Goal: Information Seeking & Learning: Learn about a topic

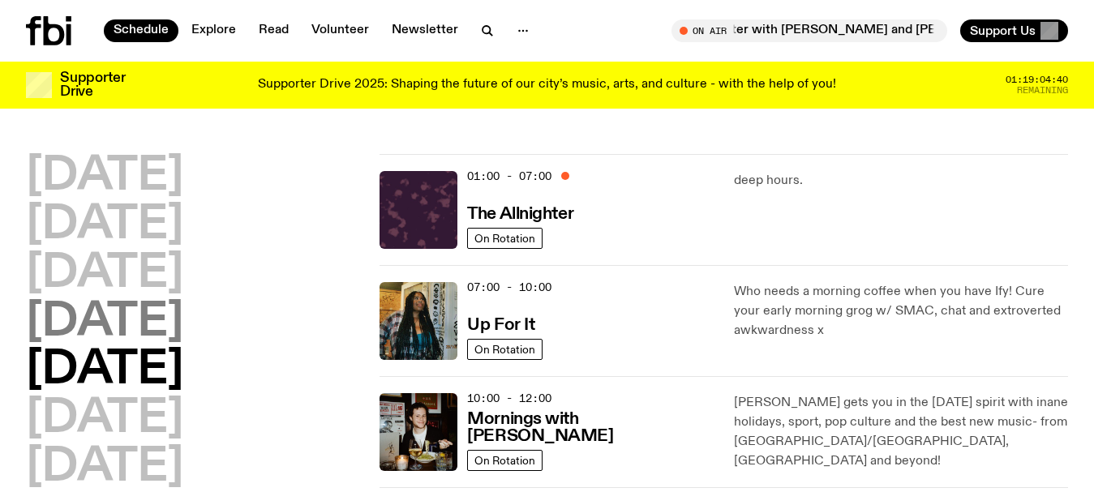
click at [87, 320] on h2 "[DATE]" at bounding box center [104, 322] width 157 height 45
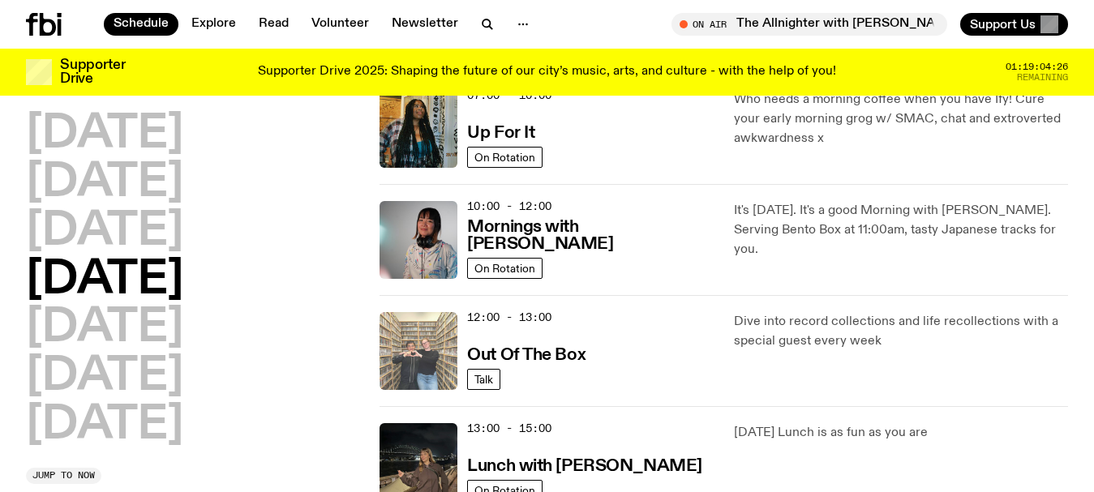
scroll to position [208, 0]
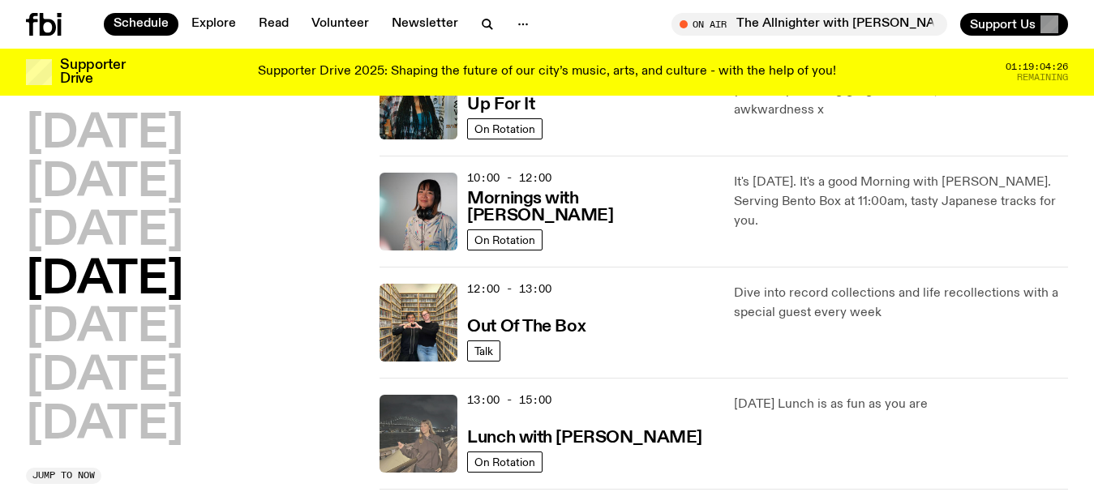
click at [440, 415] on img at bounding box center [419, 434] width 78 height 78
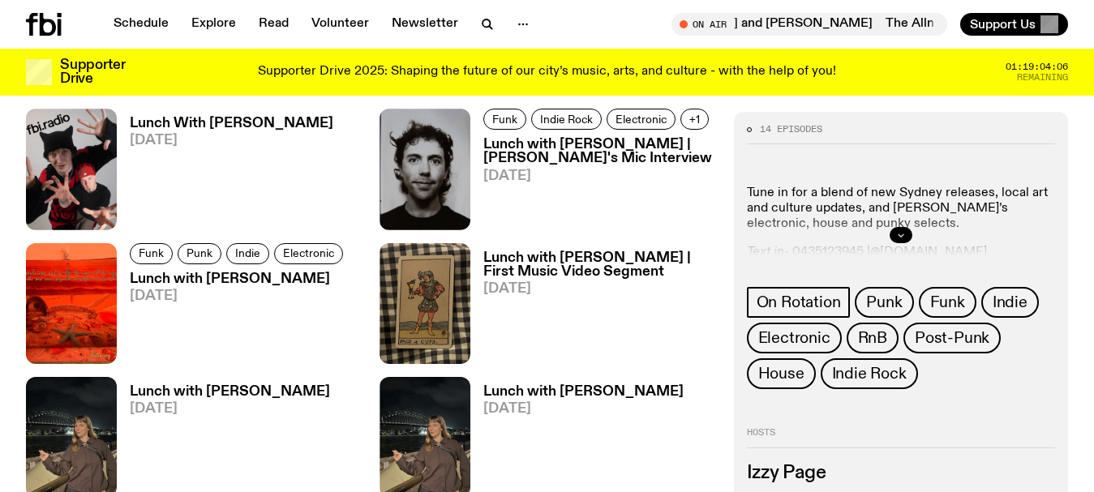
scroll to position [1304, 0]
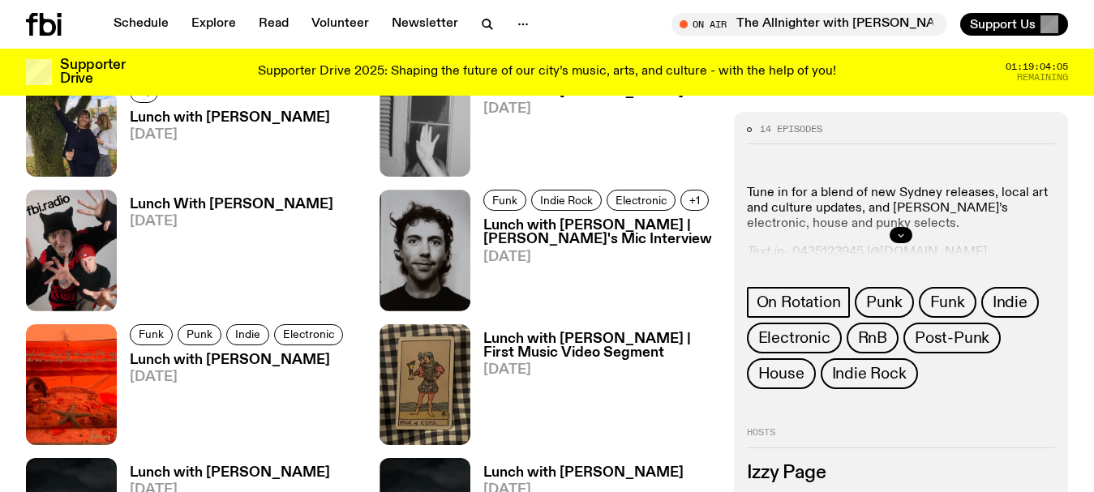
click at [893, 234] on button "button" at bounding box center [901, 236] width 23 height 16
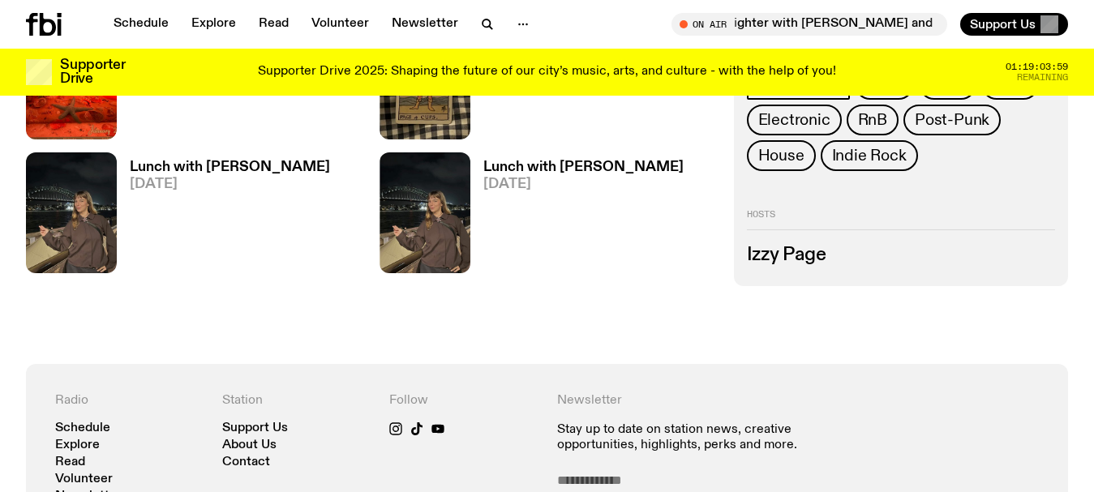
scroll to position [1467, 0]
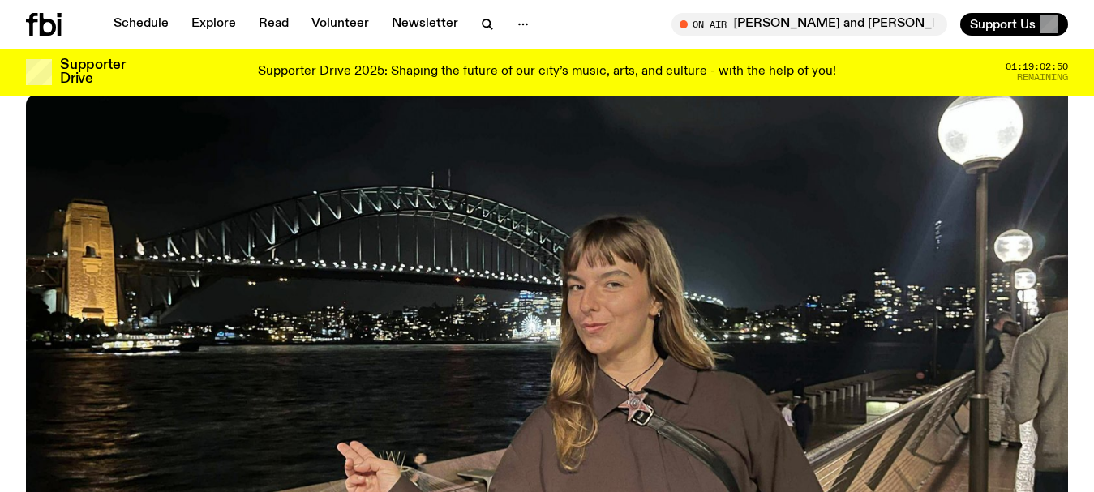
scroll to position [75, 0]
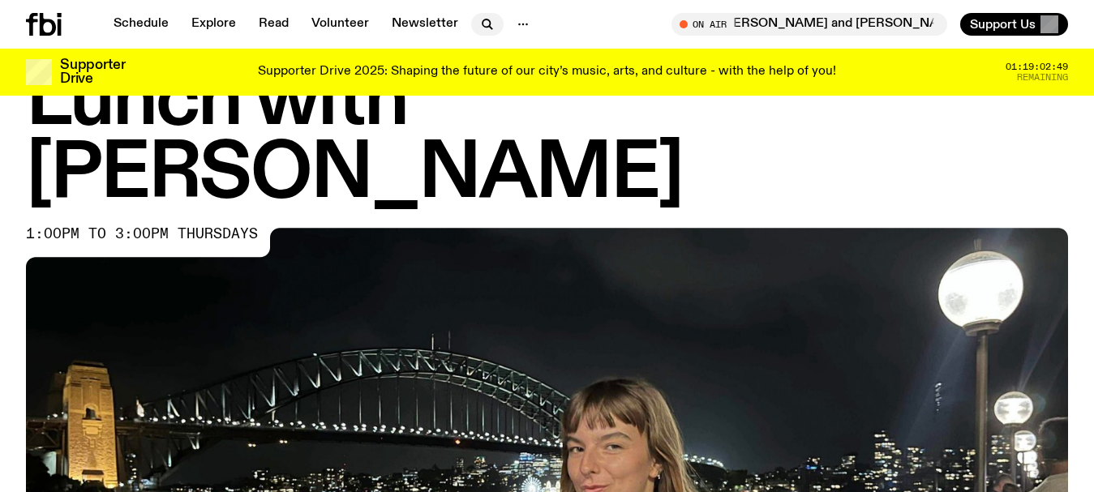
click at [488, 23] on icon "button" at bounding box center [487, 24] width 19 height 19
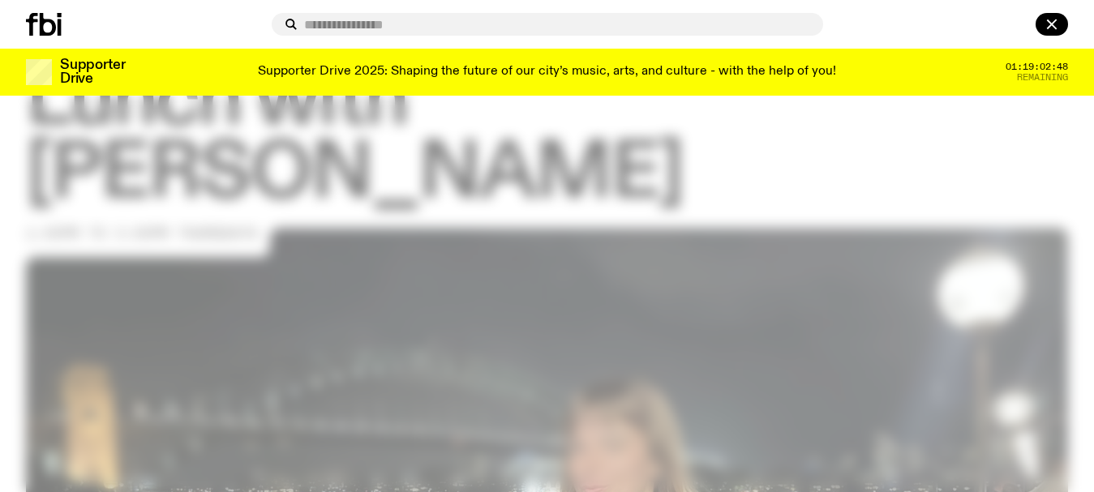
click at [474, 24] on input "text" at bounding box center [557, 25] width 506 height 14
type input "********"
click at [1052, 24] on icon "button" at bounding box center [1051, 23] width 9 height 9
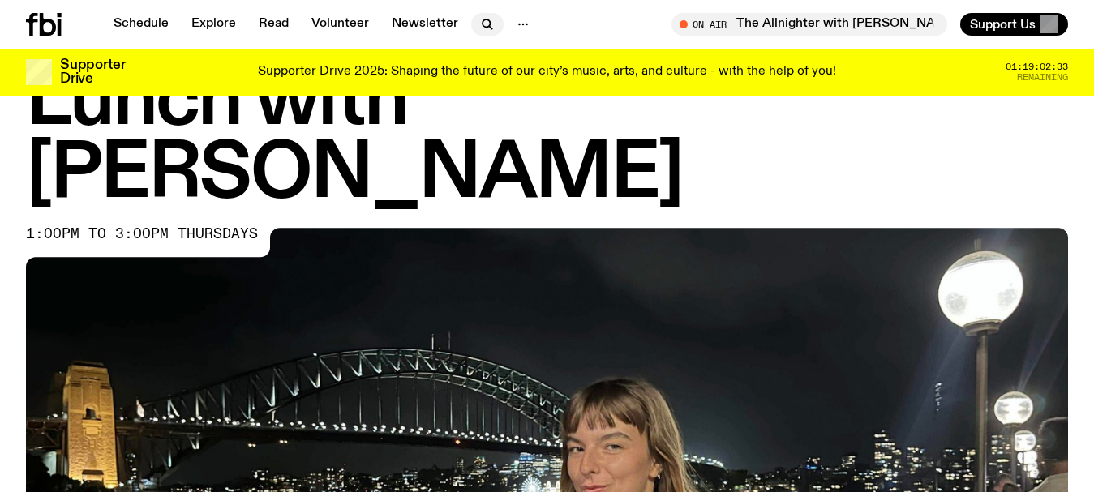
click at [482, 23] on icon "button" at bounding box center [487, 24] width 19 height 19
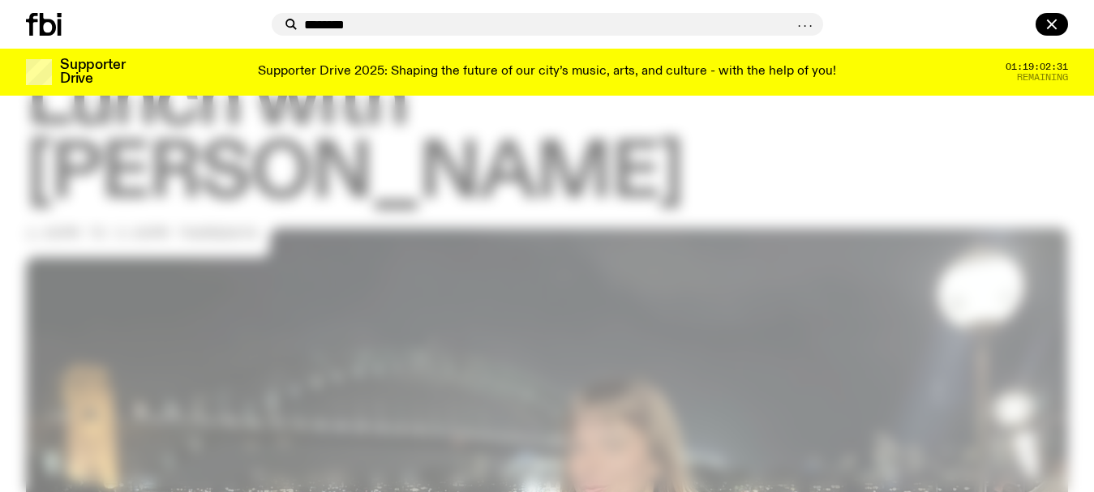
click at [462, 27] on input "********" at bounding box center [548, 25] width 489 height 14
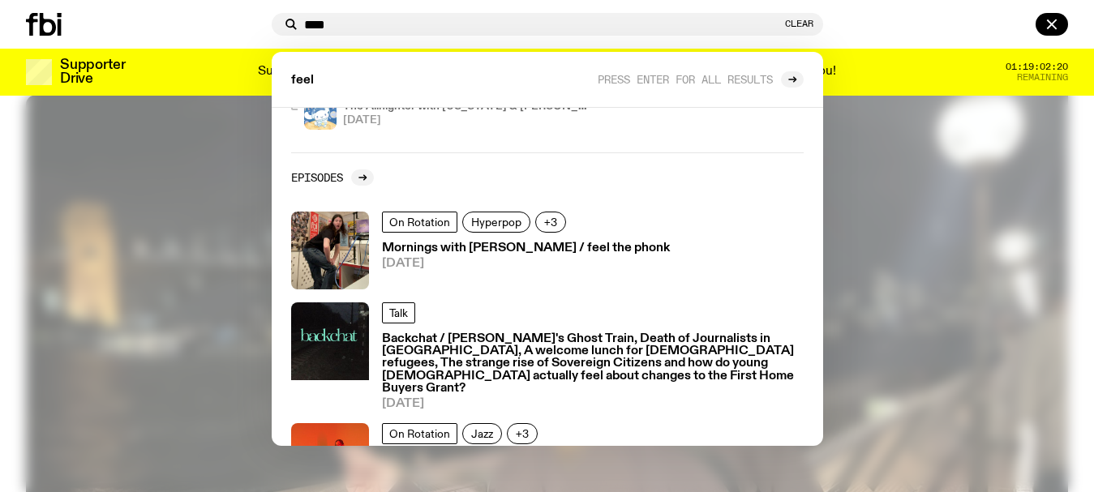
scroll to position [329, 0]
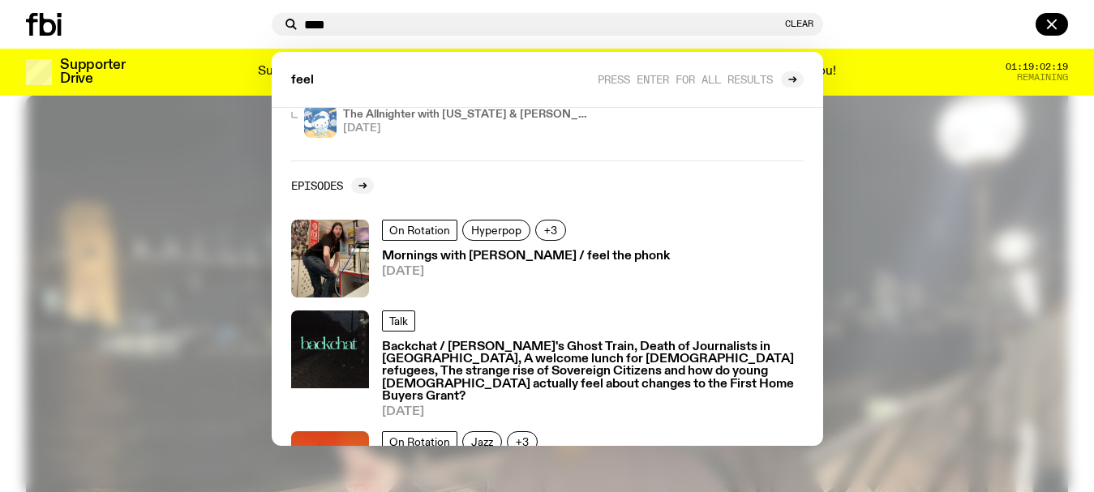
click at [333, 32] on div "**** Clear" at bounding box center [548, 24] width 552 height 23
click at [334, 27] on input "****" at bounding box center [543, 25] width 478 height 14
type input "*"
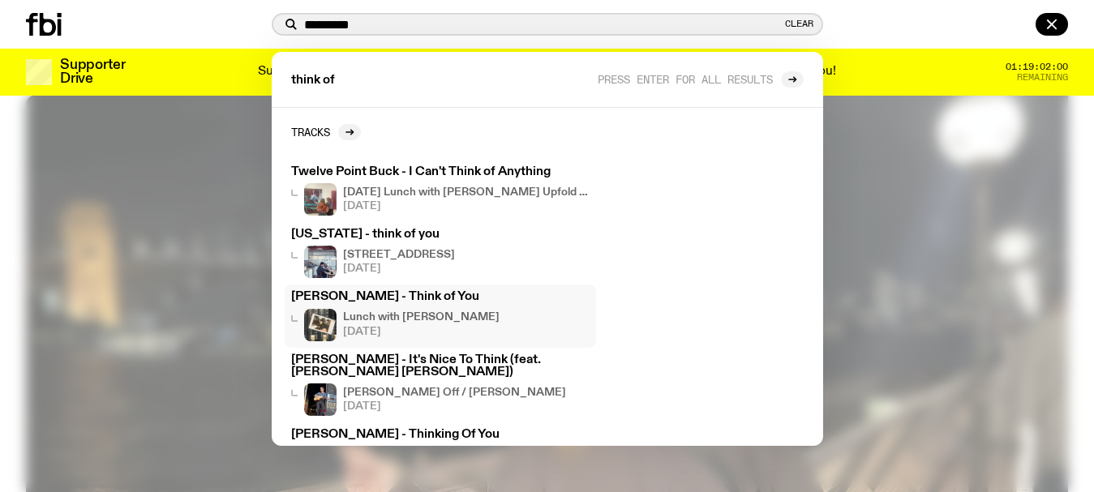
type input "********"
click at [394, 294] on h3 "[PERSON_NAME] - Think of You" at bounding box center [440, 297] width 299 height 12
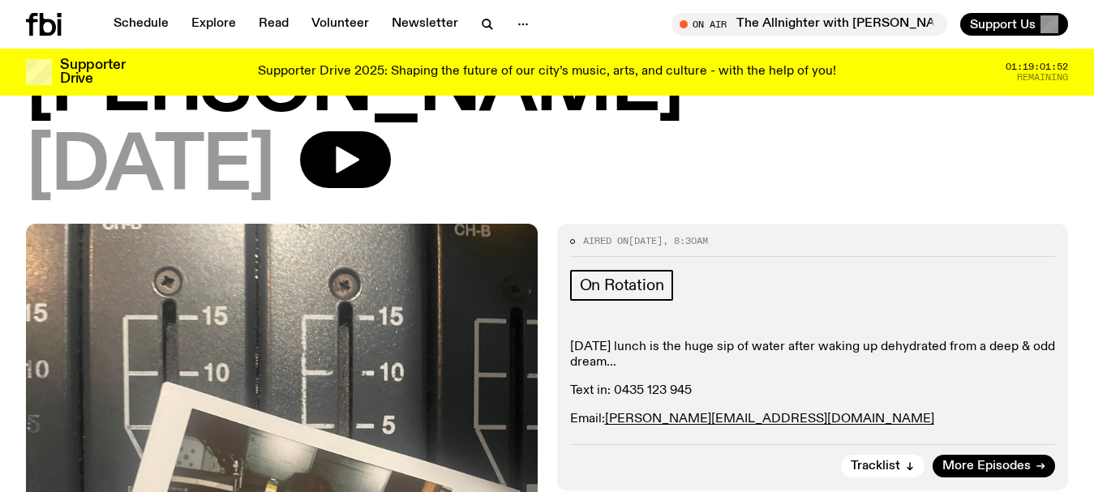
scroll to position [901, 0]
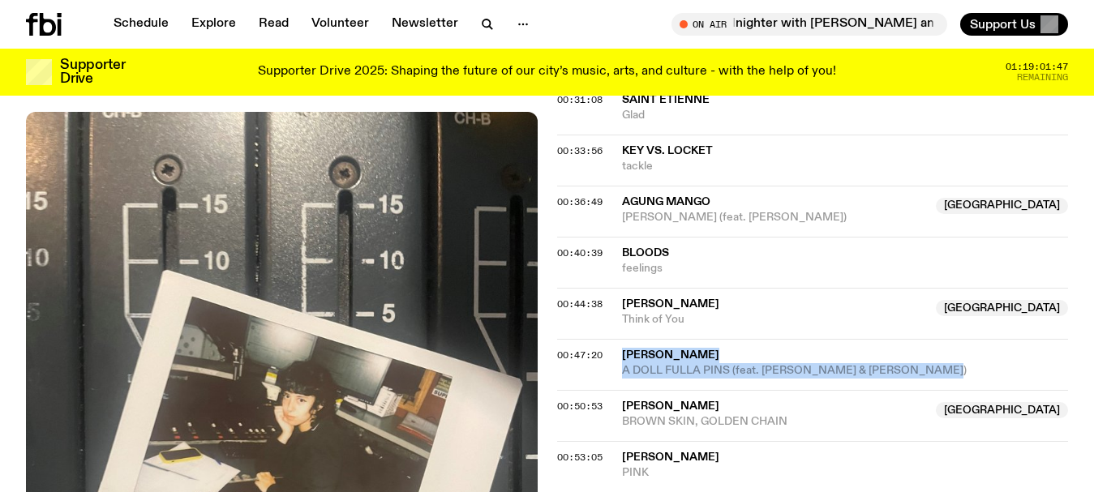
drag, startPoint x: 931, startPoint y: 303, endPoint x: 618, endPoint y: 281, distance: 313.8
click at [618, 339] on div "00:47:20 [PERSON_NAME] A DOLL FULLA PINS (feat. [PERSON_NAME] & [PERSON_NAME])" at bounding box center [813, 364] width 512 height 51
copy div "[PERSON_NAME] A DOLL FULLA PINS (feat. [PERSON_NAME] & [PERSON_NAME])"
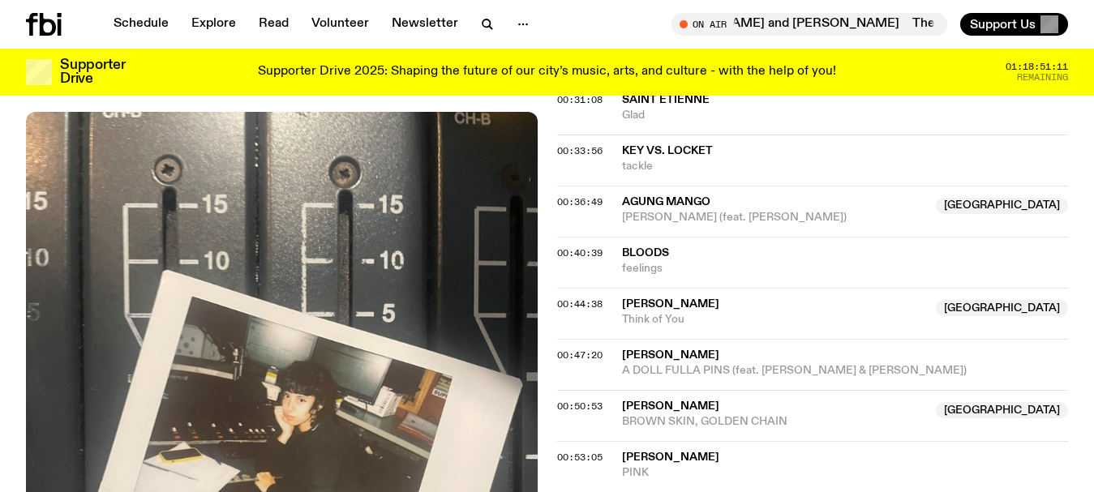
click at [0, 247] on div "Aired on [DATE] 8:30am On Rotation [DATE] lunch is the huge sip of water after …" at bounding box center [547, 482] width 1094 height 1995
click at [479, 26] on icon "button" at bounding box center [487, 24] width 19 height 19
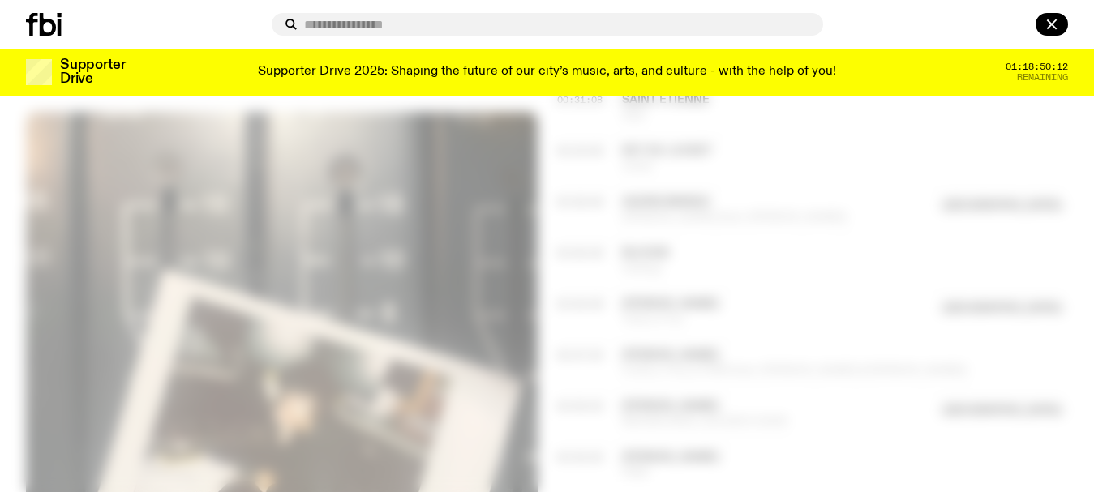
click at [479, 26] on input "text" at bounding box center [557, 25] width 506 height 14
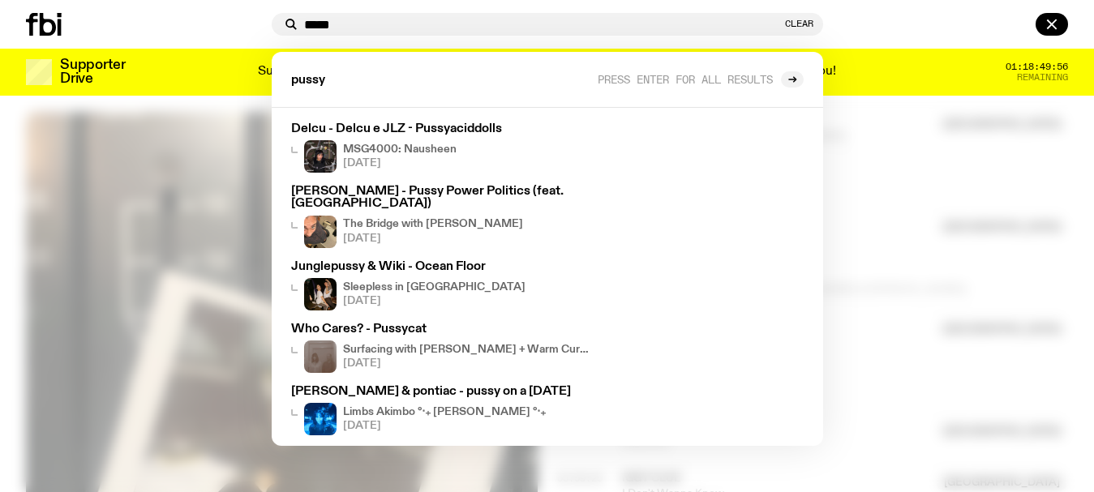
scroll to position [0, 0]
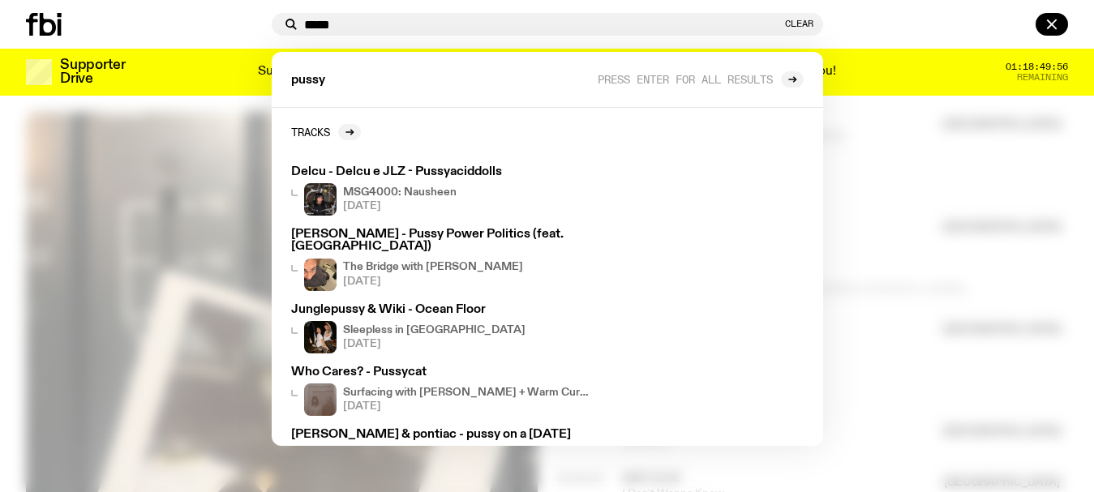
type input "*****"
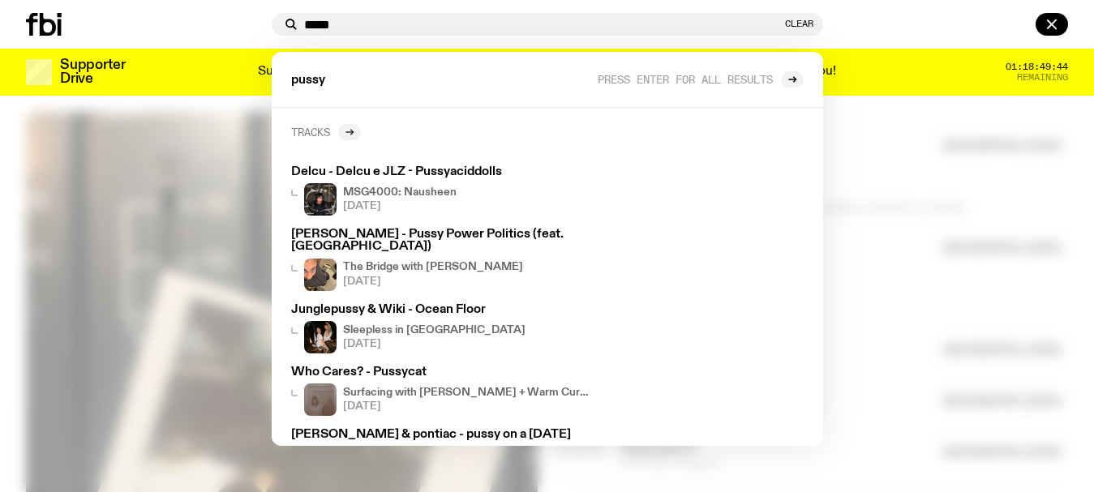
click at [347, 132] on icon at bounding box center [350, 132] width 10 height 10
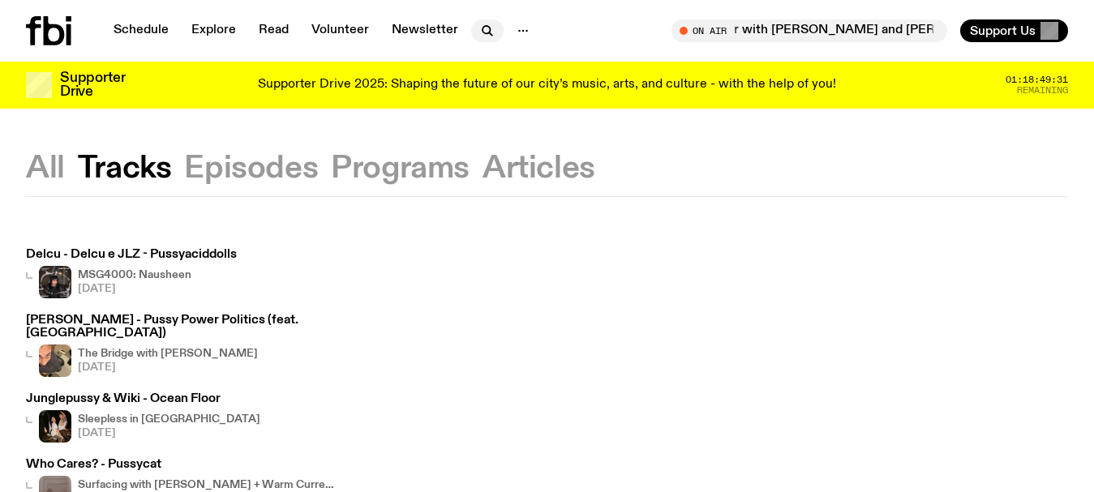
click at [485, 28] on icon "button" at bounding box center [487, 30] width 19 height 19
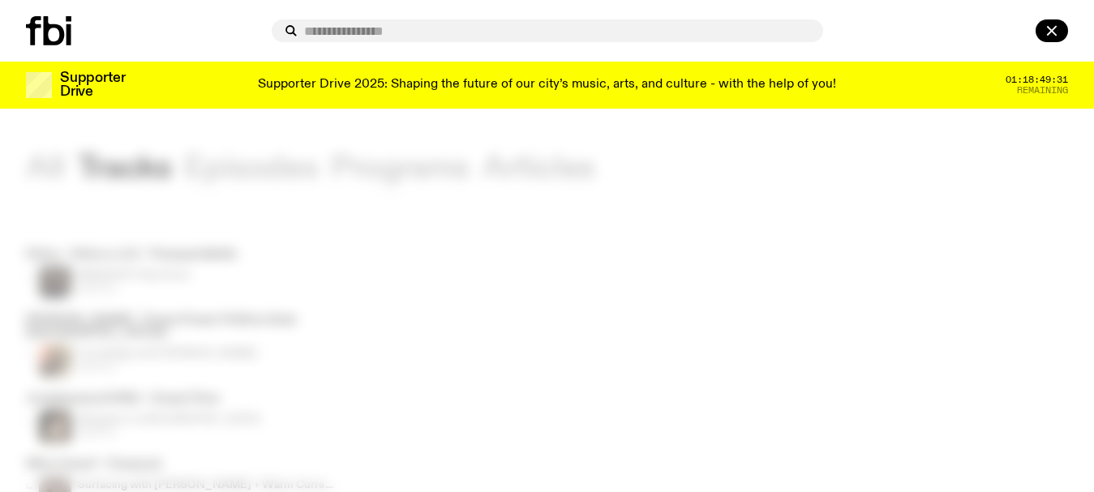
click at [484, 28] on input "text" at bounding box center [557, 31] width 506 height 14
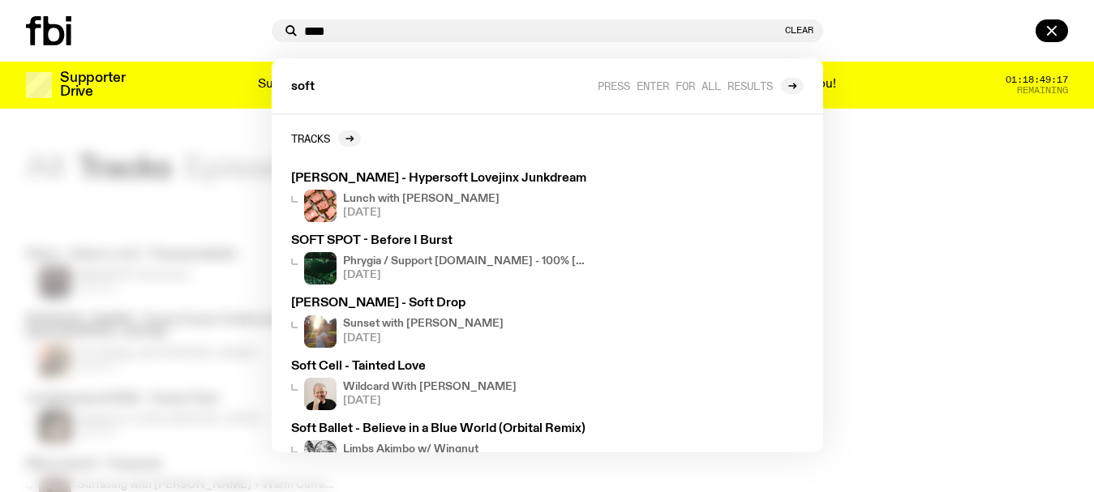
drag, startPoint x: 339, startPoint y: 33, endPoint x: 234, endPoint y: 32, distance: 104.7
click at [237, 31] on div "**** Clear soft Press enter for all results Tracks [PERSON_NAME] - Hypersoft Lo…" at bounding box center [547, 31] width 1094 height 62
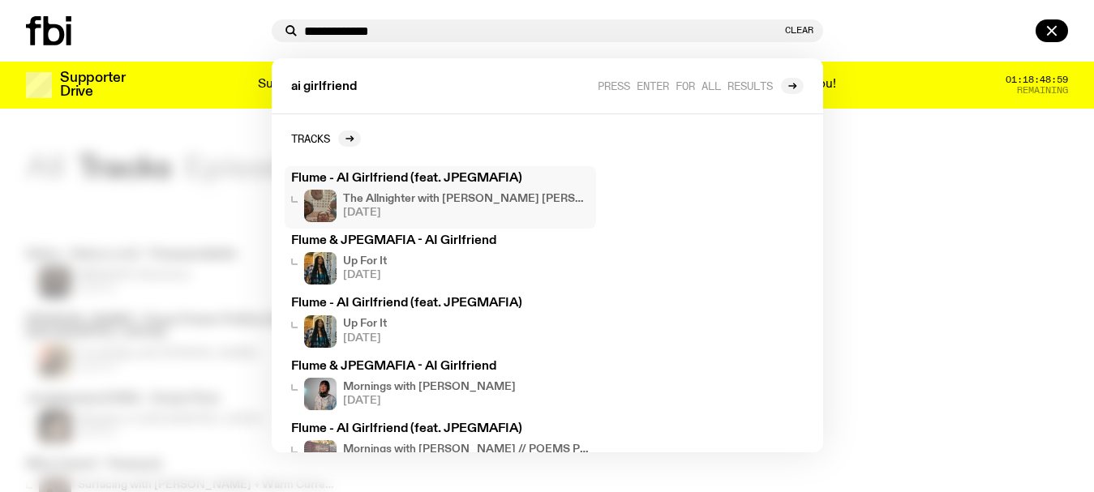
type input "**********"
click at [123, 22] on div at bounding box center [145, 30] width 239 height 29
click at [119, 32] on div at bounding box center [145, 30] width 239 height 29
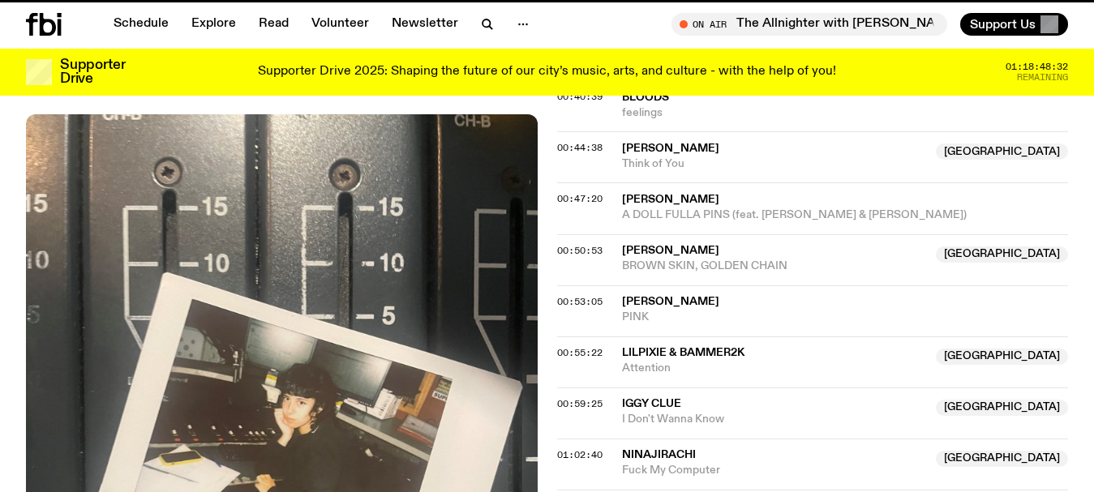
scroll to position [1051, 0]
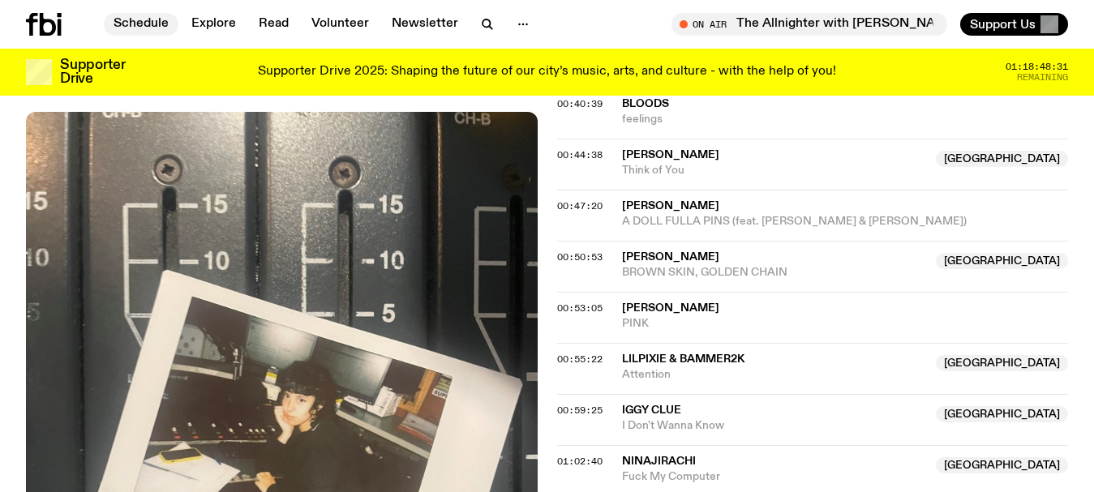
click at [157, 24] on link "Schedule" at bounding box center [141, 24] width 75 height 23
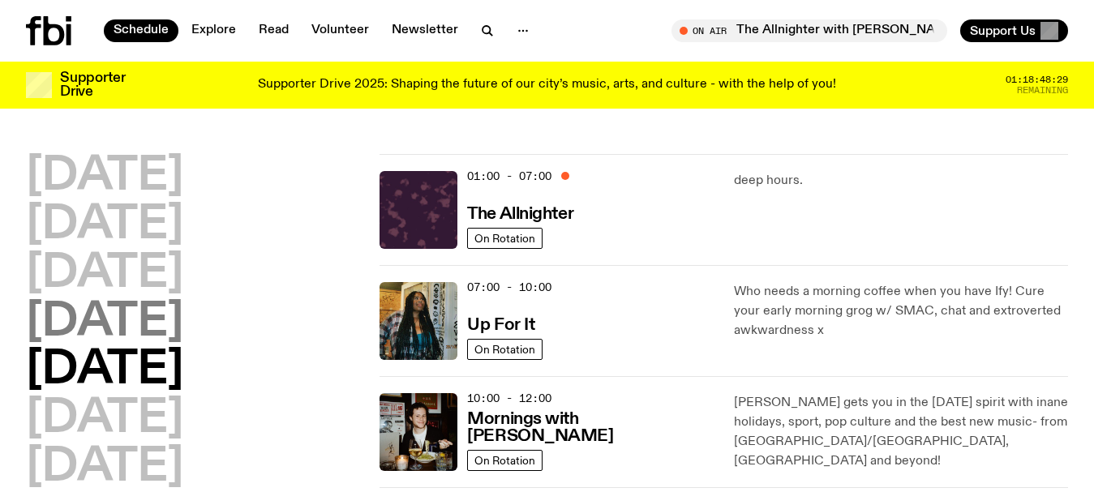
click at [119, 317] on h2 "[DATE]" at bounding box center [104, 322] width 157 height 45
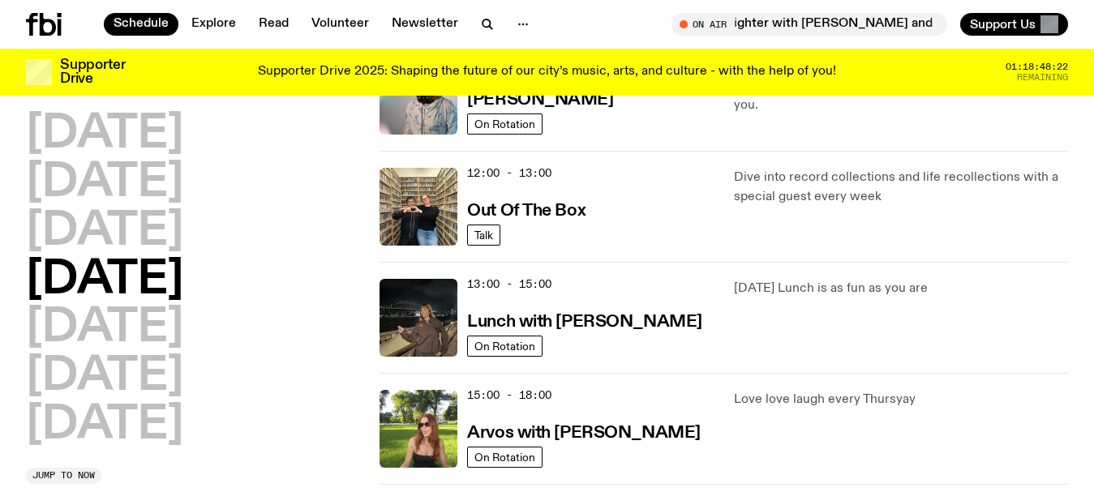
scroll to position [370, 0]
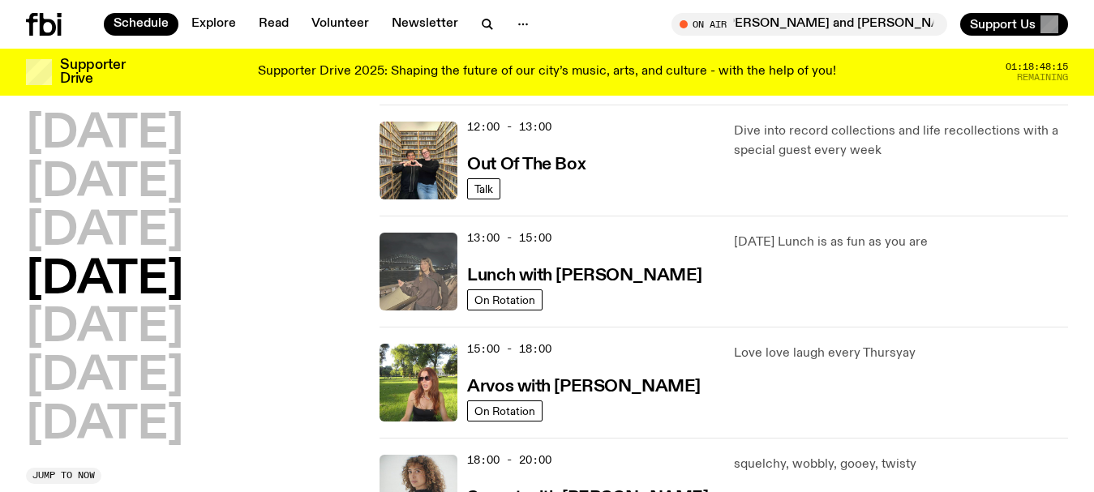
click at [440, 255] on img at bounding box center [419, 272] width 78 height 78
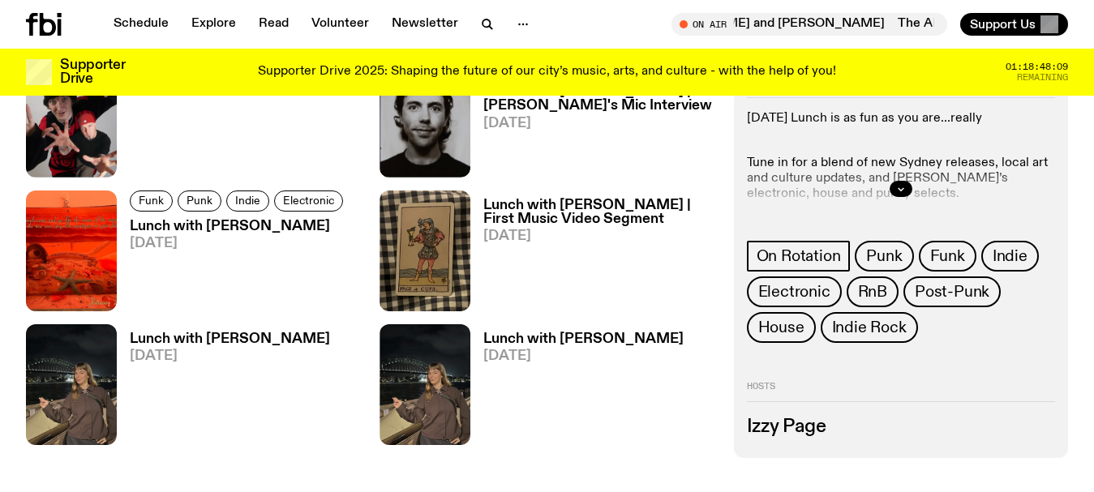
scroll to position [1292, 0]
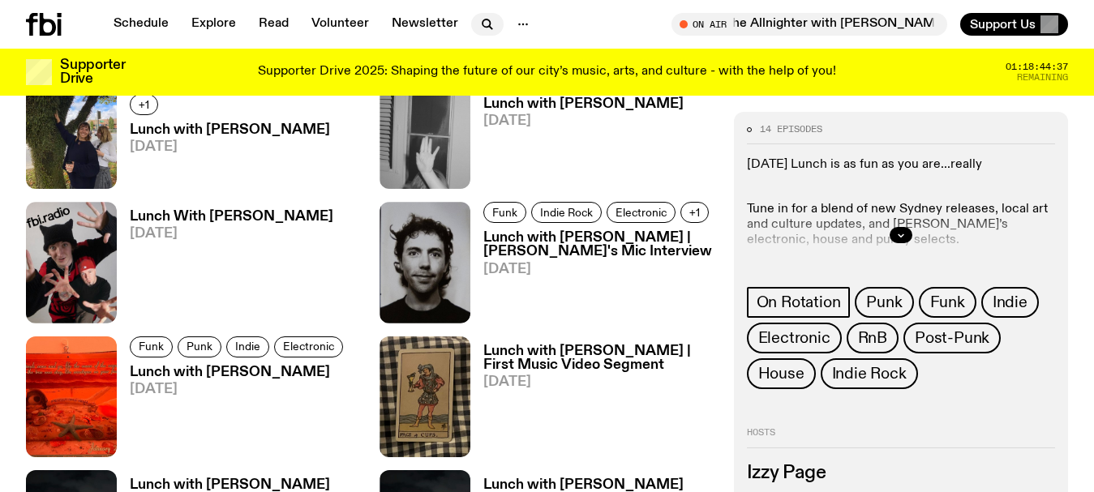
click at [483, 19] on icon "button" at bounding box center [487, 24] width 19 height 19
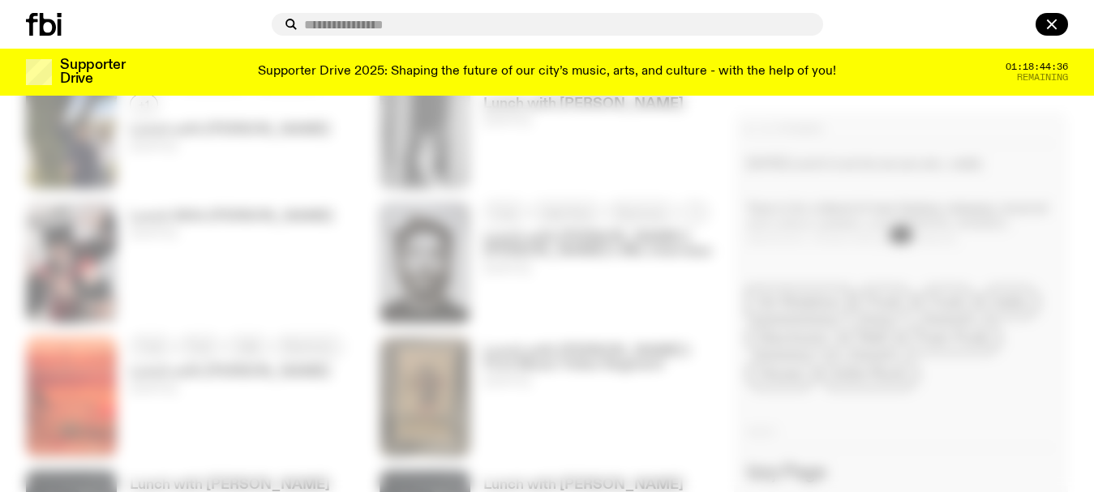
click at [359, 24] on input "text" at bounding box center [557, 25] width 506 height 14
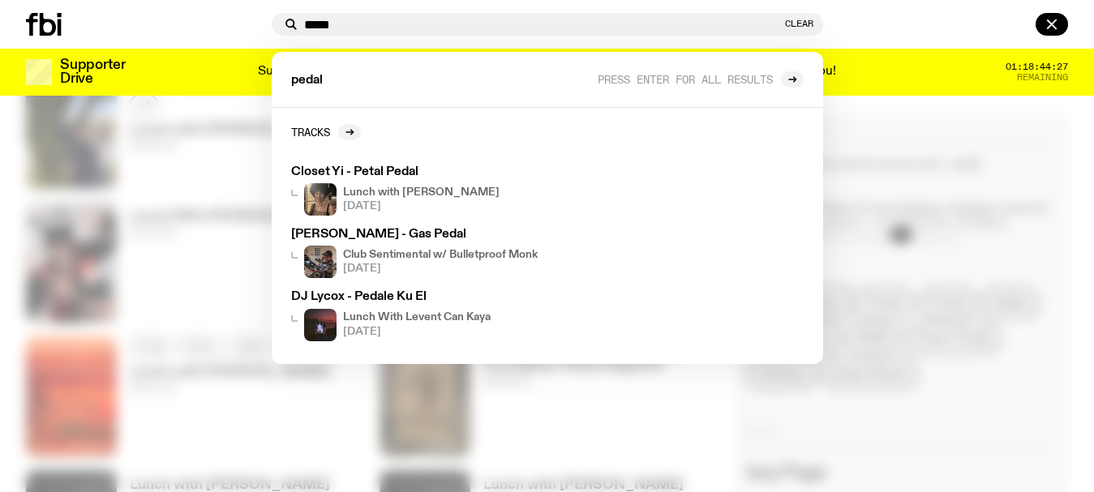
drag, startPoint x: 345, startPoint y: 18, endPoint x: 127, endPoint y: 19, distance: 218.2
click at [127, 19] on div "***** Clear pedal Press enter for all results Tracks Closet Yi - Petal Pedal Lu…" at bounding box center [547, 24] width 1094 height 49
type input "*"
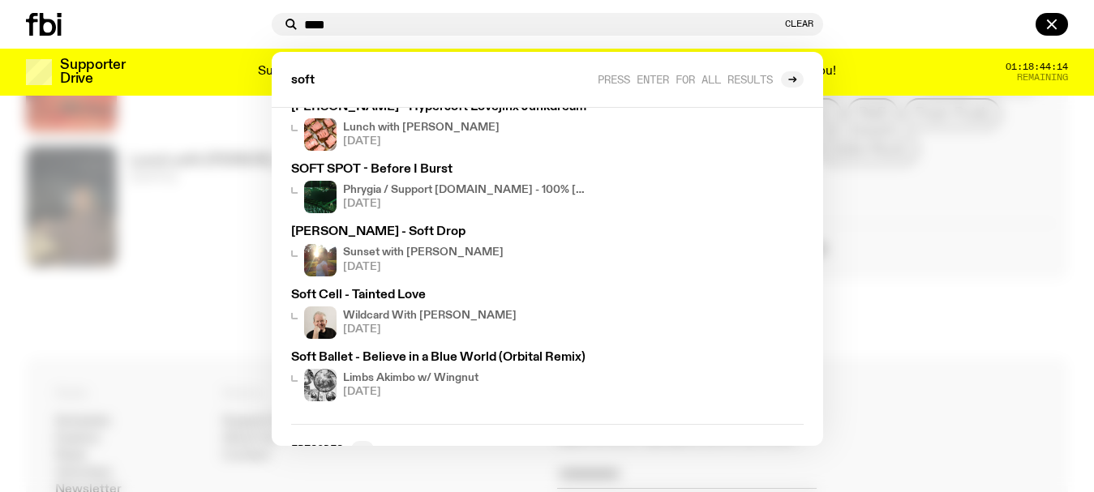
scroll to position [60, 0]
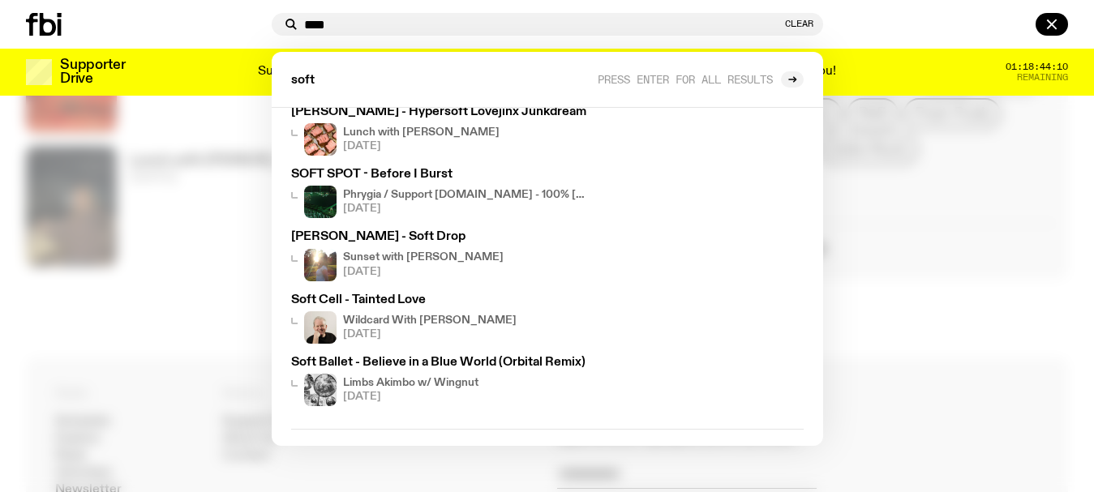
drag, startPoint x: 338, startPoint y: 24, endPoint x: 208, endPoint y: 24, distance: 130.6
click at [208, 24] on div "**** Clear soft Press enter for all results Tracks [PERSON_NAME] - Hypersoft Lo…" at bounding box center [547, 24] width 1094 height 49
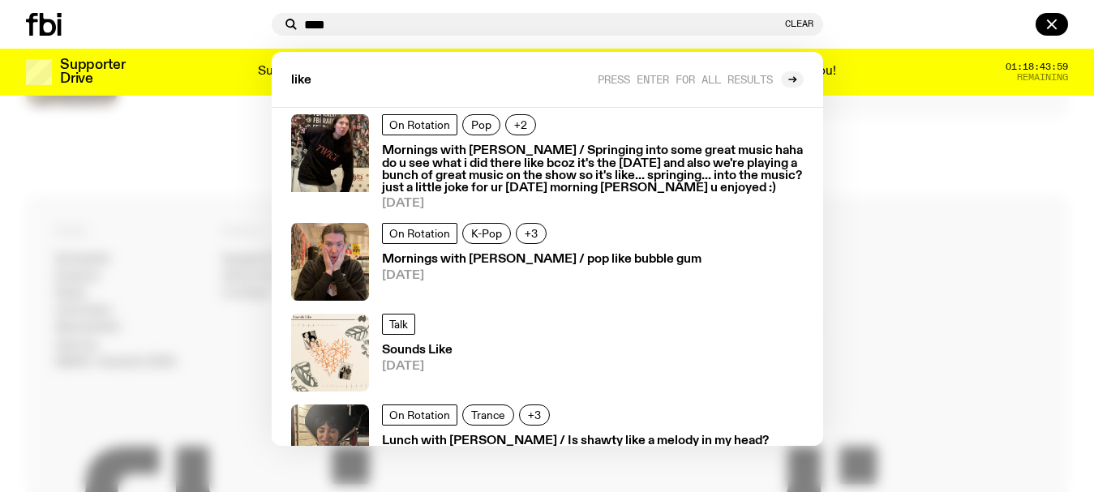
scroll to position [432, 0]
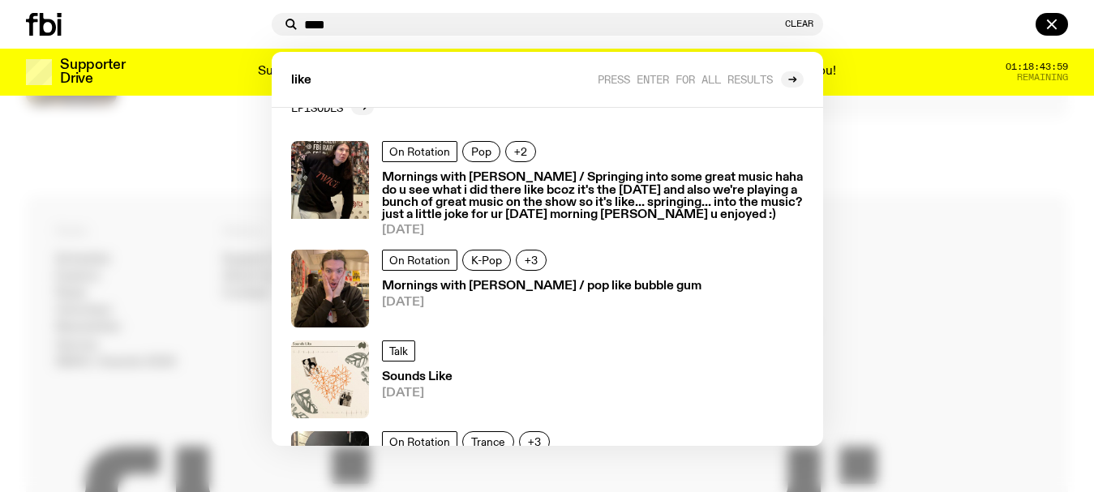
drag, startPoint x: 344, startPoint y: 25, endPoint x: 174, endPoint y: 19, distance: 169.6
click at [174, 19] on div "**** Clear like Press enter for all results Tracks bod[包家巷] - we would like to …" at bounding box center [547, 24] width 1094 height 49
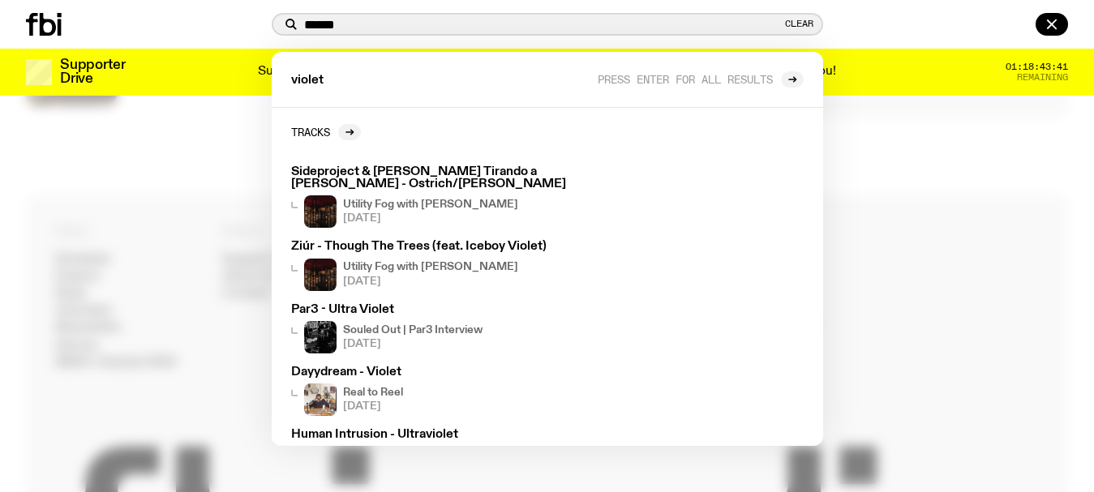
scroll to position [55, 0]
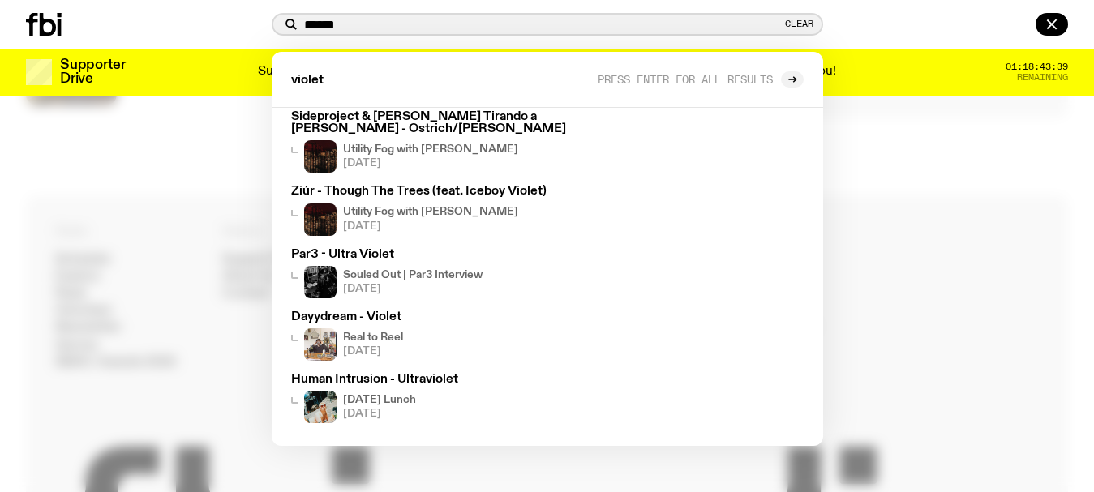
drag, startPoint x: 359, startPoint y: 24, endPoint x: 238, endPoint y: 18, distance: 121.9
click at [238, 18] on div "****** Clear violet Press enter for all results Tracks Sideproject & [PERSON_NA…" at bounding box center [547, 24] width 1094 height 49
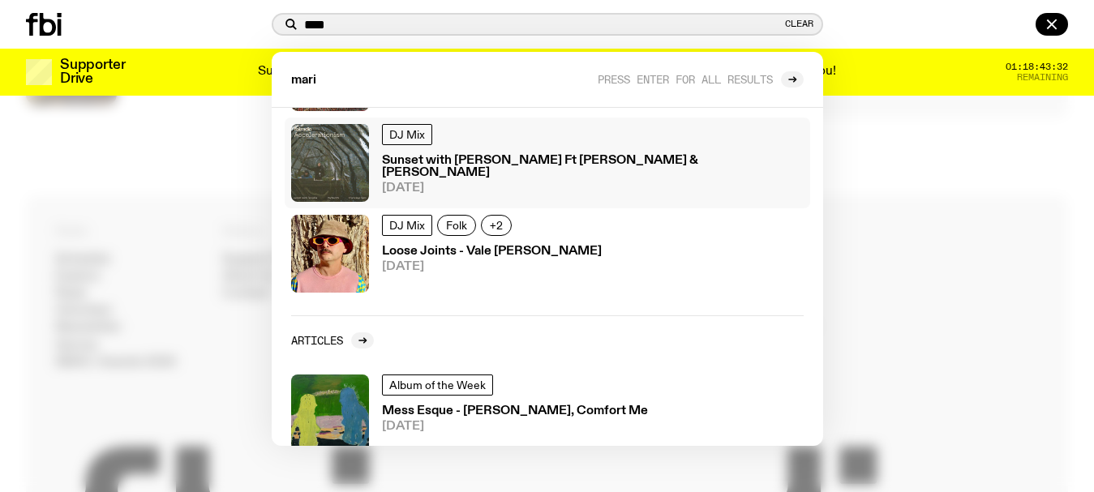
scroll to position [763, 0]
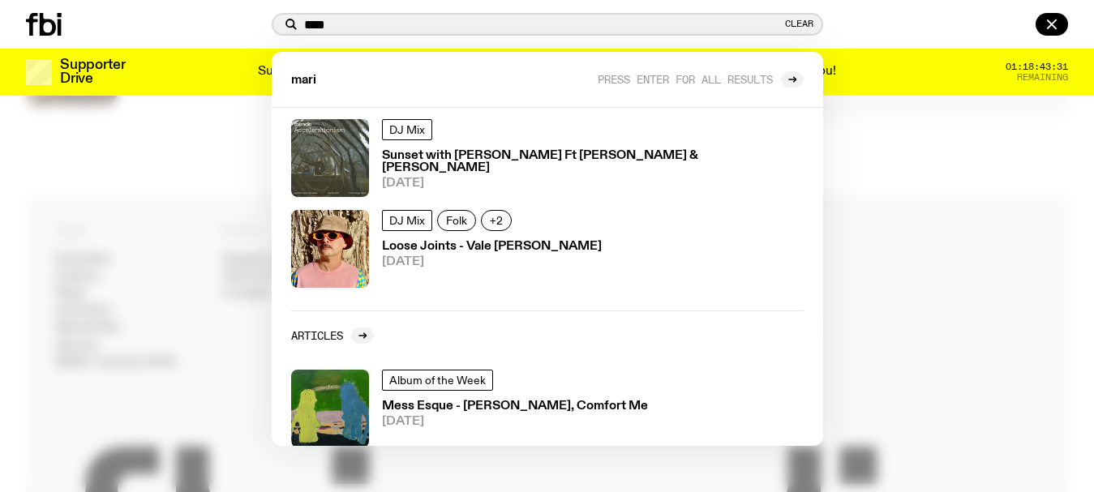
type input "****"
drag, startPoint x: 7, startPoint y: 286, endPoint x: 19, endPoint y: 230, distance: 57.9
click at [7, 286] on div at bounding box center [547, 246] width 1094 height 492
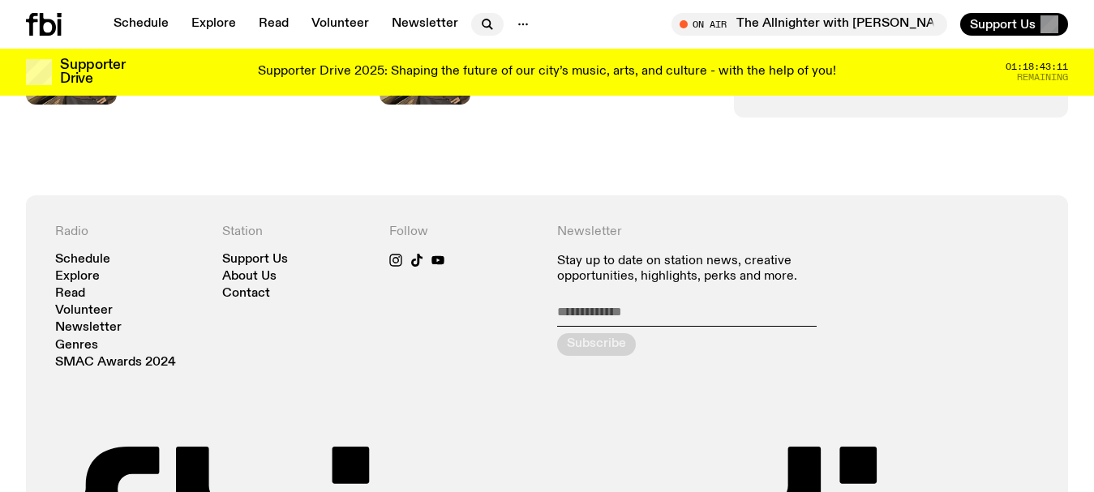
click at [481, 19] on icon "button" at bounding box center [487, 24] width 19 height 19
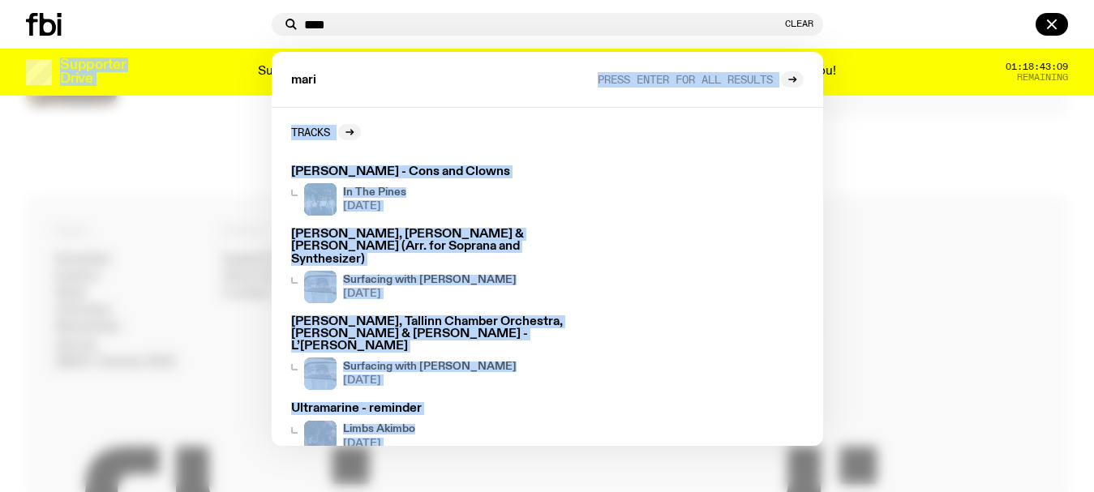
drag, startPoint x: 281, startPoint y: 78, endPoint x: 221, endPoint y: 78, distance: 60.0
click at [222, 78] on div "Schedule Explore Read Volunteer Newsletter About Us Contact Champions of emergi…" at bounding box center [547, 48] width 1094 height 96
click at [364, 84] on div "mari Press enter for all results" at bounding box center [548, 80] width 552 height 56
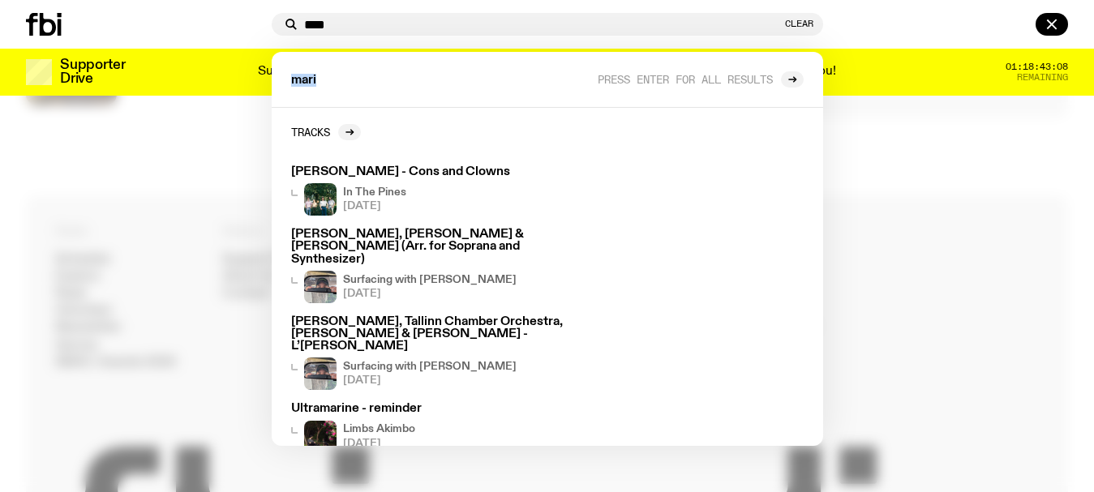
drag, startPoint x: 326, startPoint y: 80, endPoint x: 283, endPoint y: 76, distance: 43.2
click at [283, 76] on div "mari Press enter for all results" at bounding box center [548, 80] width 552 height 56
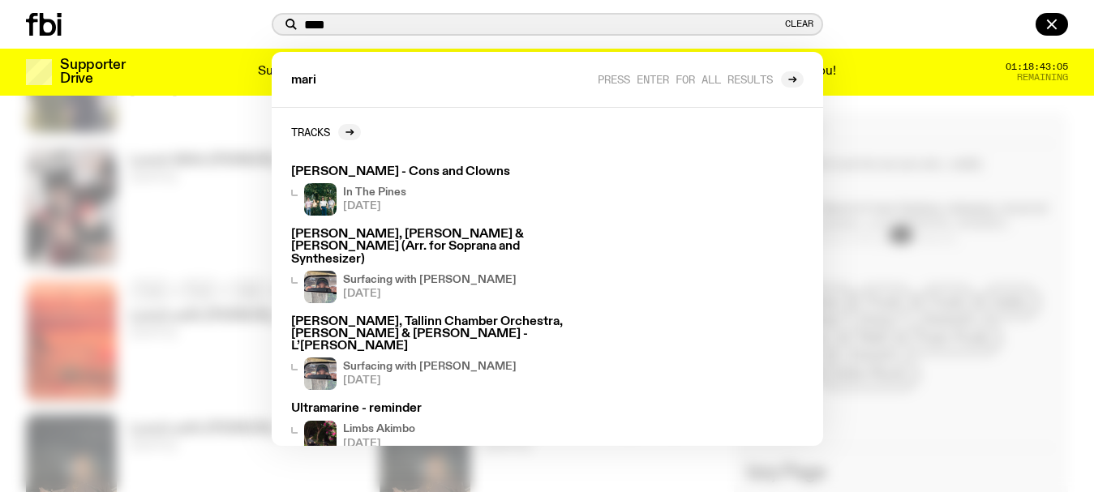
click at [338, 21] on input "****" at bounding box center [543, 25] width 478 height 14
drag, startPoint x: 338, startPoint y: 21, endPoint x: 208, endPoint y: 16, distance: 129.9
click at [208, 16] on div "**** Clear mari Press enter for all results Tracks [PERSON_NAME] - Cons and Clo…" at bounding box center [547, 24] width 1094 height 49
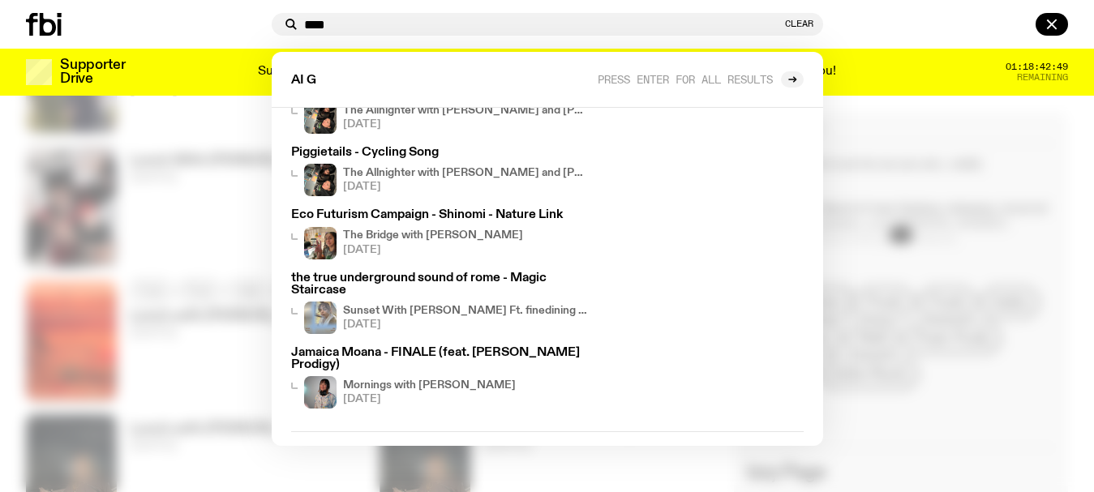
scroll to position [81, 0]
click at [373, 73] on div "AI G Press enter for all results" at bounding box center [548, 80] width 552 height 56
click at [342, 19] on input "****" at bounding box center [543, 25] width 478 height 14
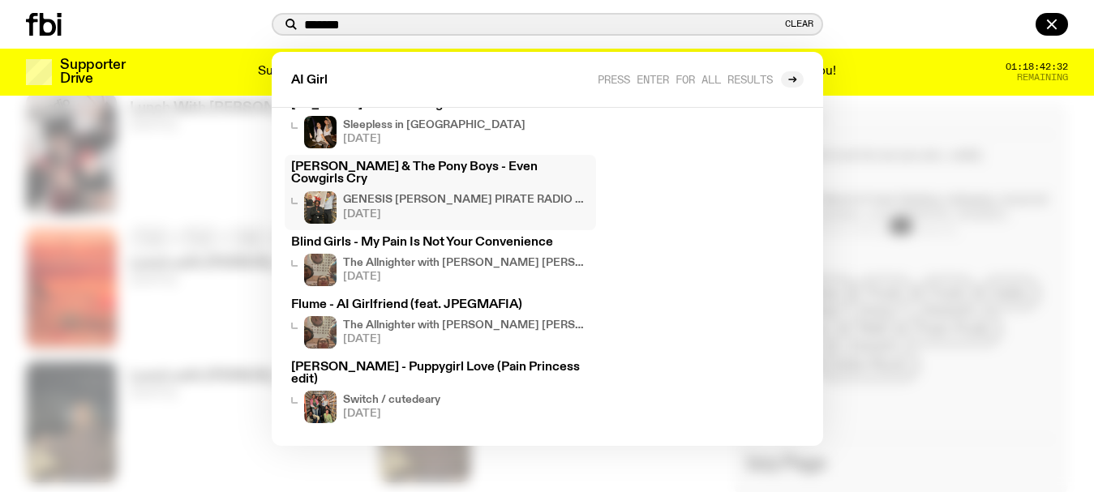
scroll to position [1429, 0]
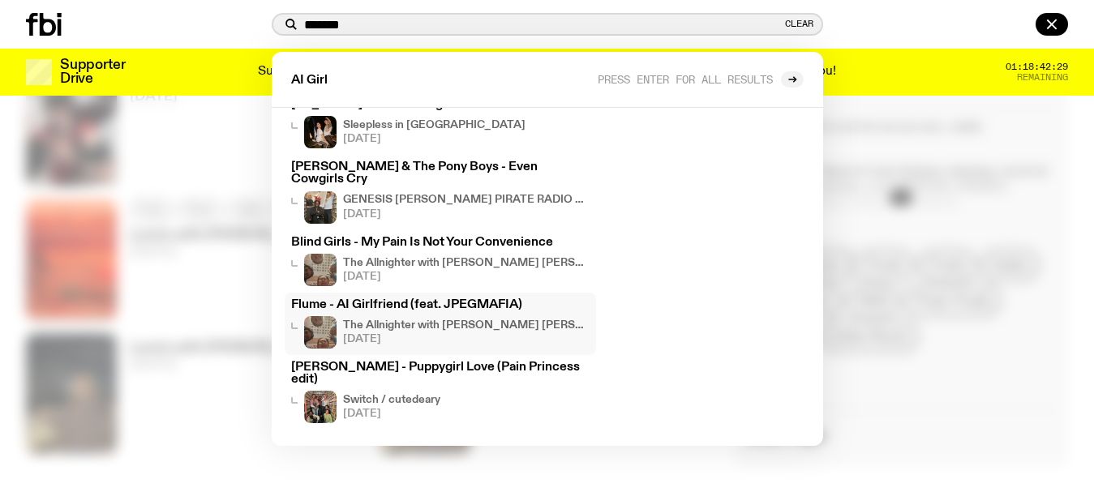
type input "*******"
click at [408, 304] on h3 "Flume - AI Girlfriend (feat. JPEGMAFIA)" at bounding box center [440, 305] width 299 height 12
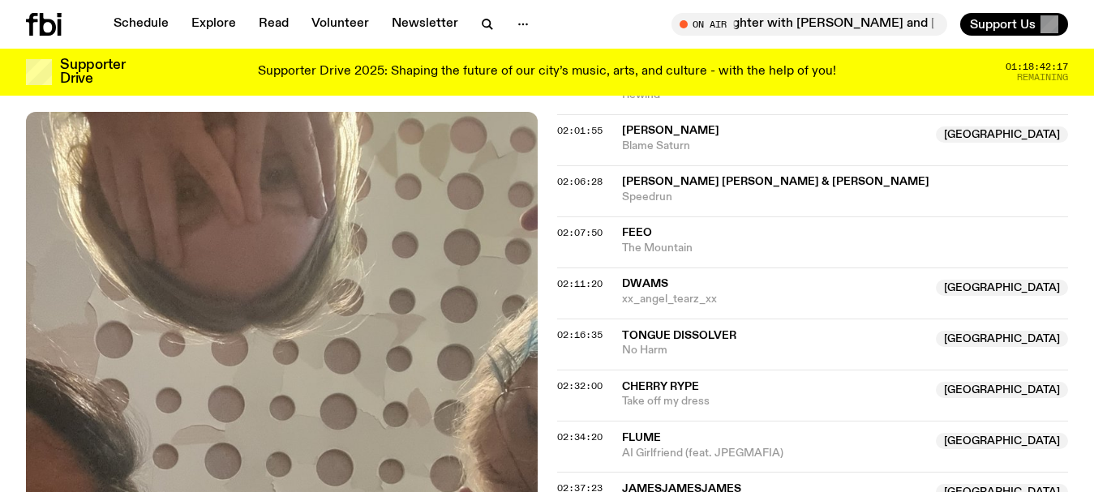
scroll to position [2509, 0]
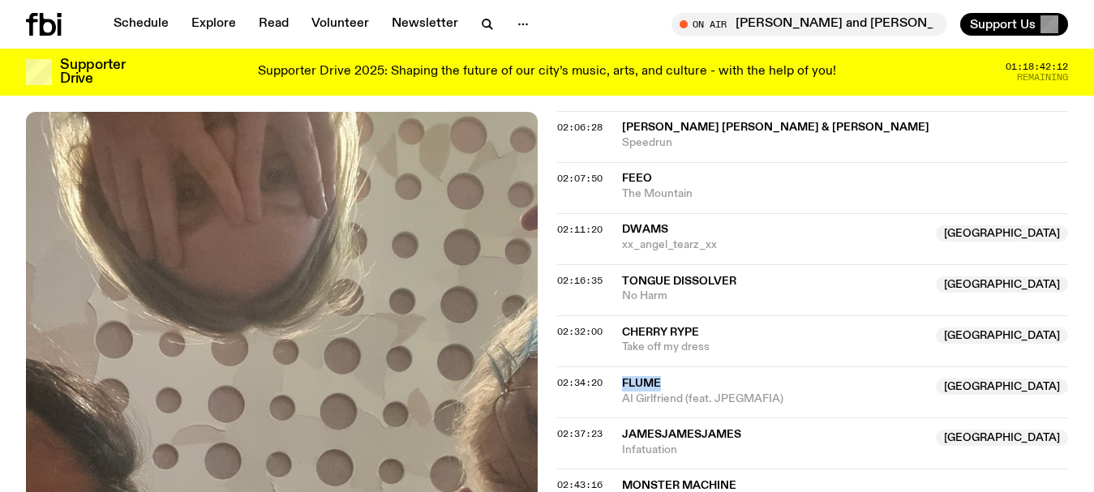
drag, startPoint x: 672, startPoint y: 236, endPoint x: 615, endPoint y: 230, distance: 57.1
click at [615, 367] on div "02:34:20 Flume NSW AI Girlfriend (feat. JPEGMAFIA) [GEOGRAPHIC_DATA]" at bounding box center [813, 392] width 512 height 51
click at [617, 367] on div "02:34:20 Flume NSW AI Girlfriend (feat. JPEGMAFIA) [GEOGRAPHIC_DATA]" at bounding box center [813, 392] width 512 height 51
drag, startPoint x: 617, startPoint y: 254, endPoint x: 755, endPoint y: 249, distance: 138.8
click at [755, 367] on div "02:34:20 Flume NSW AI Girlfriend (feat. JPEGMAFIA) [GEOGRAPHIC_DATA]" at bounding box center [813, 392] width 512 height 51
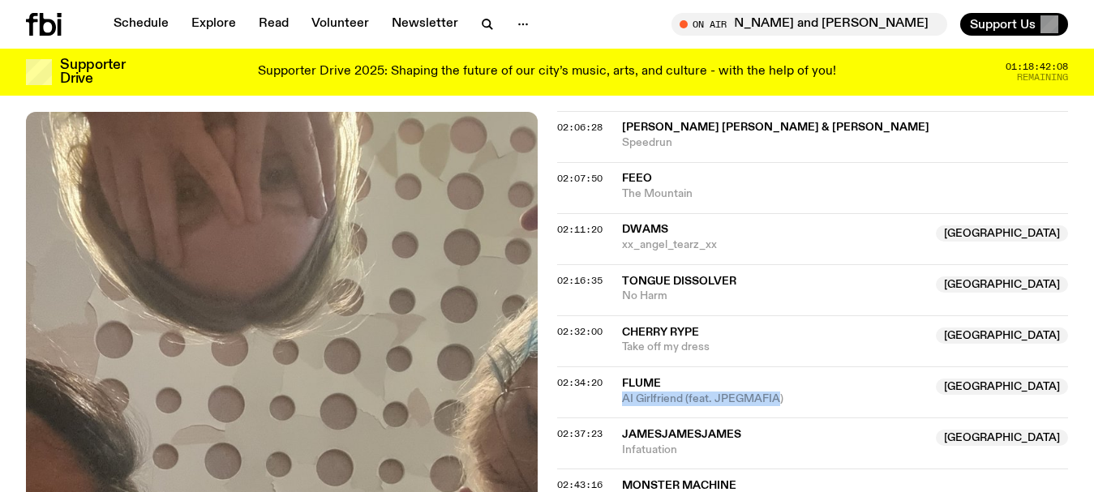
copy span "AI Girlfriend (feat. JPEGMAFIA"
click at [487, 19] on icon "button" at bounding box center [487, 24] width 19 height 19
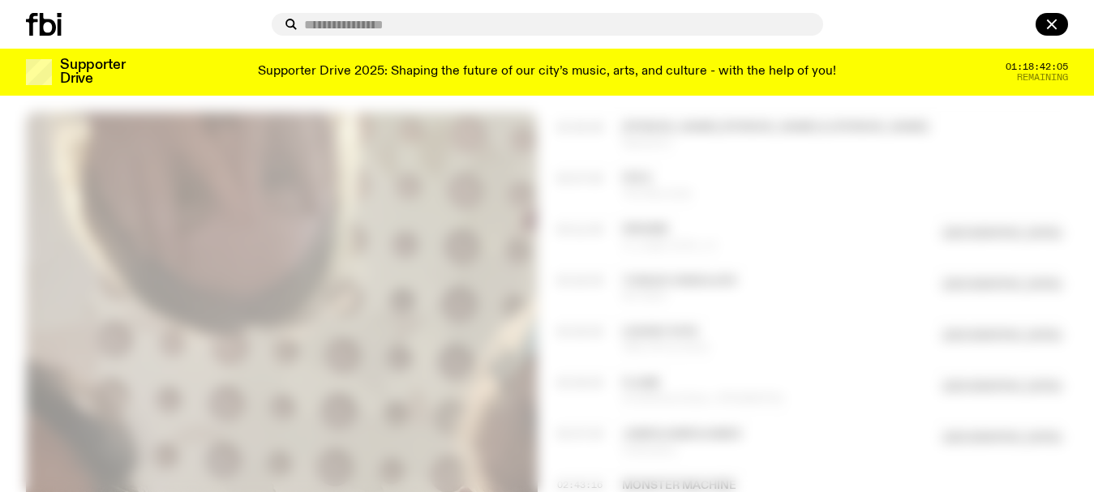
click at [468, 26] on input "text" at bounding box center [557, 25] width 506 height 14
type input "**********"
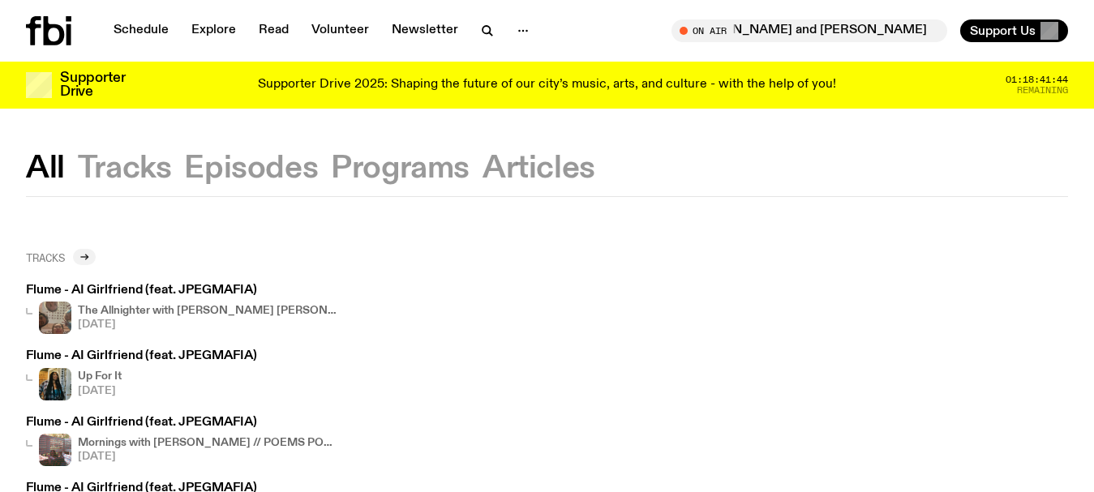
click at [84, 258] on icon at bounding box center [84, 257] width 10 height 10
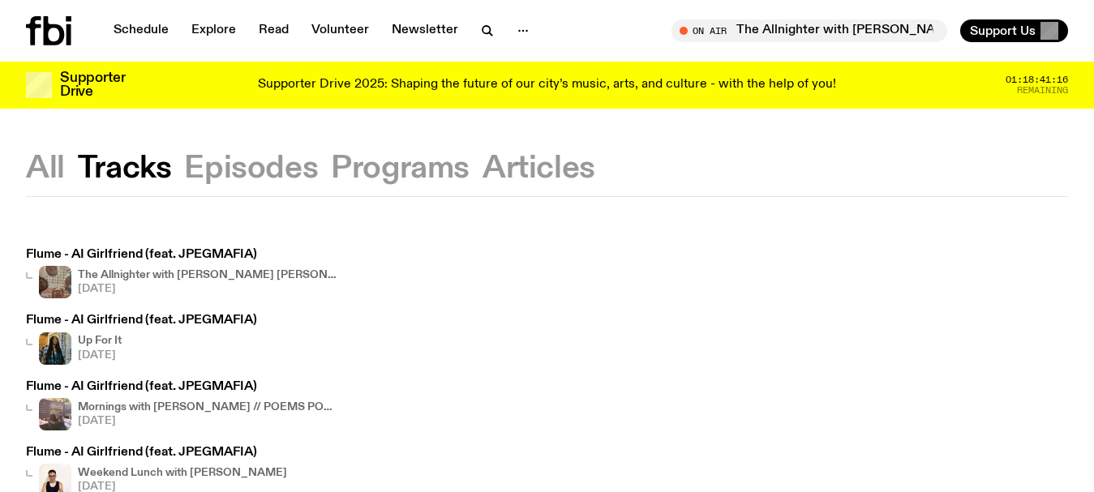
drag, startPoint x: 0, startPoint y: 161, endPoint x: 5, endPoint y: 147, distance: 15.4
click at [0, 161] on div "All Tracks Episodes Programs Articles" at bounding box center [547, 175] width 1094 height 42
click at [483, 28] on icon "button" at bounding box center [487, 30] width 19 height 19
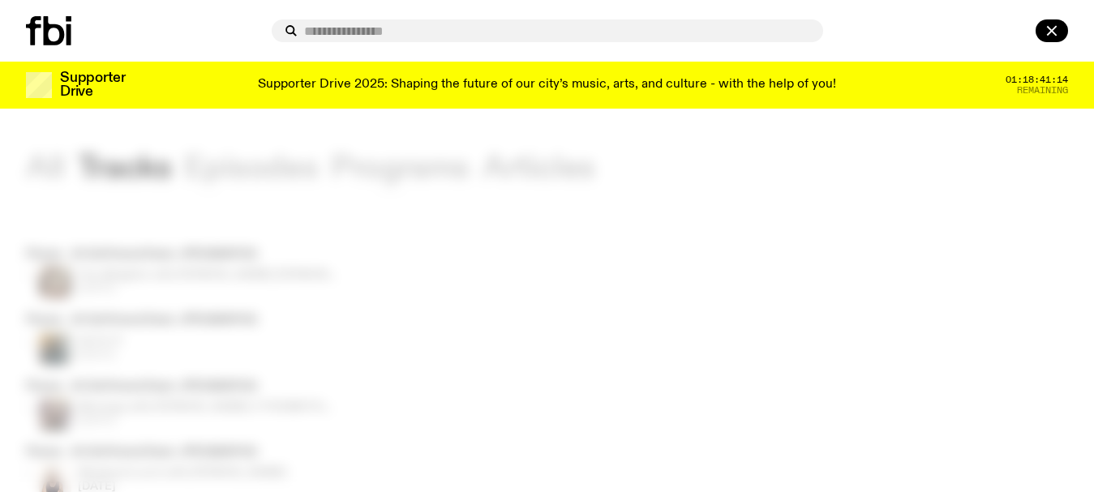
click at [483, 28] on input "text" at bounding box center [557, 31] width 506 height 14
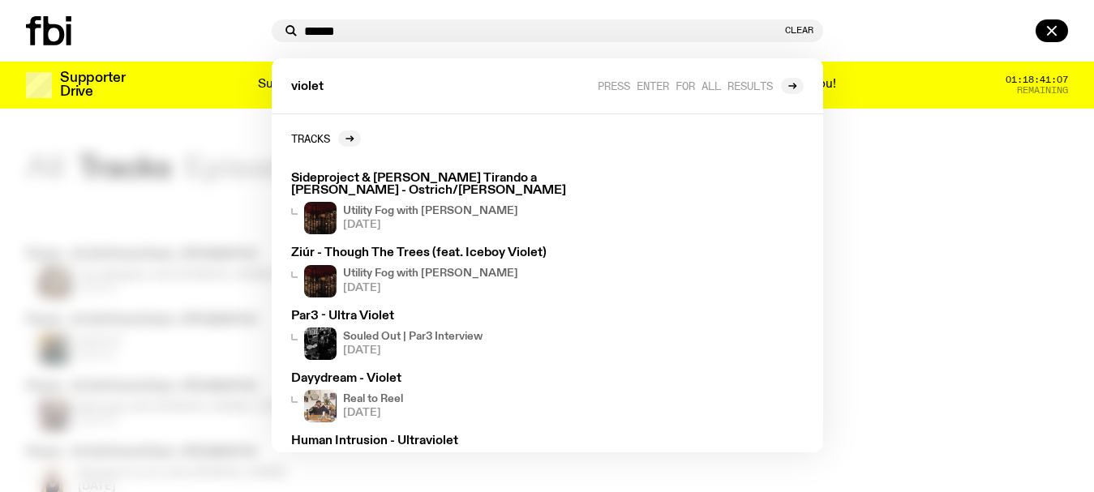
type input "******"
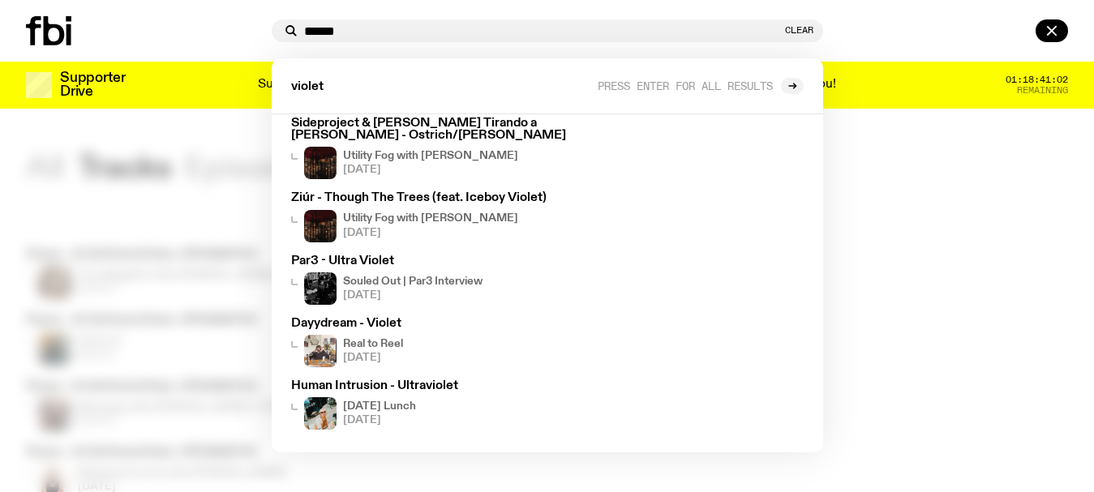
click at [42, 179] on div at bounding box center [547, 246] width 1094 height 492
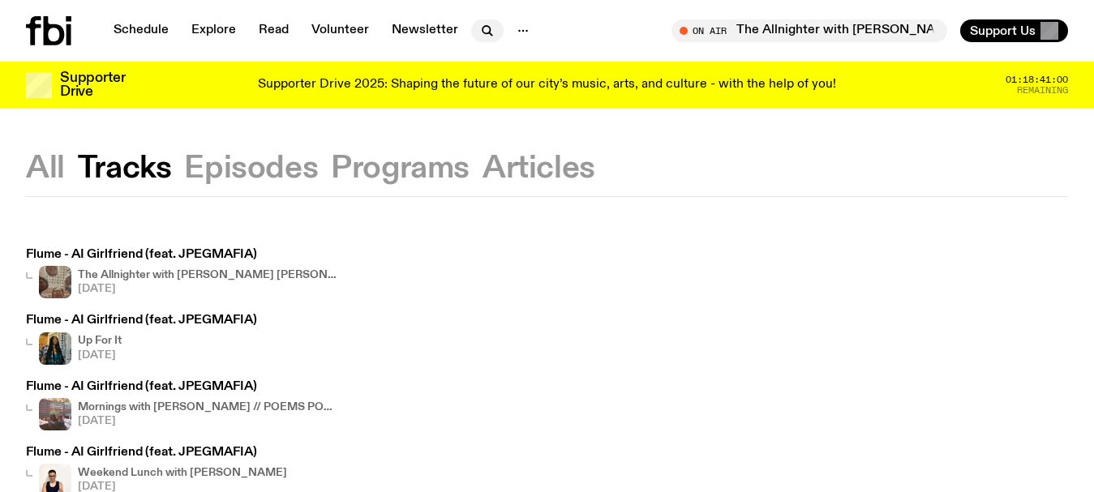
click at [488, 29] on icon "button" at bounding box center [487, 30] width 19 height 19
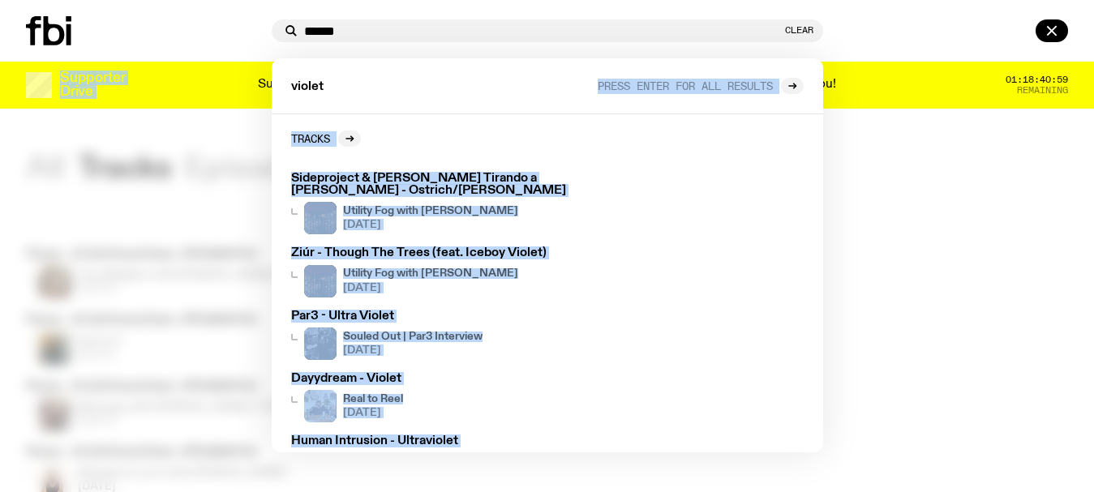
drag, startPoint x: 347, startPoint y: 88, endPoint x: 243, endPoint y: 83, distance: 104.8
click at [244, 83] on div "Schedule Explore Read Volunteer Newsletter About Us Contact Champions of emergi…" at bounding box center [547, 54] width 1094 height 109
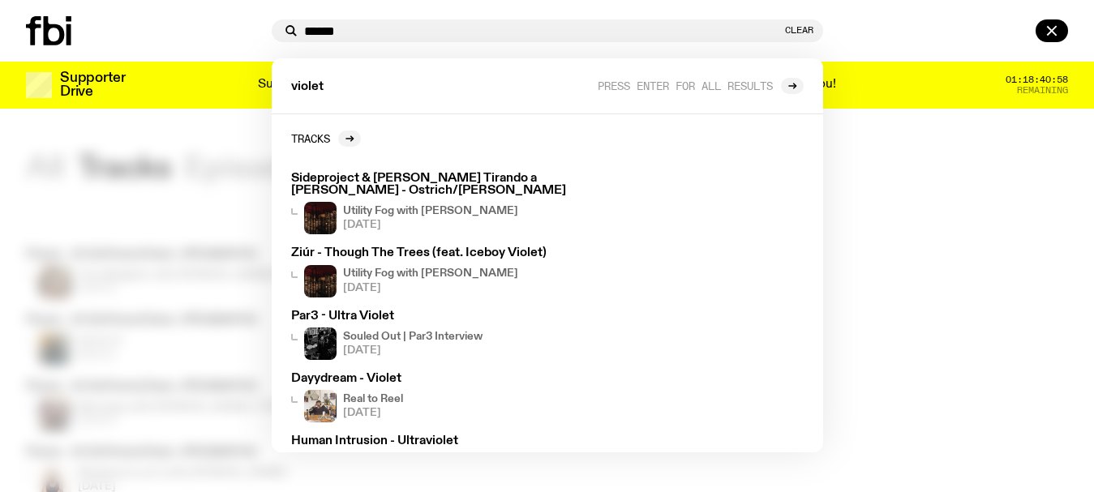
click at [385, 24] on div "****** Clear" at bounding box center [548, 30] width 552 height 23
drag, startPoint x: 341, startPoint y: 30, endPoint x: 265, endPoint y: 30, distance: 75.4
click at [265, 30] on div "****** Clear violet Press enter for all results Tracks Sideproject & [PERSON_NA…" at bounding box center [547, 30] width 565 height 23
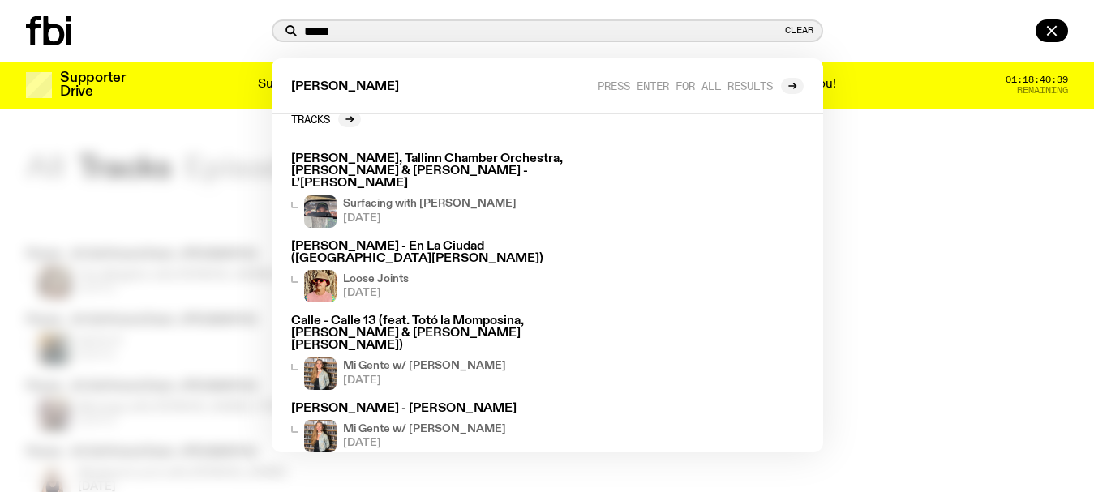
scroll to position [16, 0]
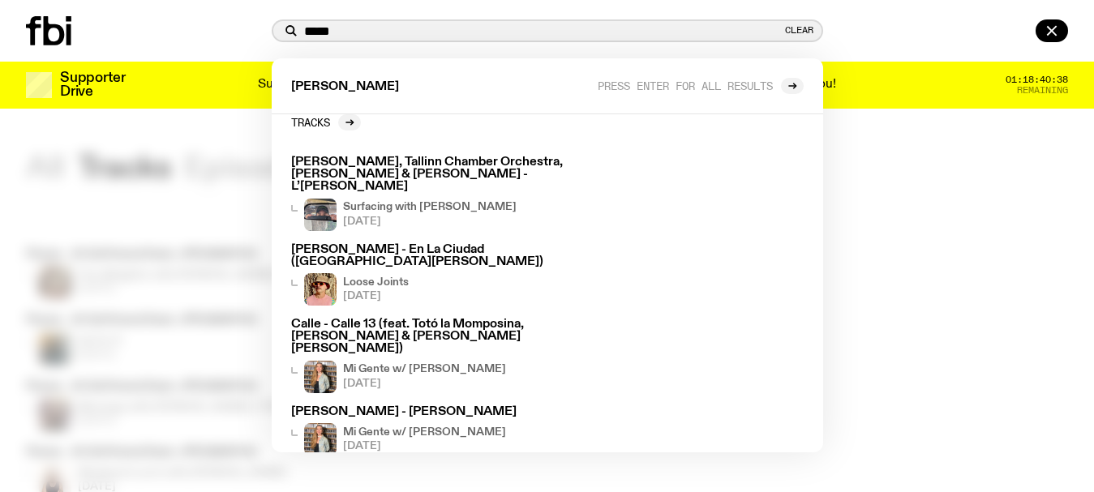
type input "*****"
click at [0, 186] on div at bounding box center [547, 246] width 1094 height 492
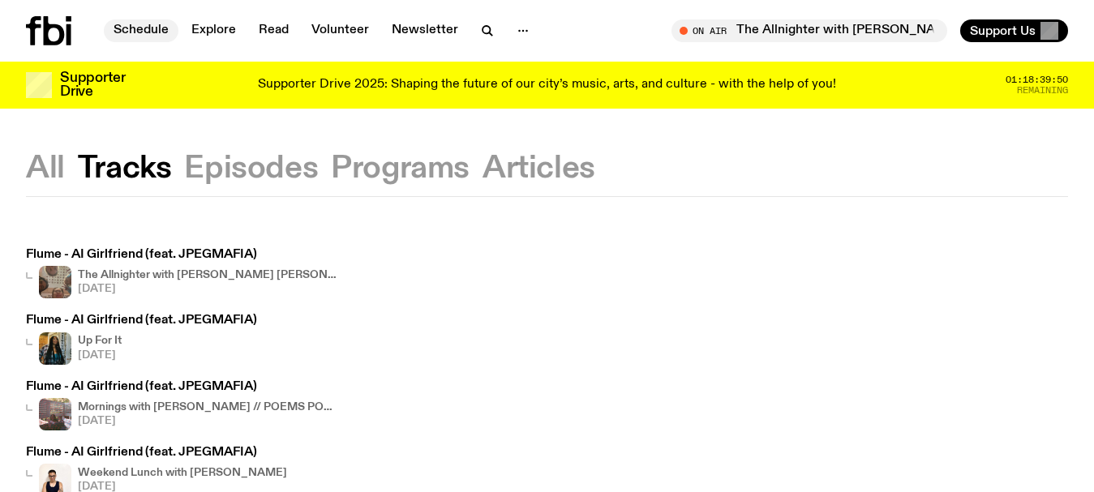
click at [131, 28] on link "Schedule" at bounding box center [141, 30] width 75 height 23
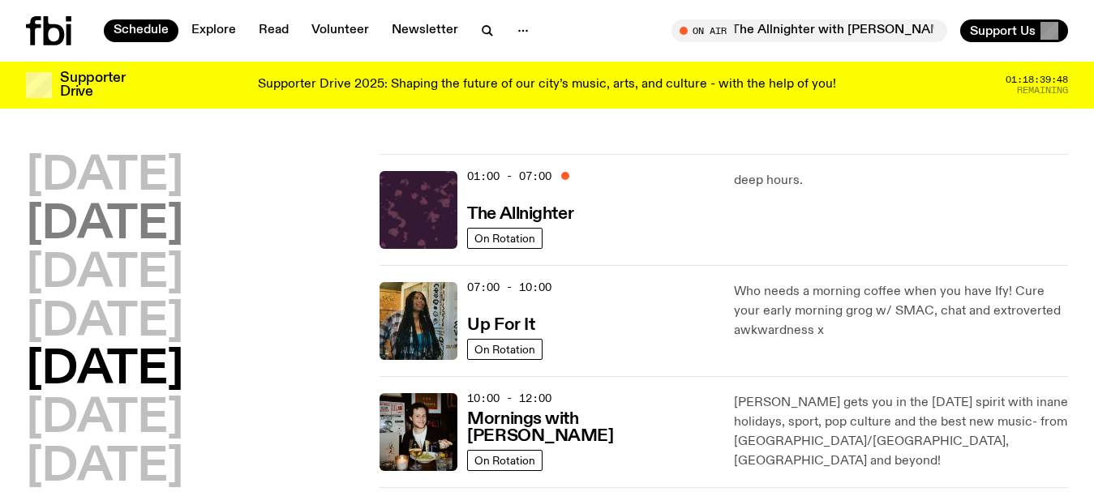
click at [118, 230] on h2 "[DATE]" at bounding box center [104, 225] width 157 height 45
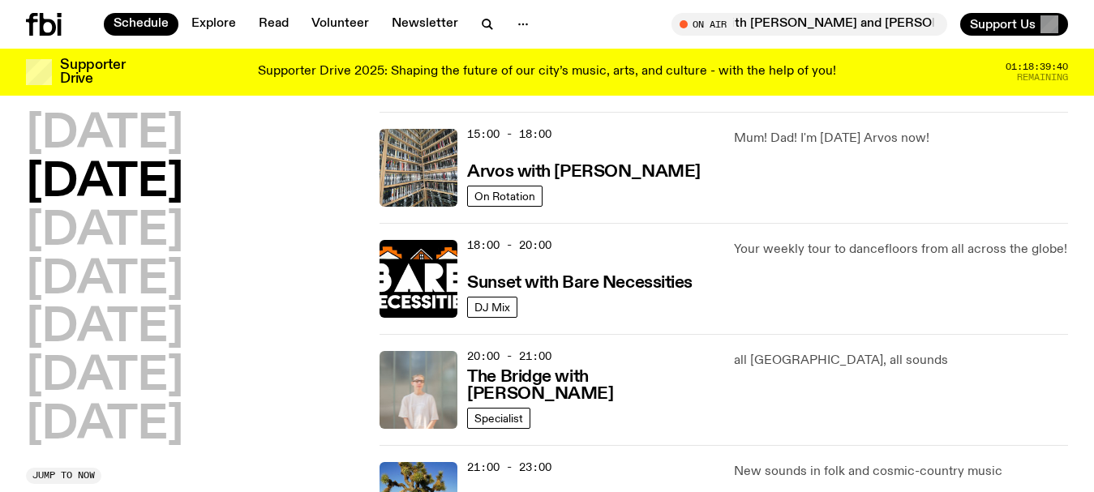
scroll to position [613, 0]
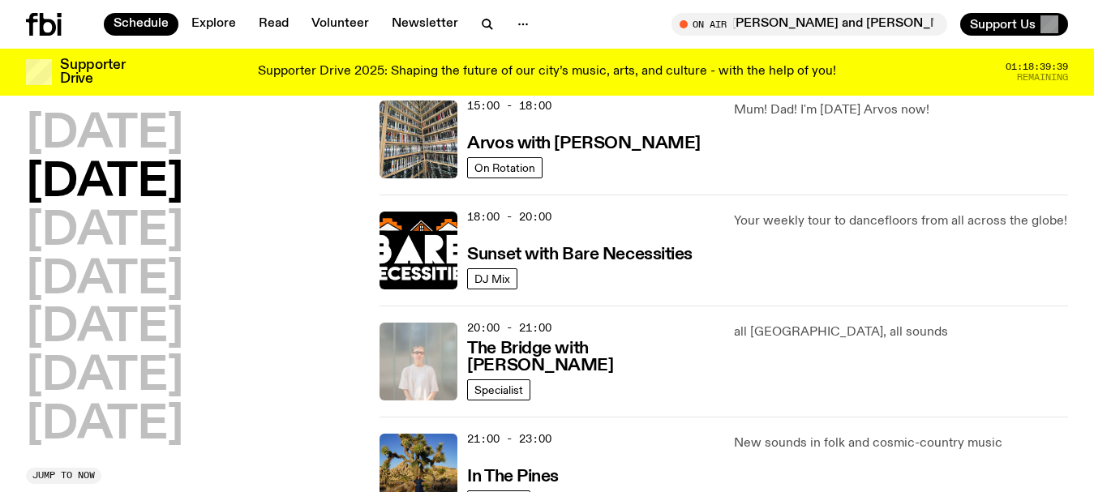
click at [415, 364] on img at bounding box center [419, 362] width 78 height 78
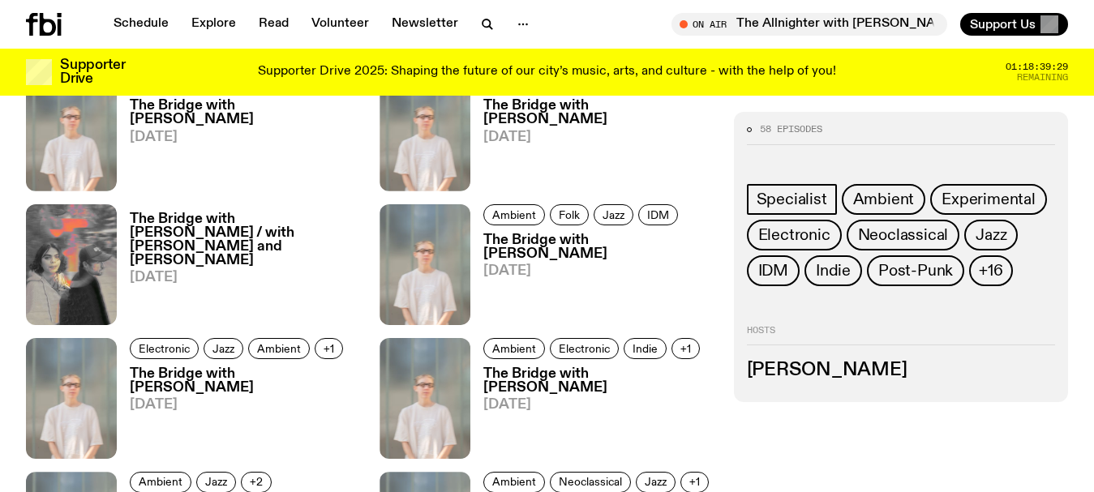
scroll to position [1051, 0]
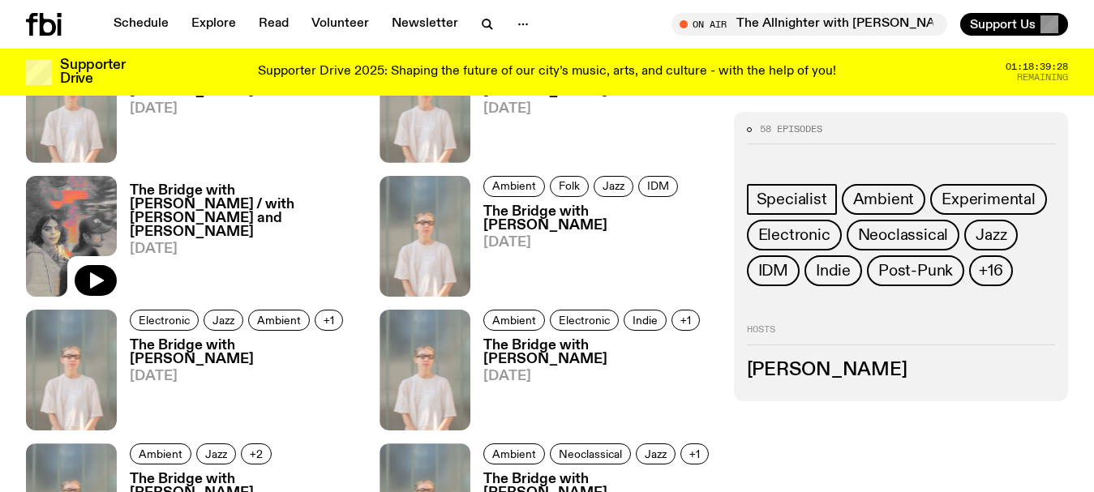
click at [105, 220] on img at bounding box center [71, 236] width 91 height 121
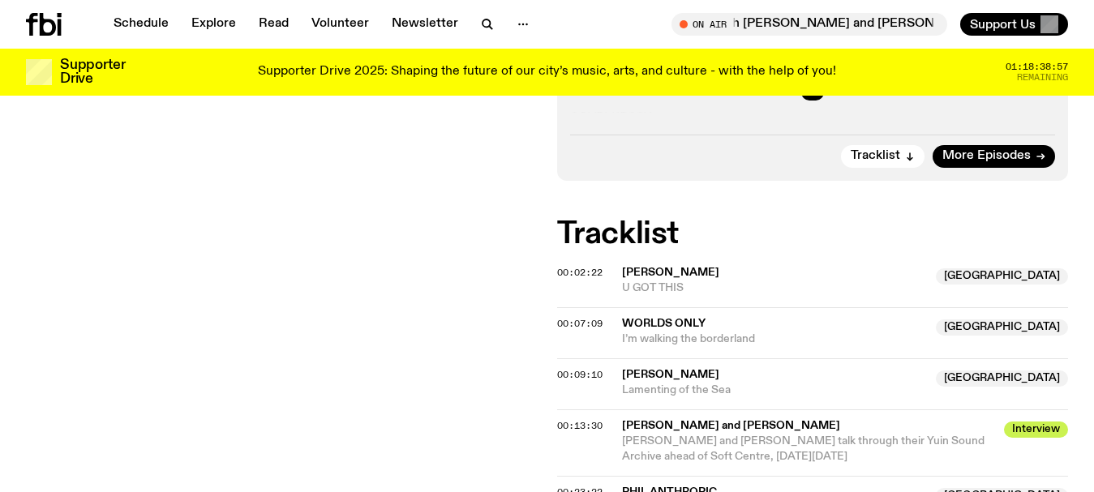
scroll to position [642, 0]
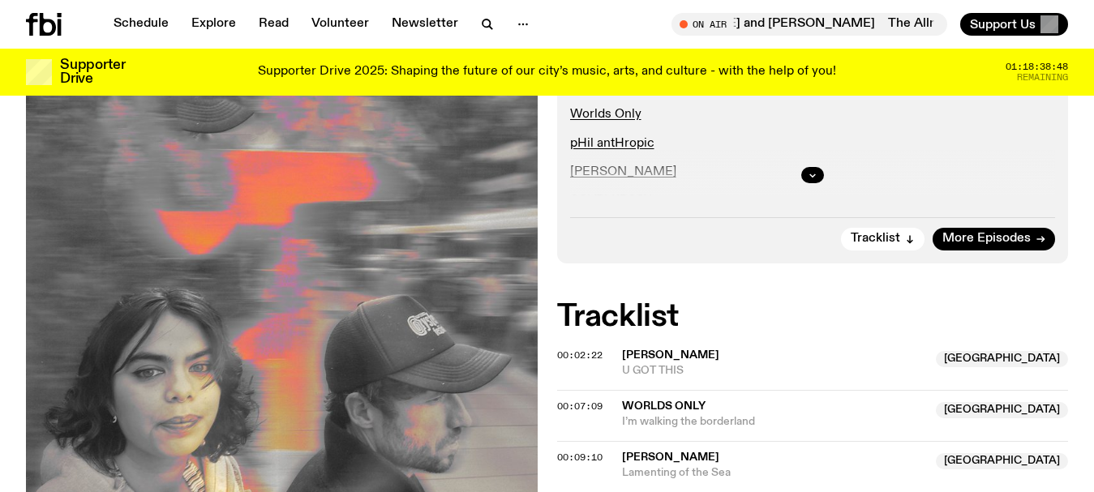
click at [0, 139] on div "Aired on [DATE] 3:30pm Specialist With special guests . Catch them at Soft Cent…" at bounding box center [547, 359] width 1094 height 939
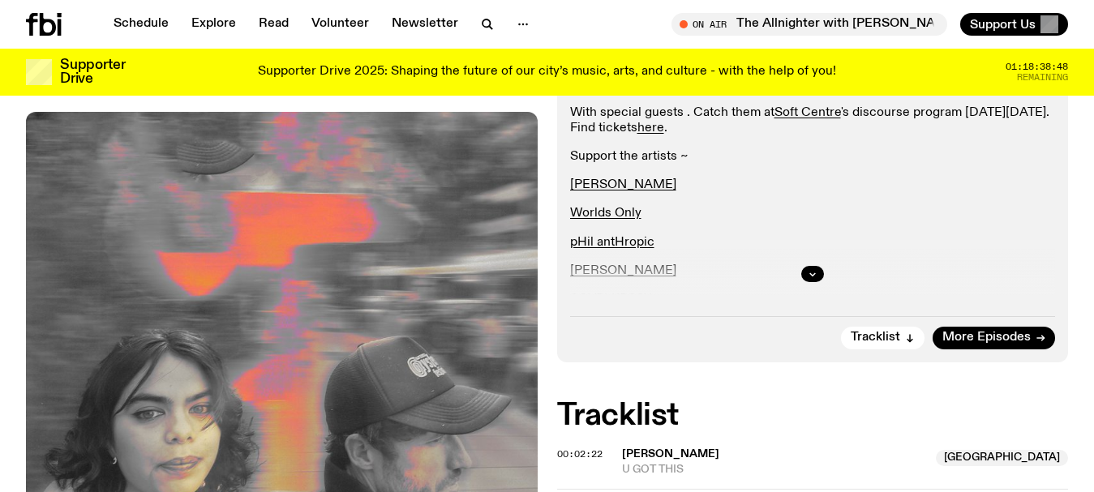
scroll to position [398, 0]
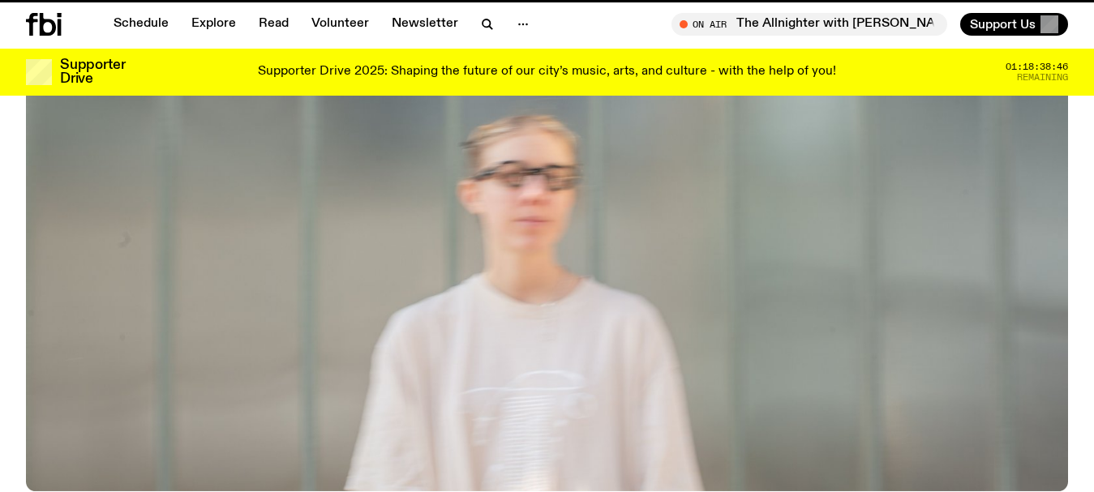
scroll to position [1051, 0]
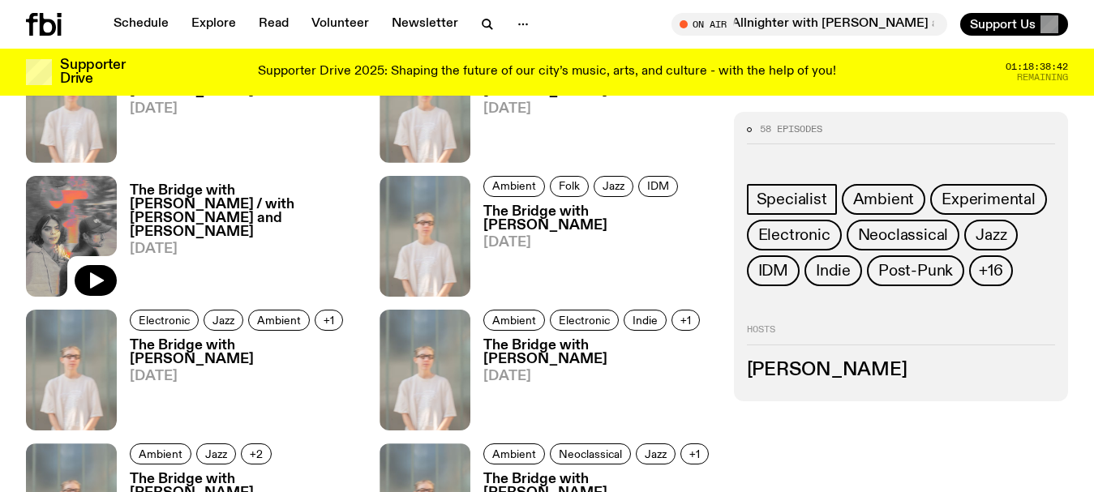
click at [103, 223] on img at bounding box center [71, 236] width 91 height 121
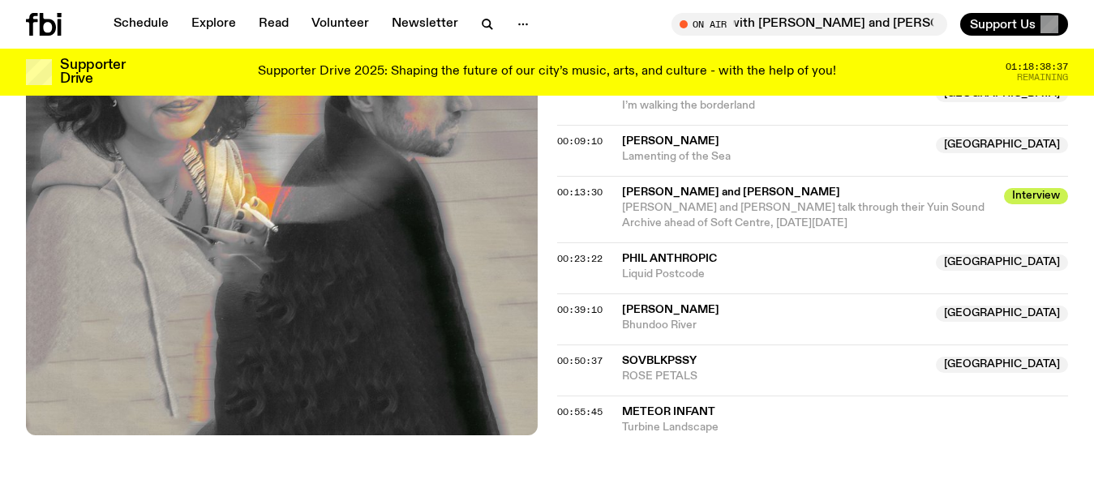
scroll to position [966, 0]
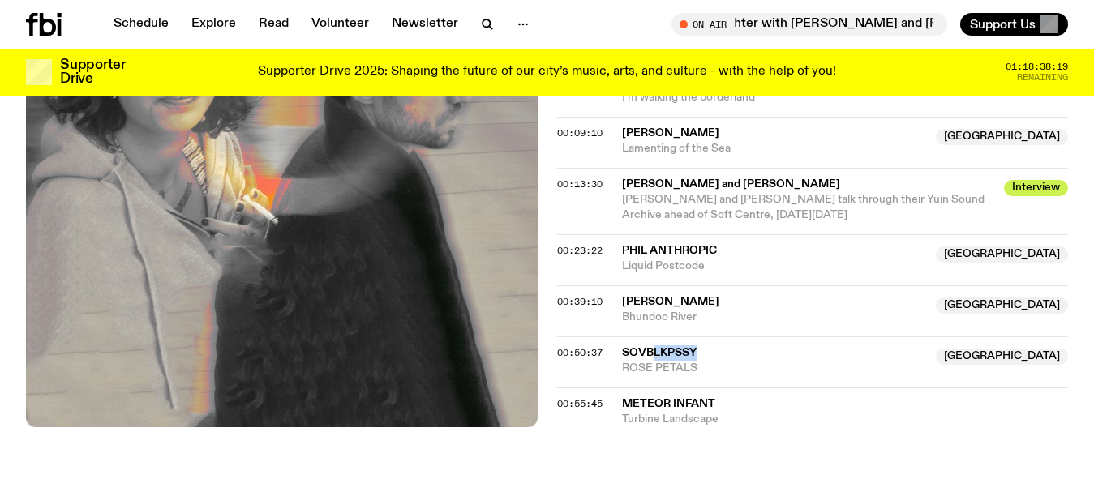
drag, startPoint x: 706, startPoint y: 278, endPoint x: 654, endPoint y: 277, distance: 51.9
click at [654, 346] on span "SOVBLKPSSY" at bounding box center [774, 353] width 305 height 15
click at [718, 346] on div "Copied" at bounding box center [774, 361] width 305 height 31
drag, startPoint x: 713, startPoint y: 296, endPoint x: 612, endPoint y: 280, distance: 101.9
copy div "SOVBLKPSSY [GEOGRAPHIC_DATA] ROSE PETALS Copied"
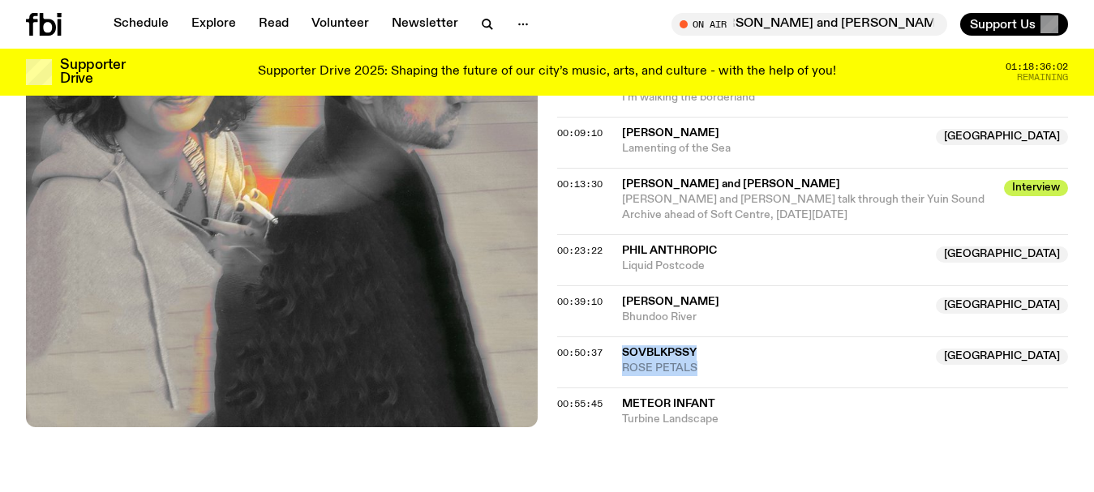
click at [757, 361] on span "ROSE PETALS" at bounding box center [774, 368] width 305 height 15
click at [138, 24] on link "Schedule" at bounding box center [141, 24] width 75 height 23
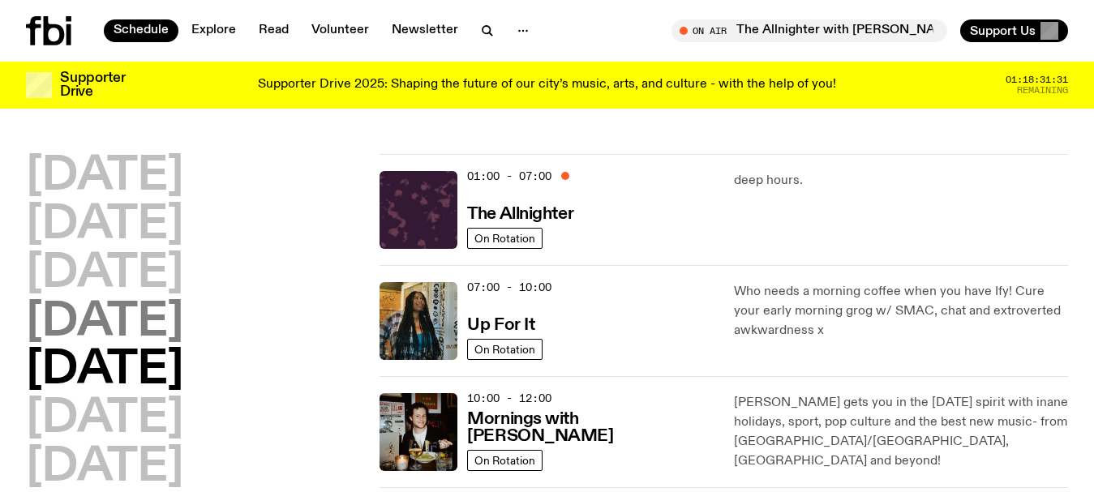
click at [92, 322] on h2 "[DATE]" at bounding box center [104, 322] width 157 height 45
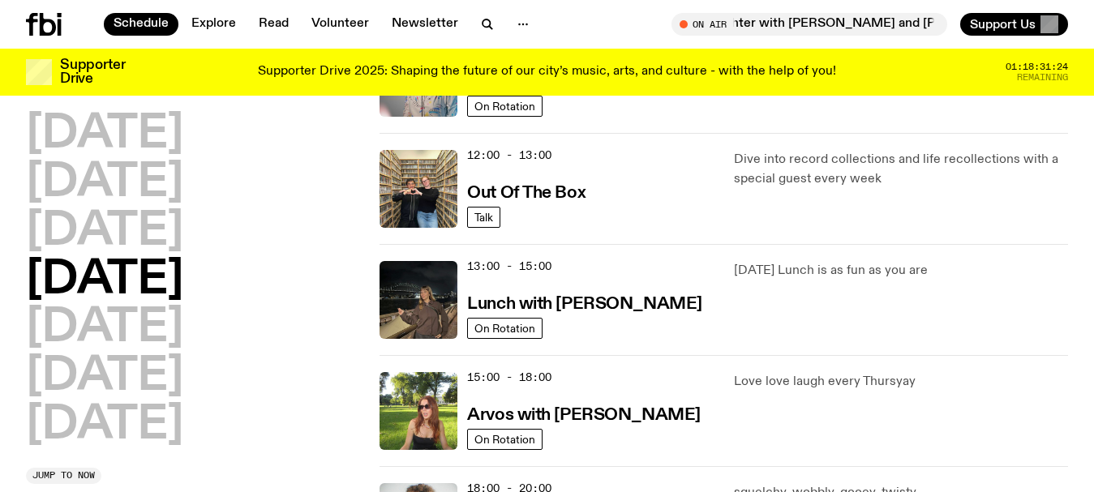
scroll to position [370, 0]
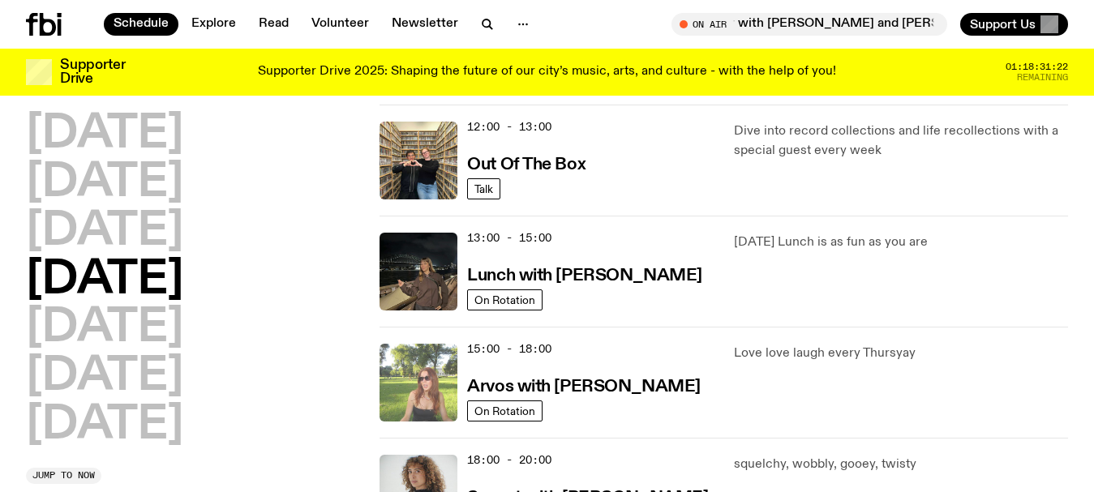
click at [424, 378] on img at bounding box center [419, 383] width 78 height 78
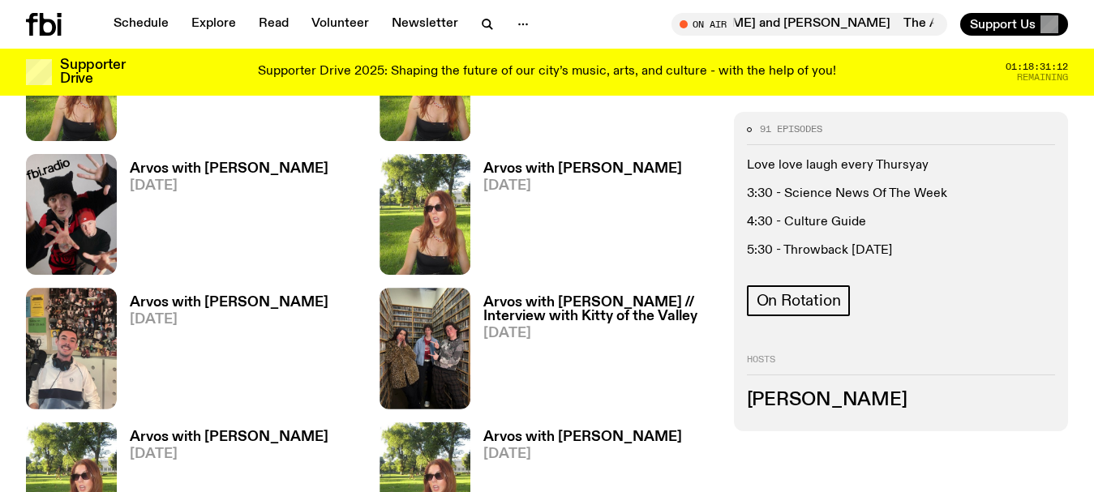
scroll to position [1617, 0]
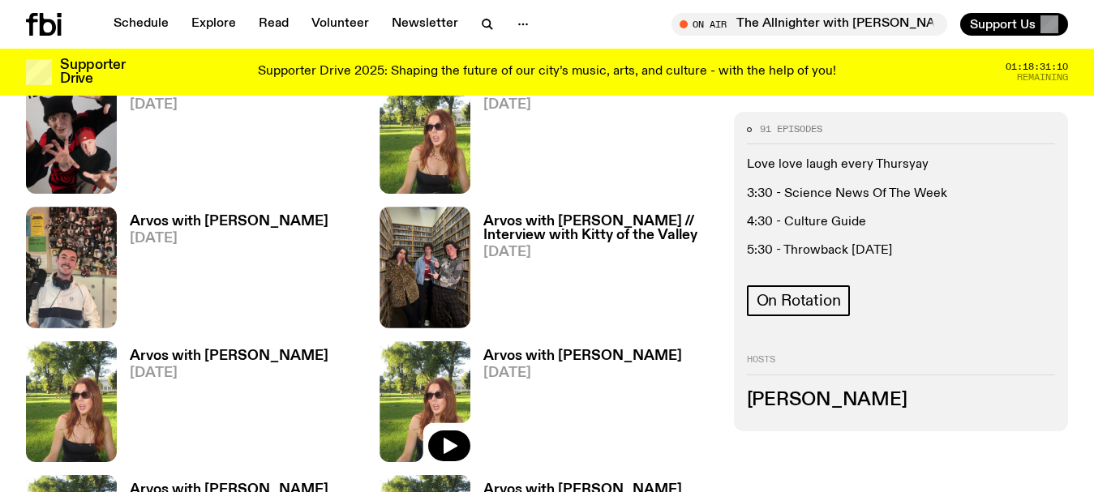
click at [406, 389] on img at bounding box center [425, 402] width 91 height 121
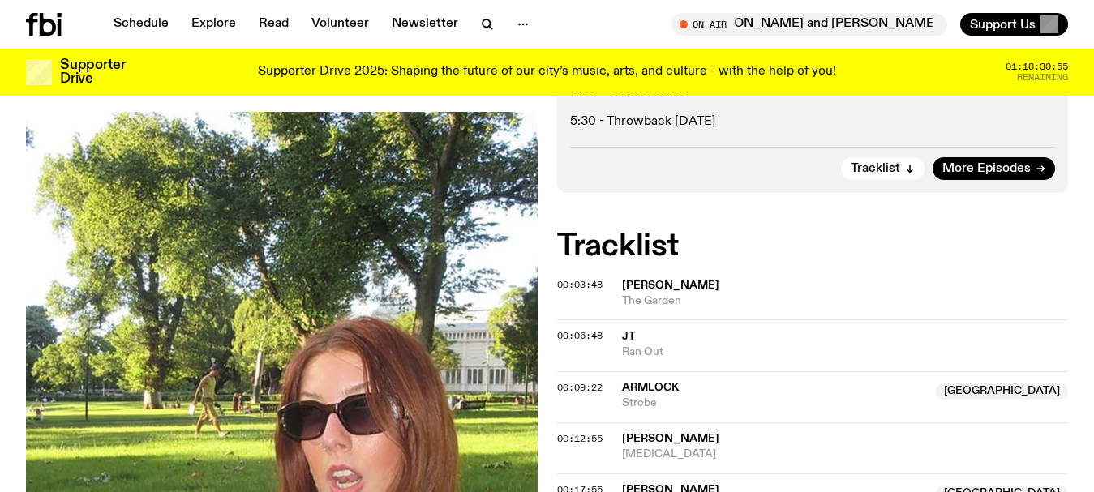
scroll to position [746, 0]
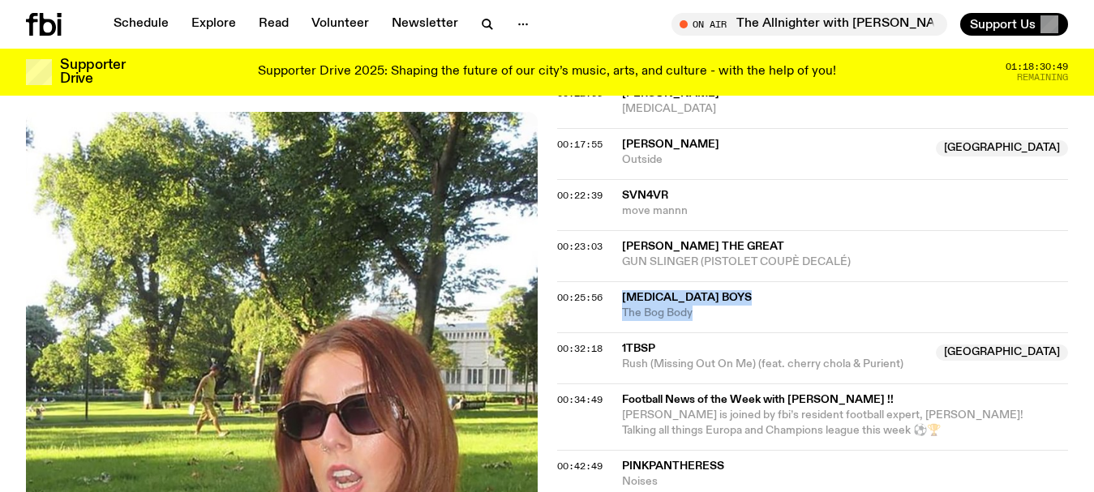
drag, startPoint x: 703, startPoint y: 314, endPoint x: 607, endPoint y: 298, distance: 97.1
click at [607, 298] on div "00:25:56 [MEDICAL_DATA] Boys The Bog Body" at bounding box center [813, 306] width 512 height 51
copy div "[MEDICAL_DATA] Boys The Bog Body"
click at [479, 21] on icon "button" at bounding box center [487, 24] width 19 height 19
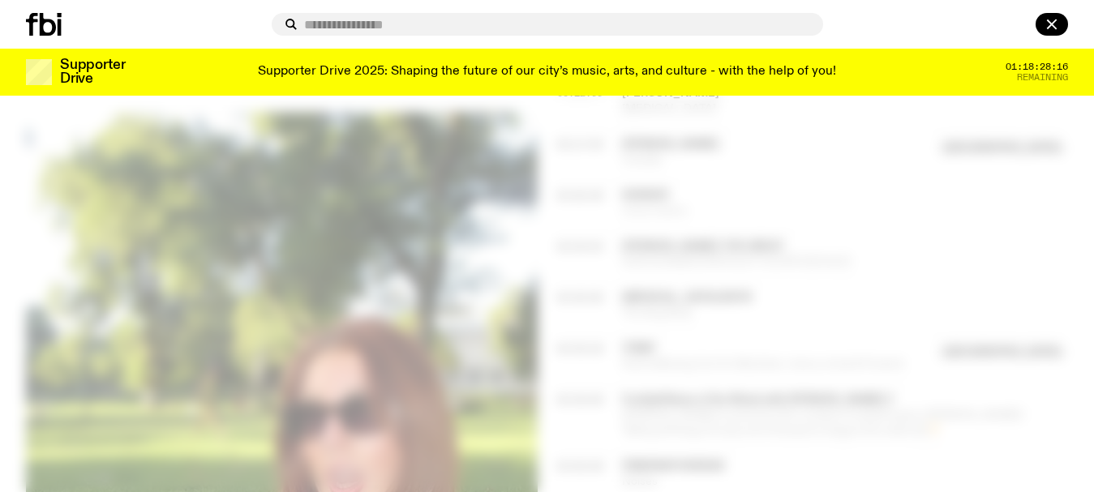
click at [459, 29] on input "text" at bounding box center [557, 25] width 506 height 14
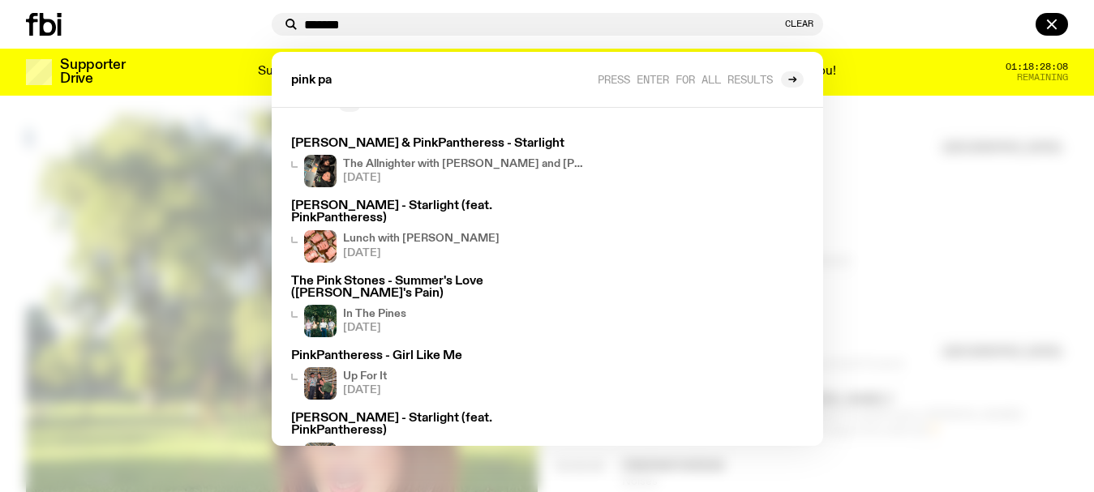
scroll to position [43, 0]
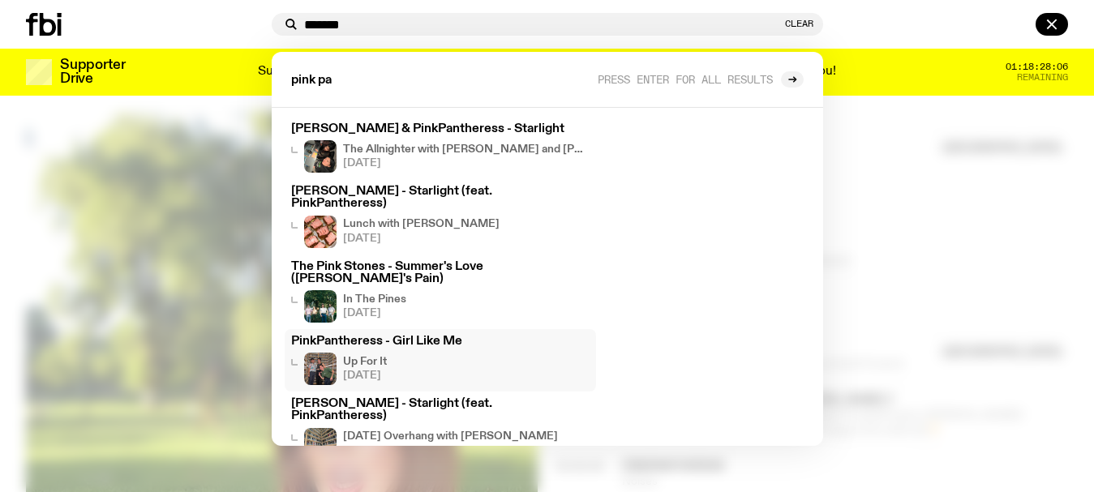
type input "*******"
click at [363, 336] on h3 "PinkPantheress - Girl Like Me" at bounding box center [440, 342] width 299 height 12
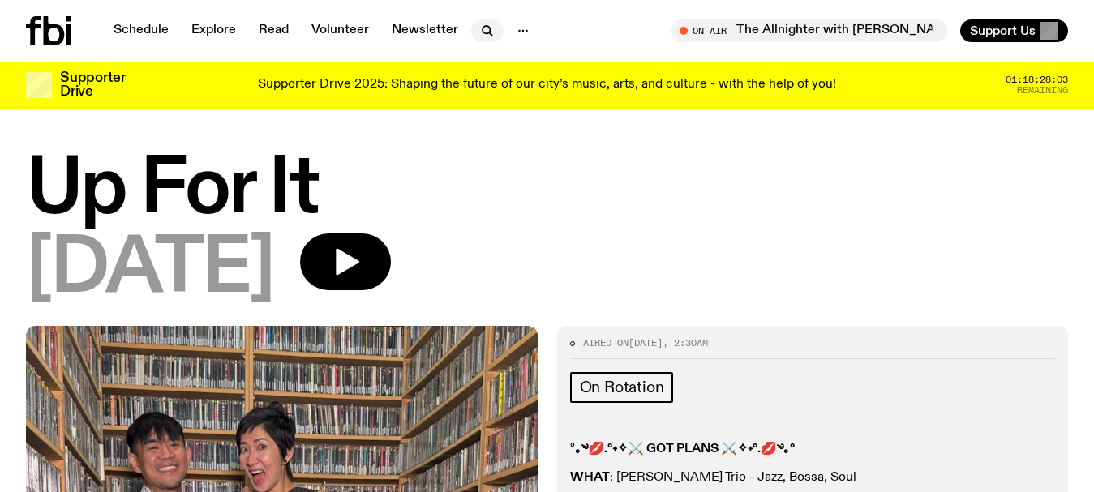
click at [483, 32] on icon "button" at bounding box center [487, 30] width 19 height 19
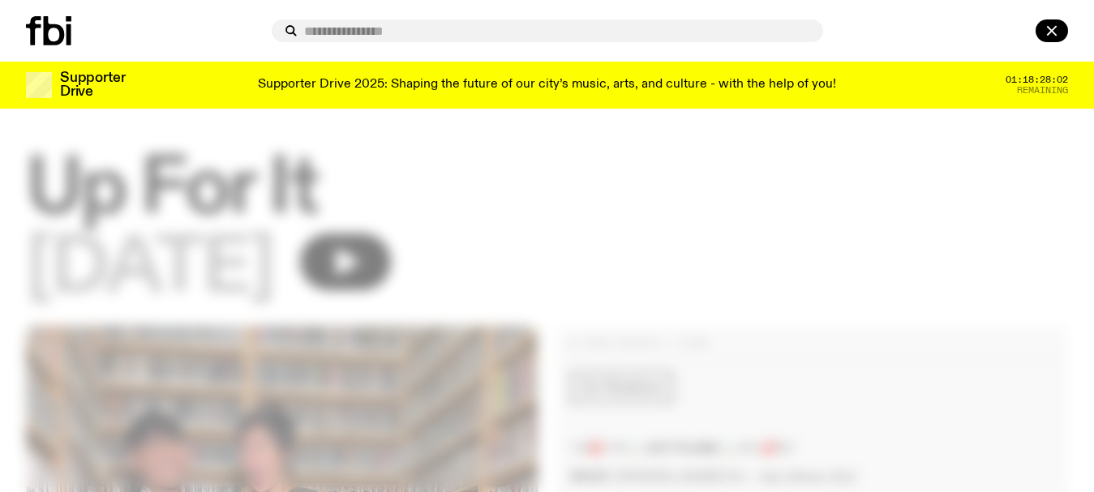
click at [522, 170] on div at bounding box center [547, 246] width 1094 height 492
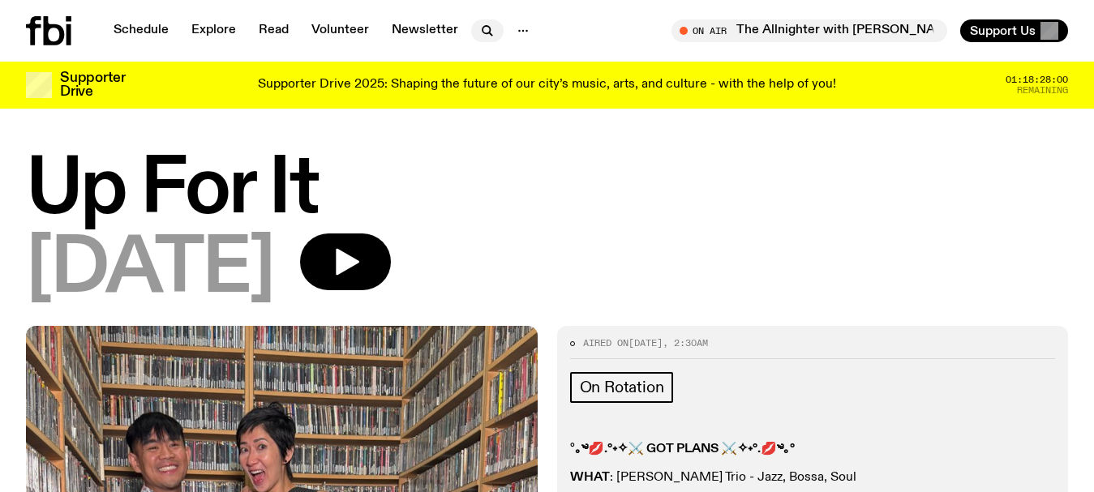
click at [480, 26] on icon "button" at bounding box center [487, 30] width 19 height 19
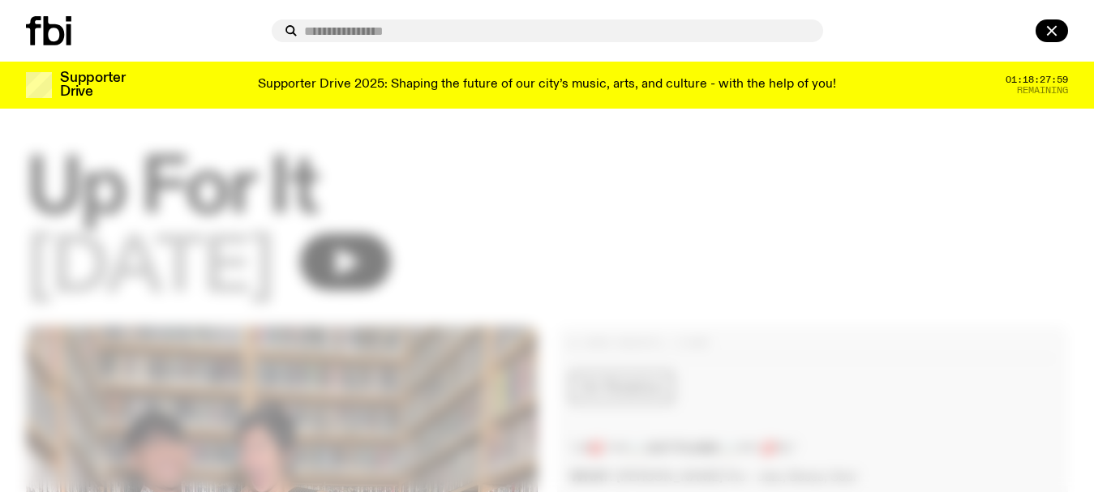
click at [424, 24] on input "text" at bounding box center [557, 31] width 506 height 14
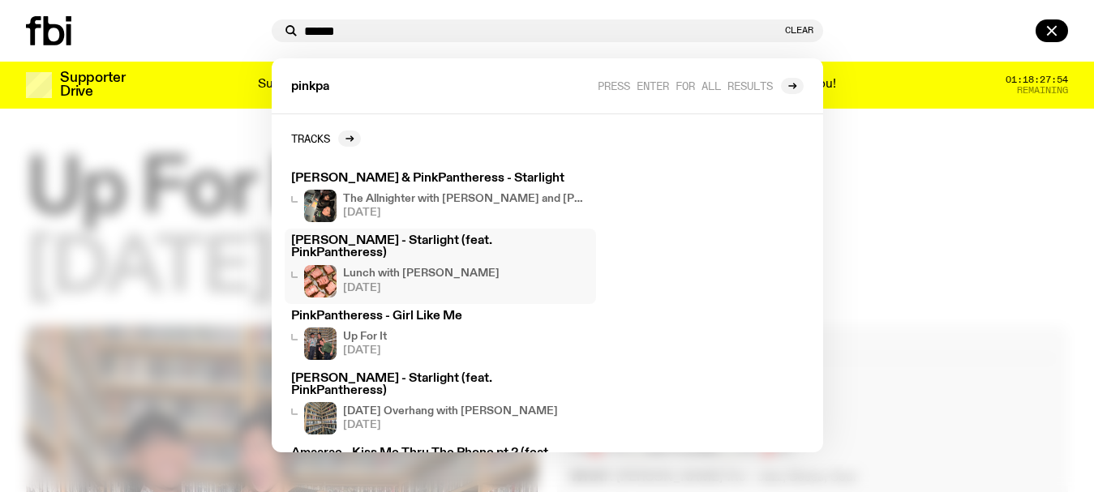
scroll to position [55, 0]
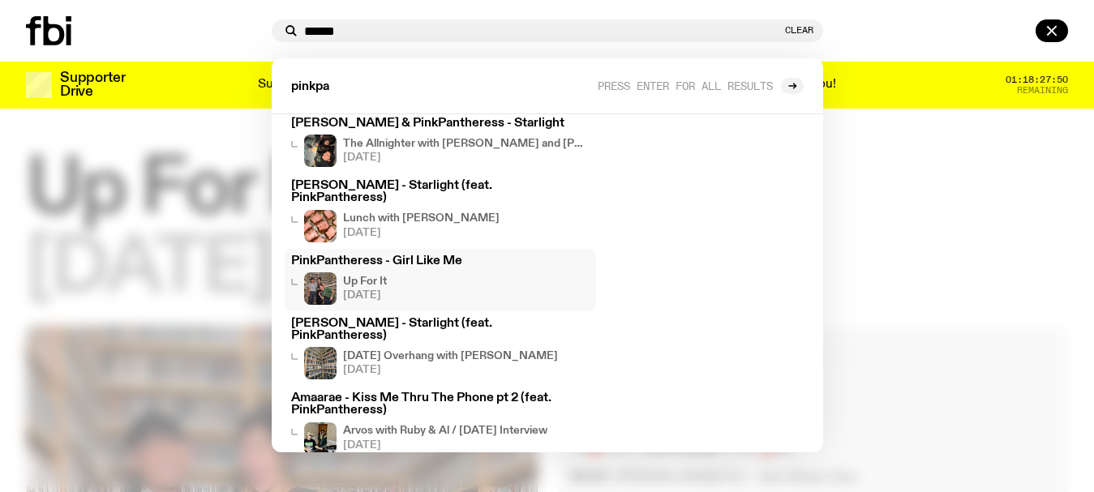
type input "******"
click at [356, 256] on h3 "PinkPantheress - Girl Like Me" at bounding box center [440, 262] width 299 height 12
click at [421, 256] on h3 "PinkPantheress - Girl Like Me" at bounding box center [440, 262] width 299 height 12
click at [385, 256] on div "PinkPantheress - Girl Like Me Up For It [DATE]" at bounding box center [440, 280] width 299 height 49
click at [384, 256] on h3 "PinkPantheress - Girl Like Me" at bounding box center [440, 262] width 299 height 12
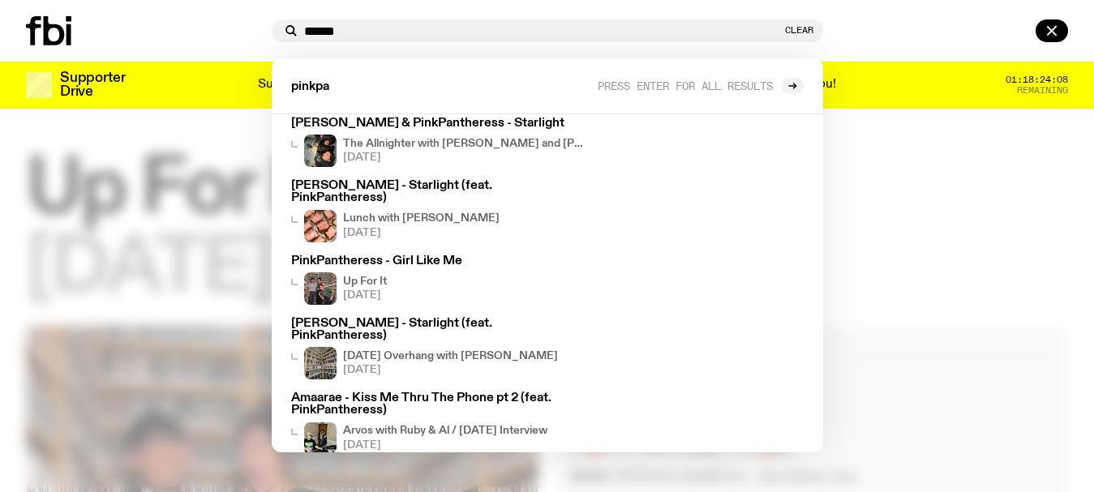
click at [223, 28] on div at bounding box center [145, 30] width 239 height 29
click at [42, 45] on div "****** Clear pinkpa Press enter for all results Tracks [PERSON_NAME] & PinkPant…" at bounding box center [547, 31] width 1094 height 62
click at [42, 37] on icon at bounding box center [48, 30] width 45 height 29
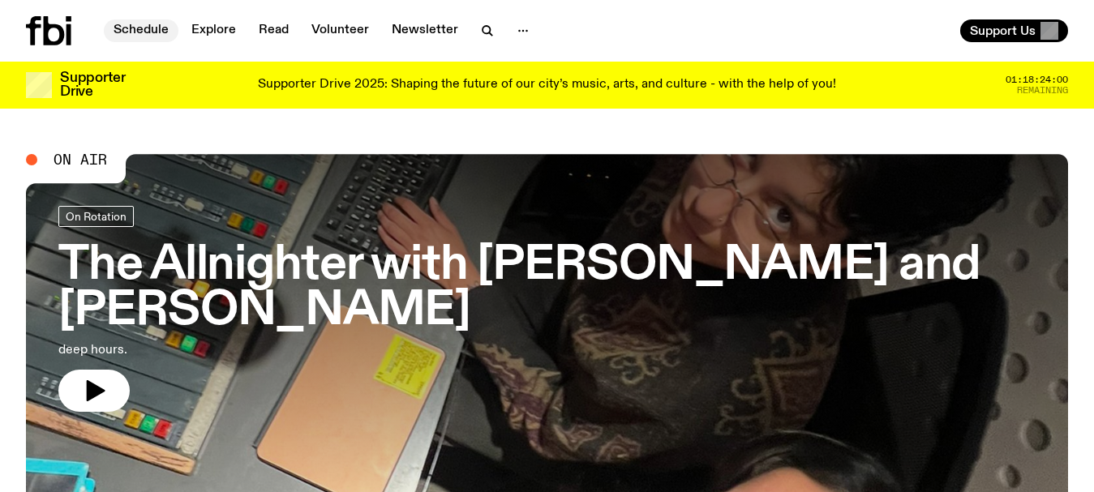
click at [147, 26] on link "Schedule" at bounding box center [141, 30] width 75 height 23
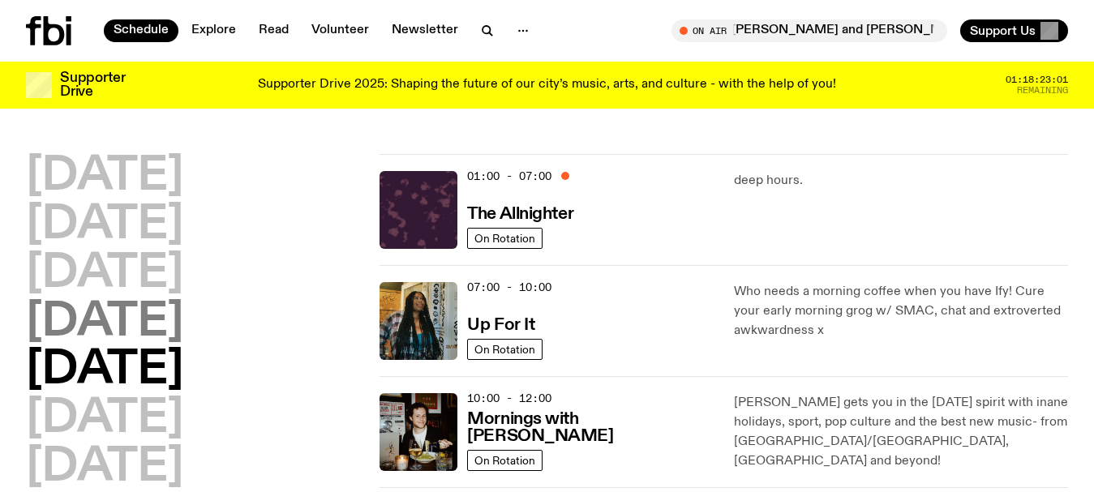
click at [89, 321] on h2 "[DATE]" at bounding box center [104, 322] width 157 height 45
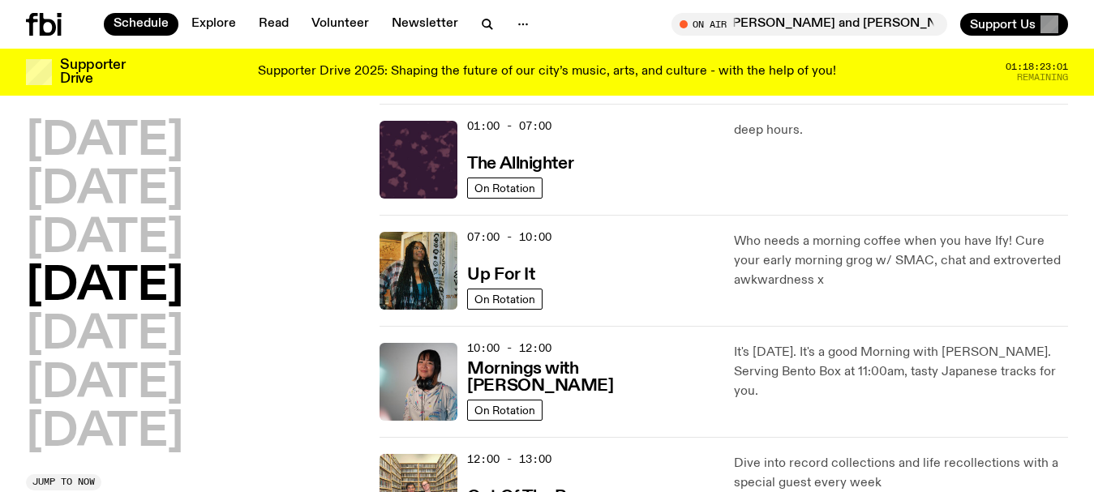
scroll to position [45, 0]
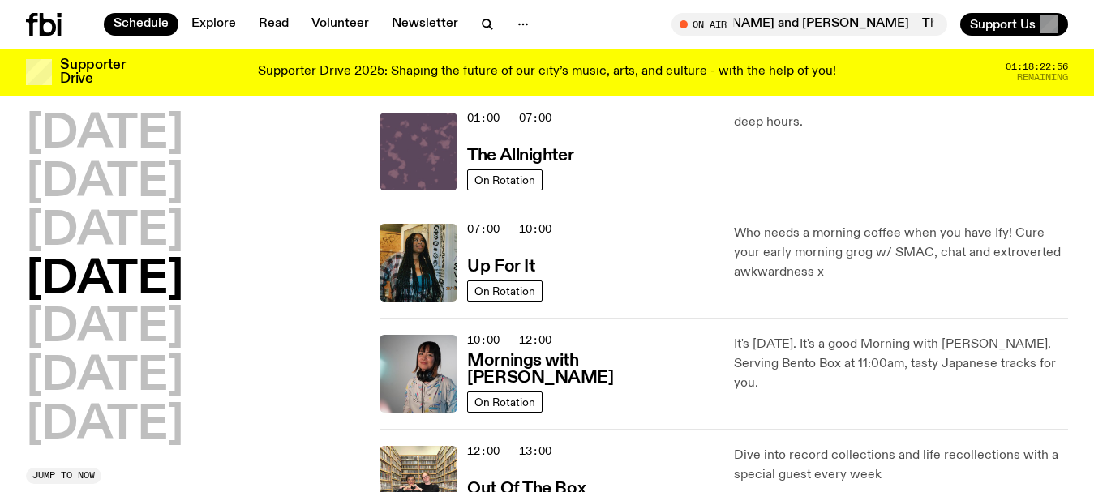
click at [451, 135] on img at bounding box center [419, 152] width 78 height 78
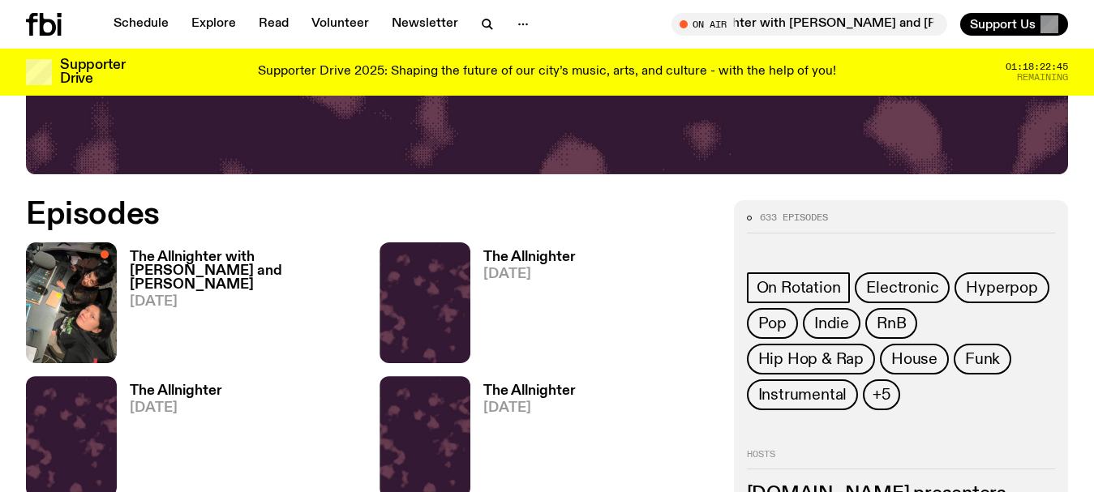
scroll to position [643, 0]
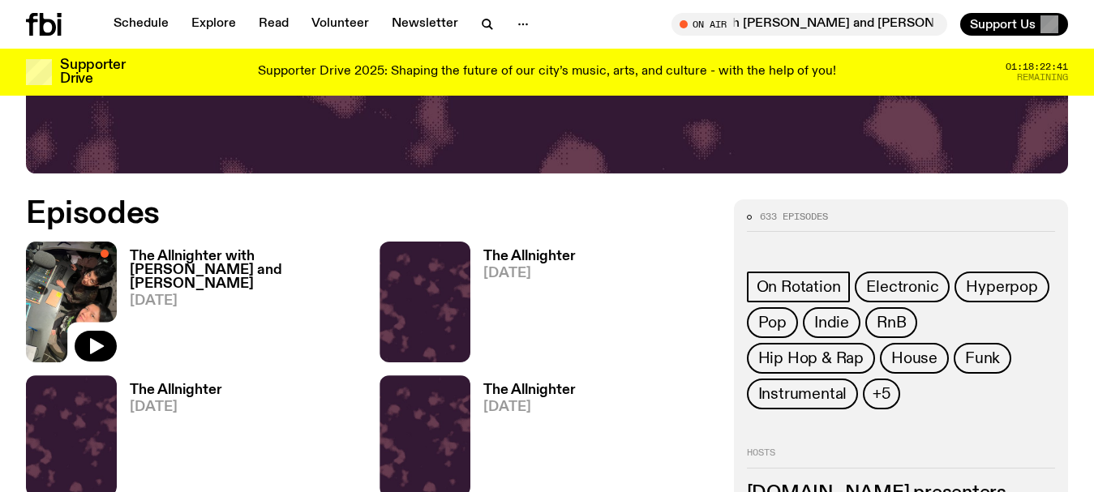
click at [85, 296] on img at bounding box center [71, 302] width 91 height 121
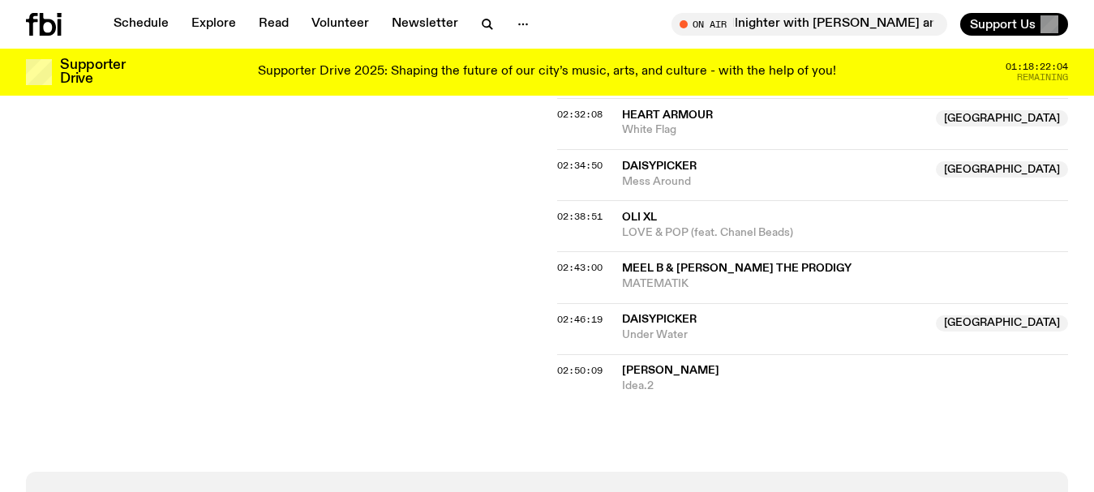
scroll to position [2556, 0]
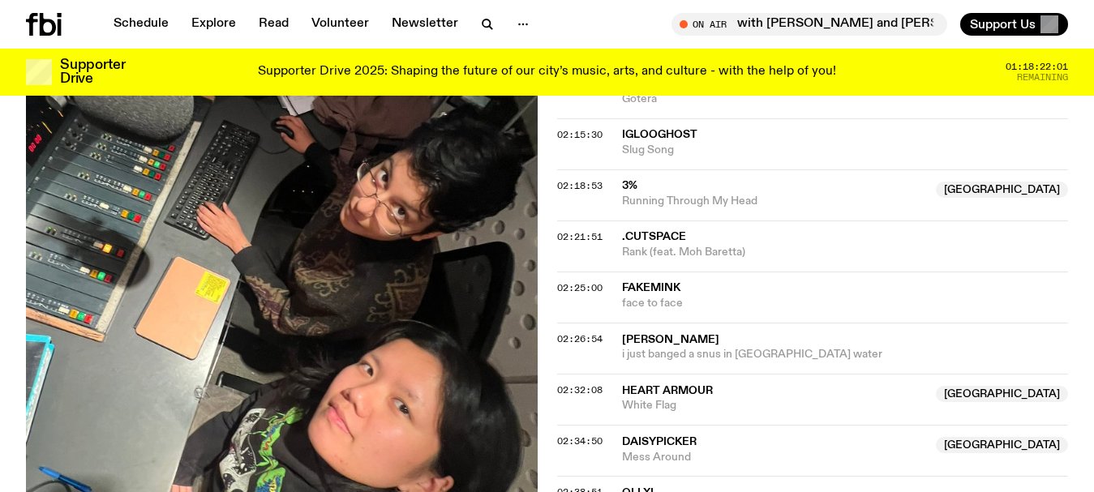
scroll to position [2475, 0]
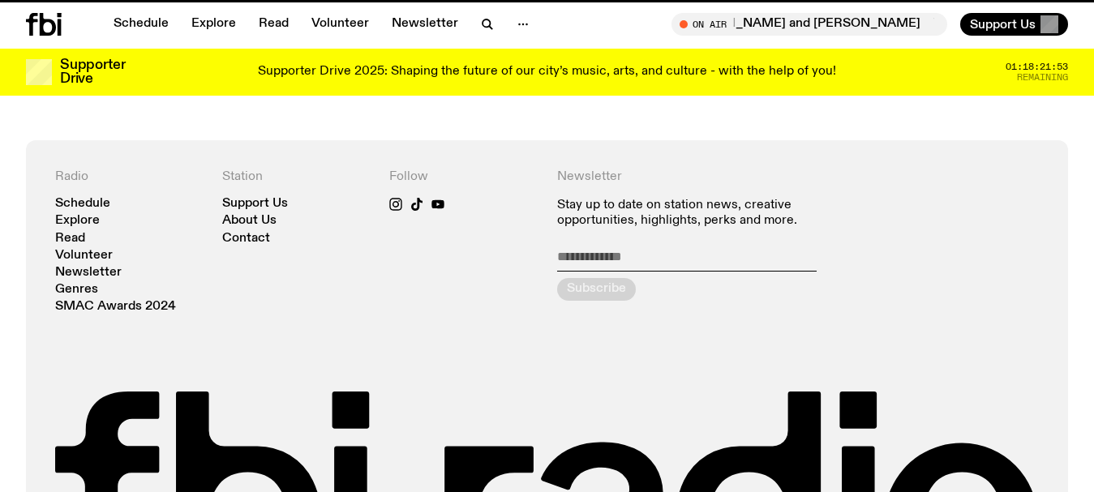
scroll to position [643, 0]
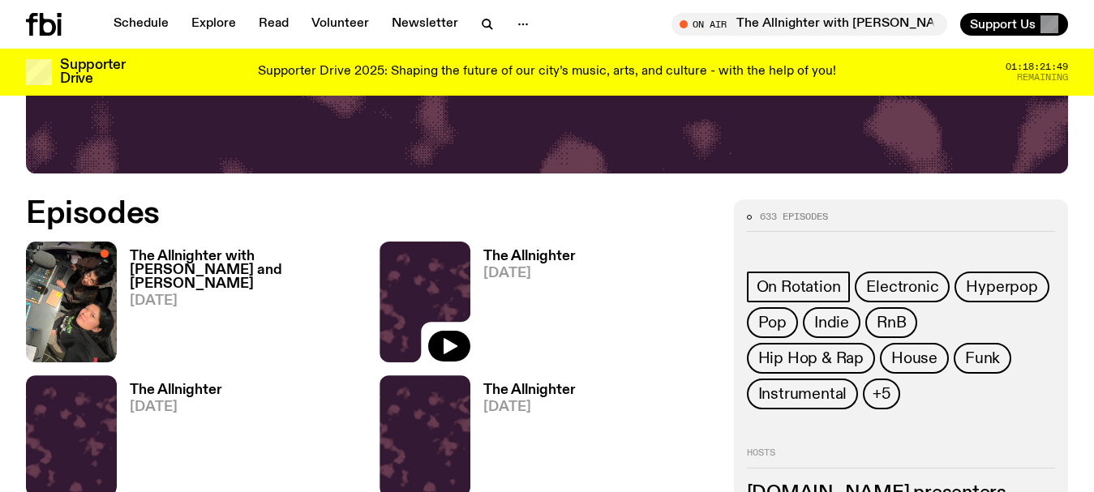
click at [430, 303] on img at bounding box center [425, 302] width 91 height 121
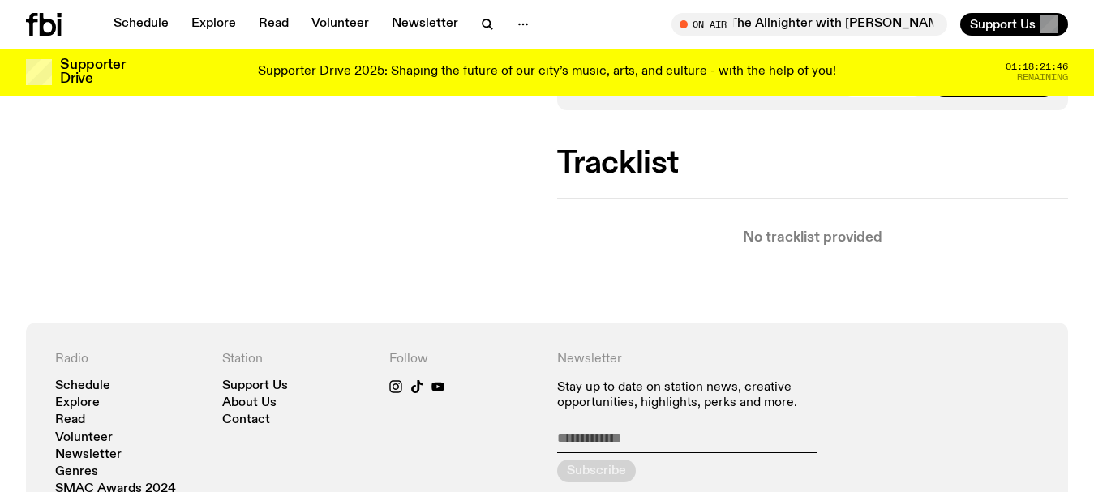
scroll to position [238, 0]
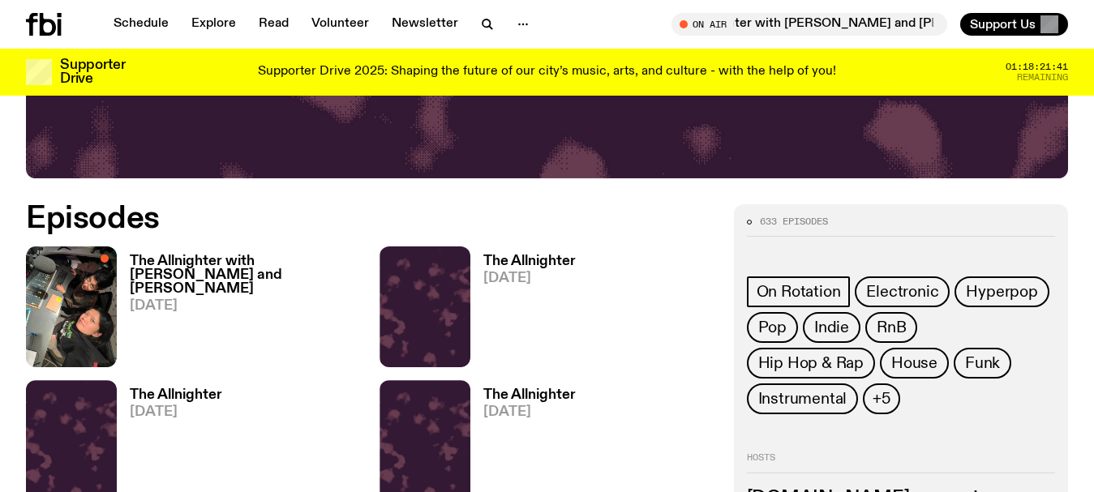
scroll to position [643, 0]
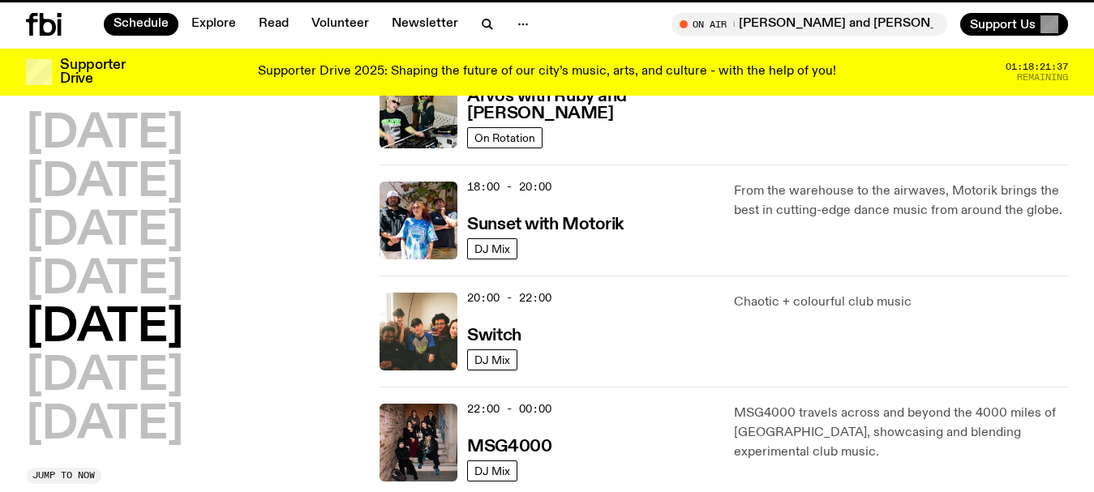
scroll to position [45, 0]
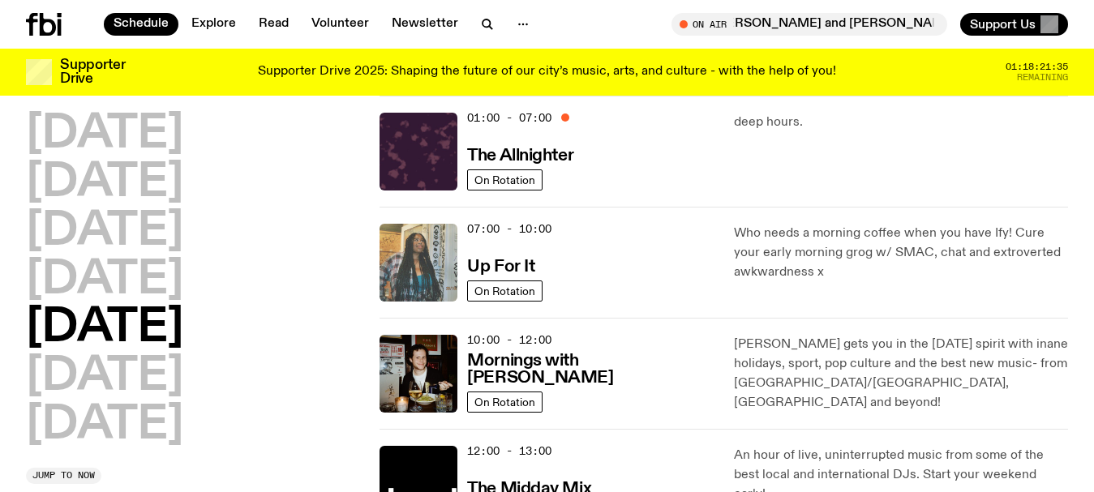
click at [423, 251] on img at bounding box center [419, 263] width 78 height 78
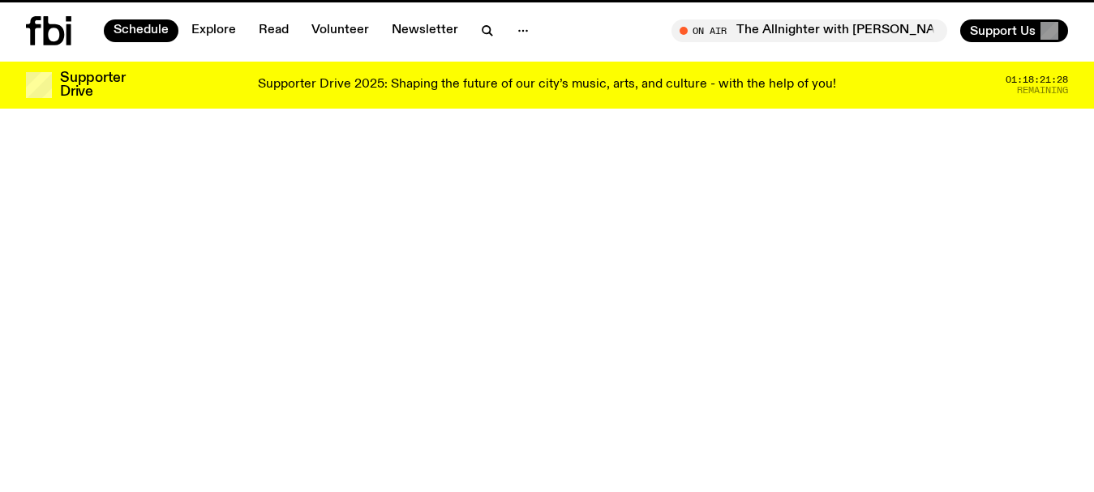
scroll to position [45, 0]
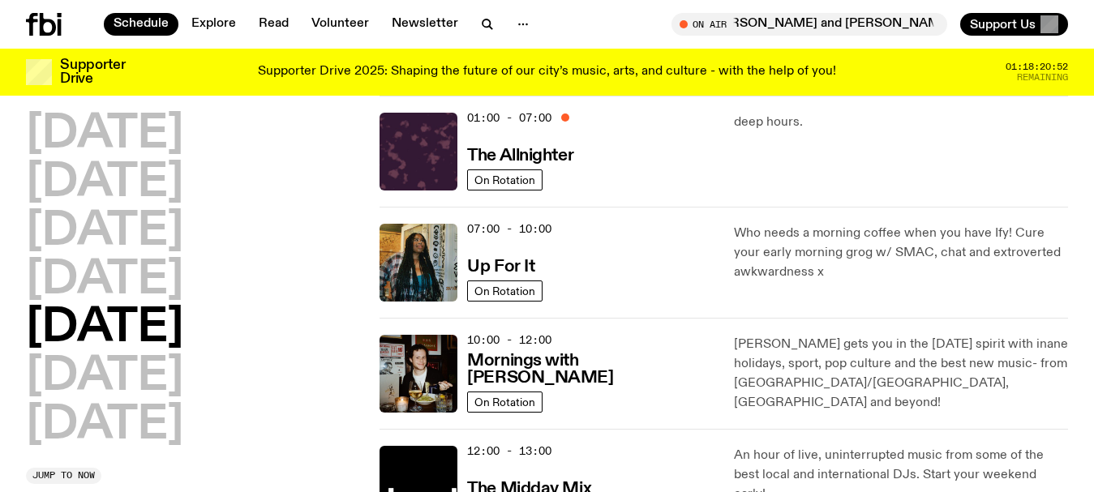
click at [481, 28] on icon "button" at bounding box center [487, 24] width 19 height 19
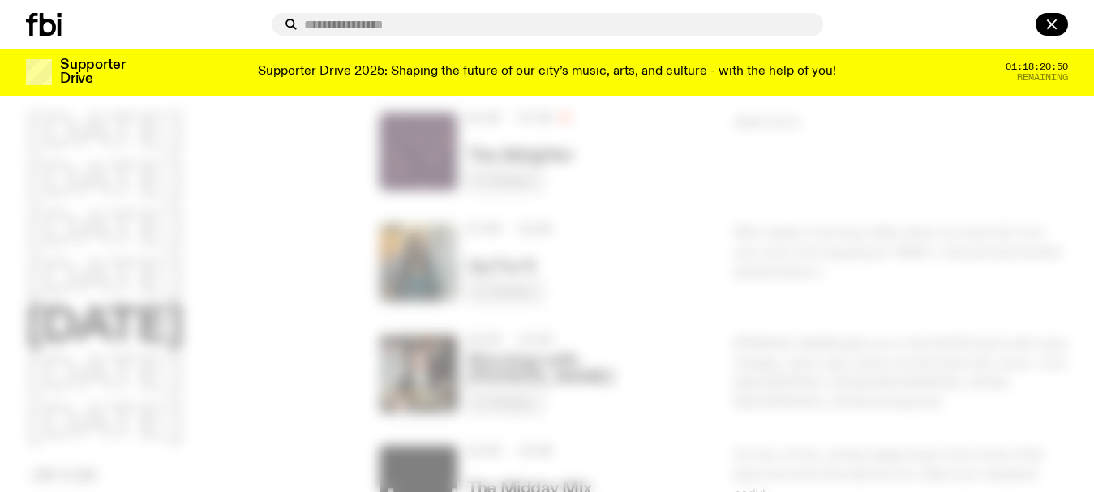
click at [471, 23] on input "text" at bounding box center [557, 25] width 506 height 14
type input "**********"
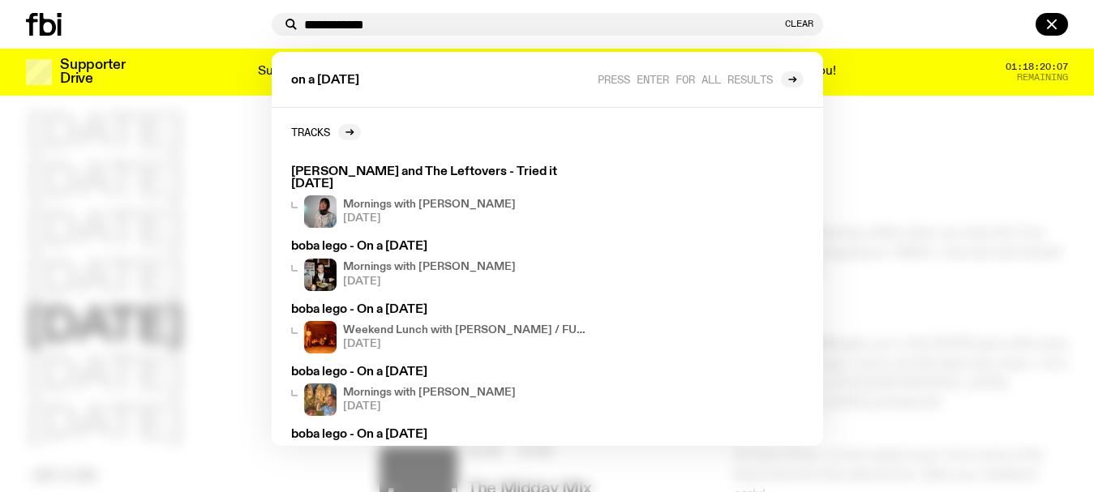
click at [0, 236] on div at bounding box center [547, 246] width 1094 height 492
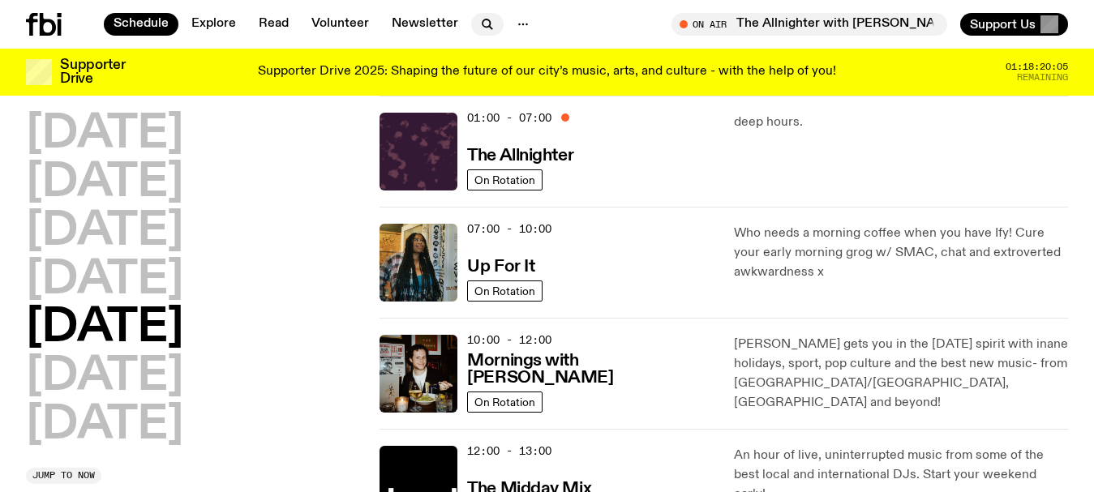
click at [483, 25] on icon "button" at bounding box center [487, 24] width 19 height 19
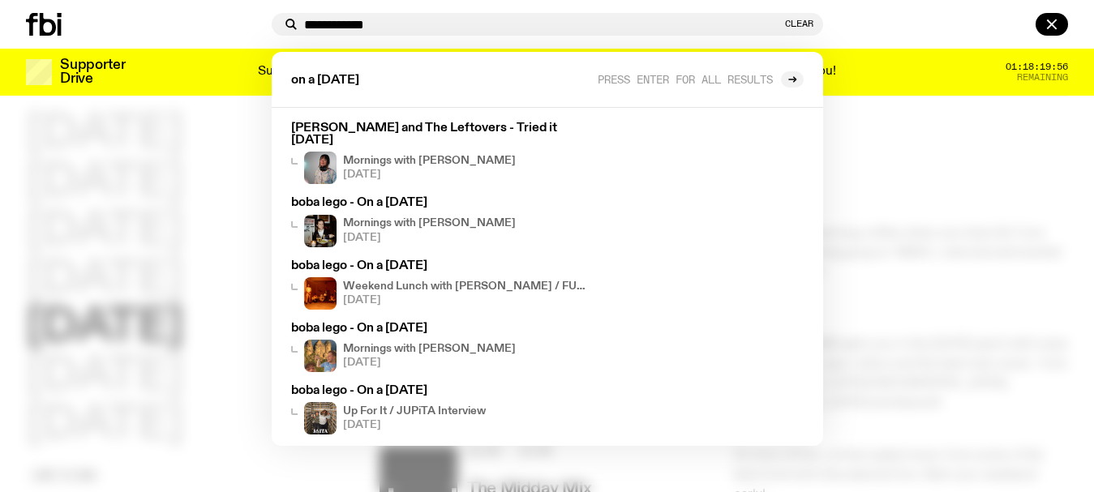
scroll to position [41, 0]
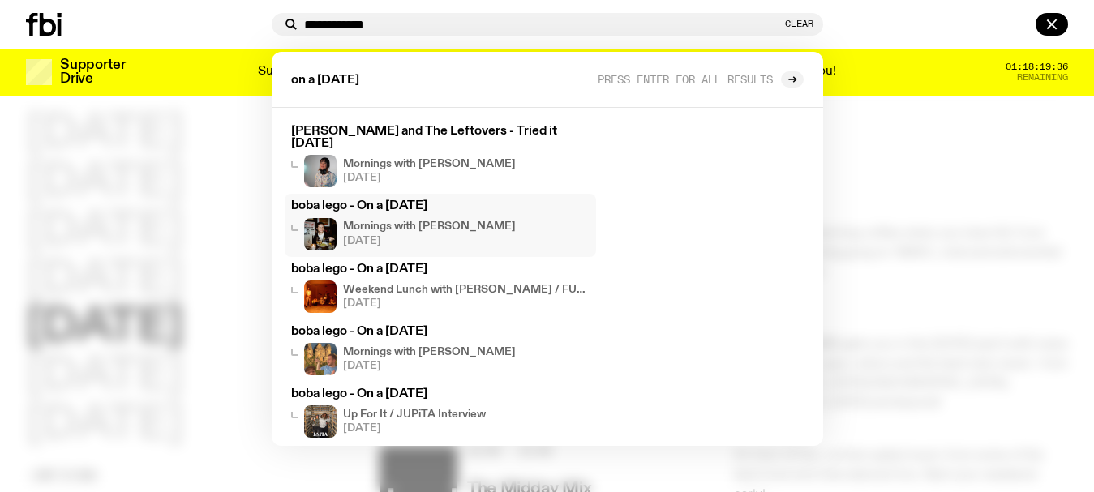
click at [386, 200] on h3 "boba lego - On a [DATE]" at bounding box center [440, 206] width 299 height 12
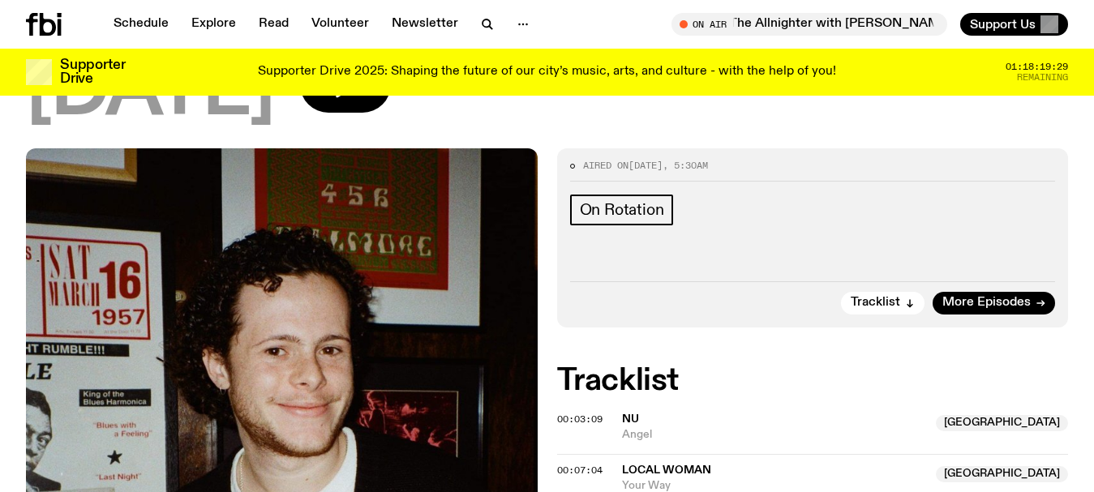
scroll to position [1478, 0]
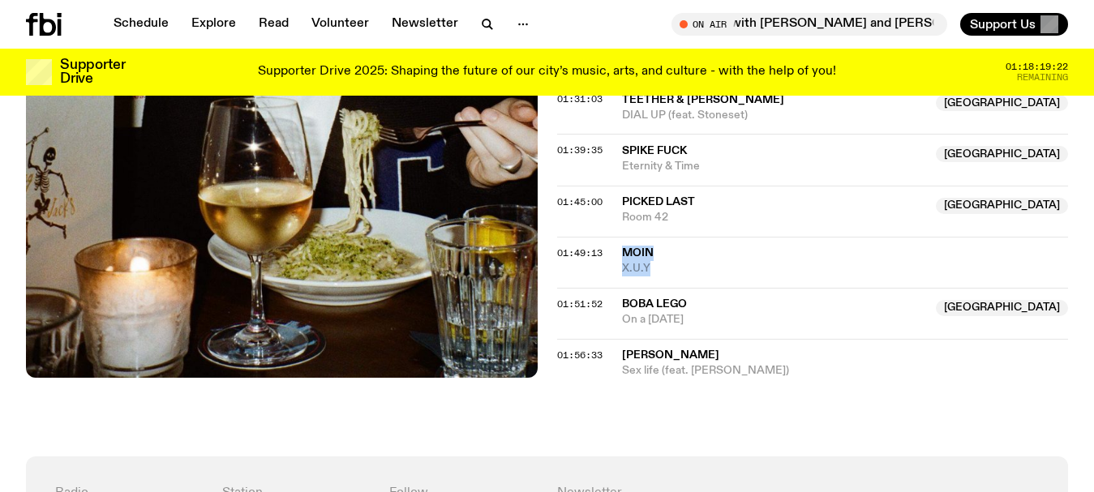
drag, startPoint x: 660, startPoint y: 191, endPoint x: 617, endPoint y: 179, distance: 43.9
click at [617, 237] on div "01:49:13 Moin X.U.Y" at bounding box center [813, 262] width 512 height 51
copy div "Moin X.U.Y"
click at [478, 19] on icon "button" at bounding box center [487, 24] width 19 height 19
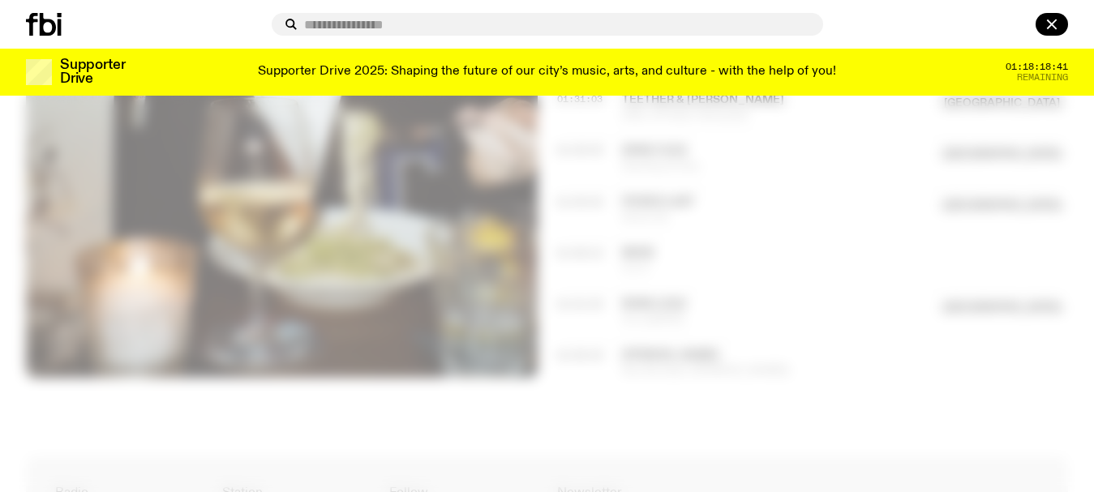
click at [458, 20] on input "text" at bounding box center [557, 25] width 506 height 14
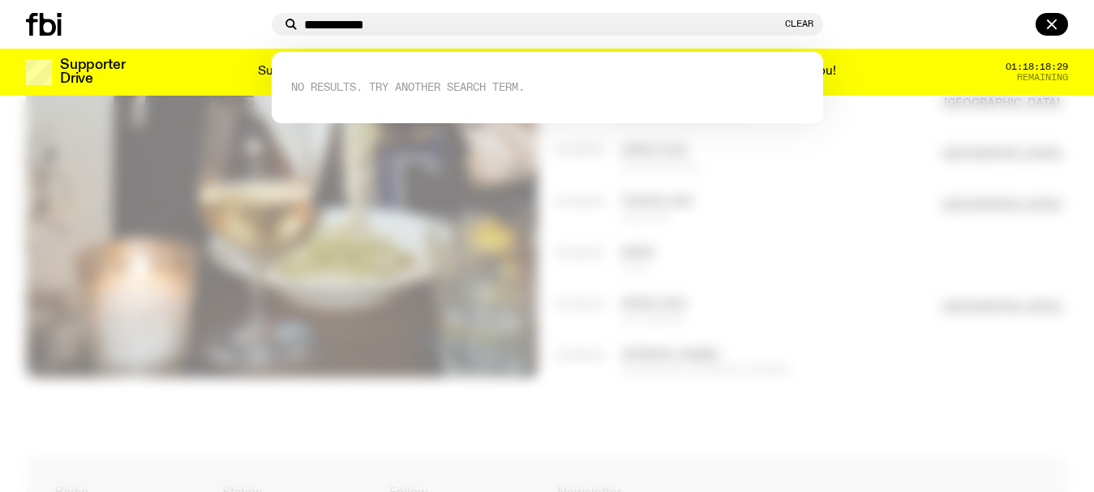
drag, startPoint x: 342, startPoint y: 23, endPoint x: 198, endPoint y: 17, distance: 143.7
click at [202, 19] on div "**********" at bounding box center [547, 24] width 1094 height 49
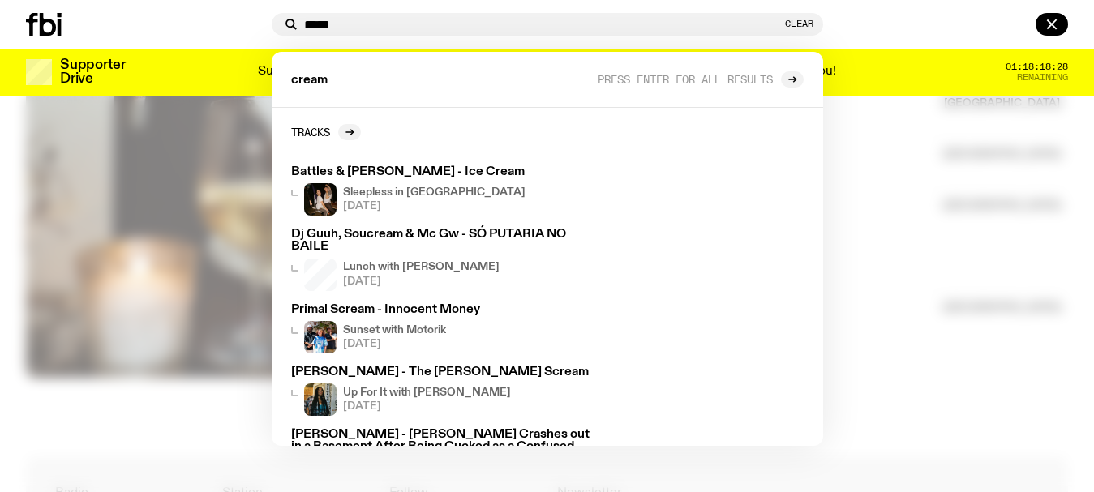
click at [354, 26] on input "*****" at bounding box center [543, 25] width 478 height 14
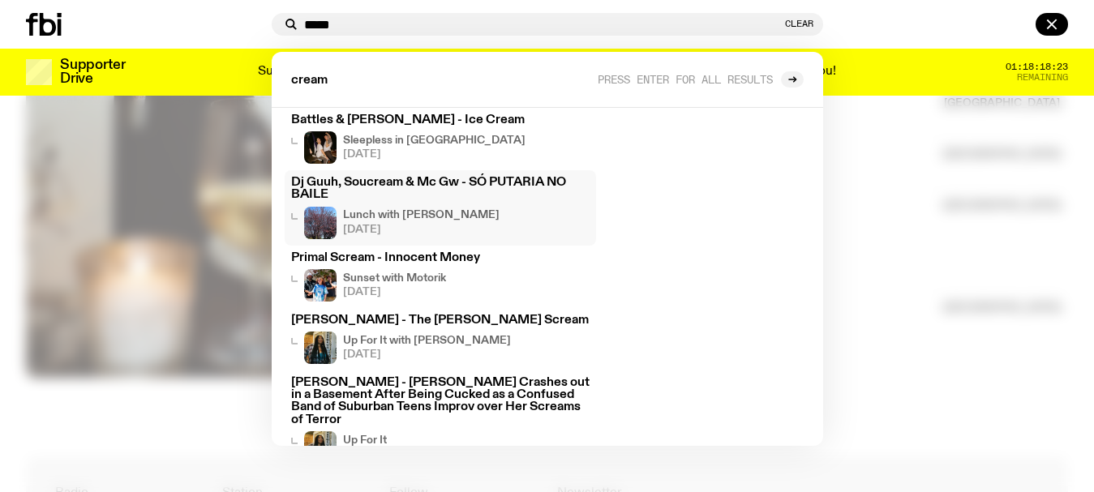
scroll to position [80, 0]
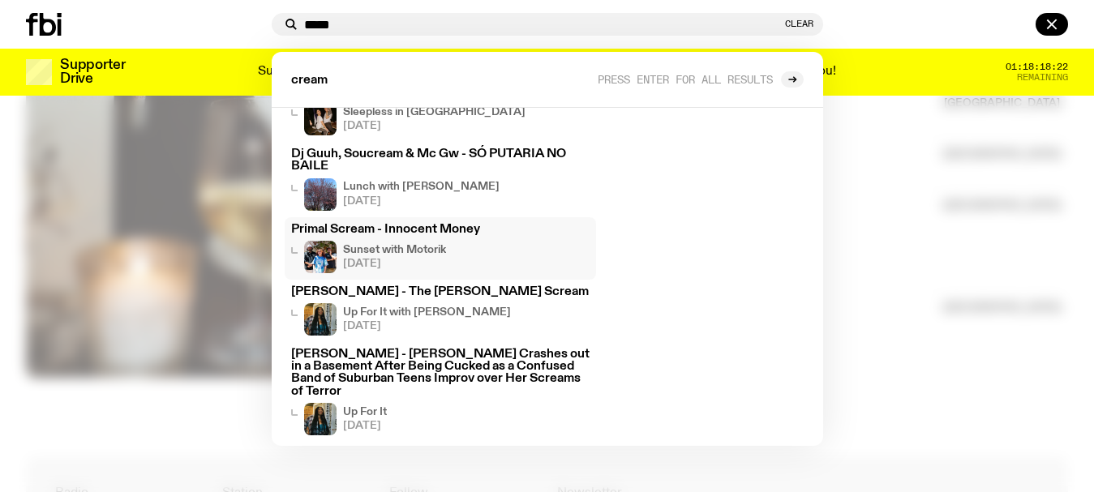
type input "*****"
drag, startPoint x: 0, startPoint y: 204, endPoint x: 10, endPoint y: 174, distance: 31.6
click at [0, 204] on div at bounding box center [547, 246] width 1094 height 492
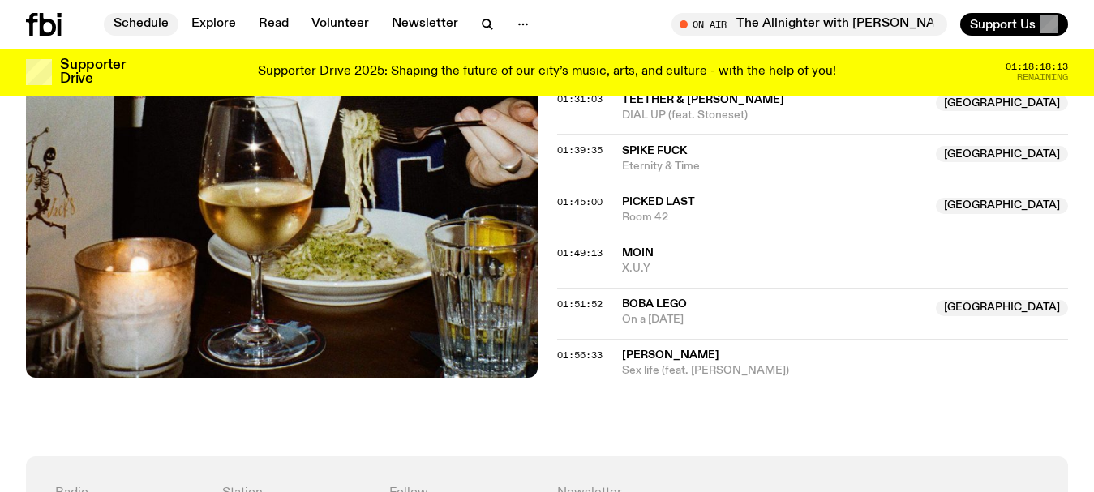
click at [144, 25] on link "Schedule" at bounding box center [141, 24] width 75 height 23
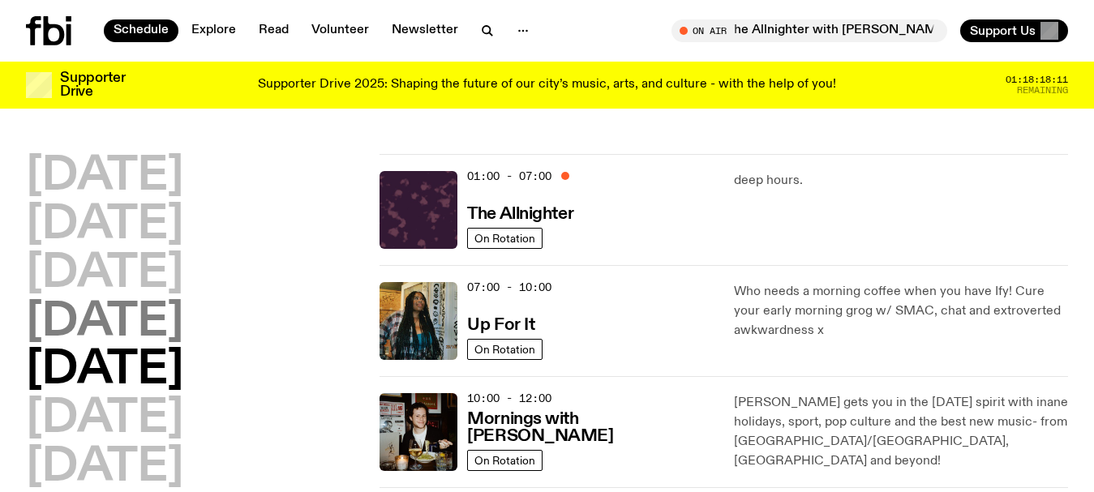
click at [110, 335] on h2 "[DATE]" at bounding box center [104, 322] width 157 height 45
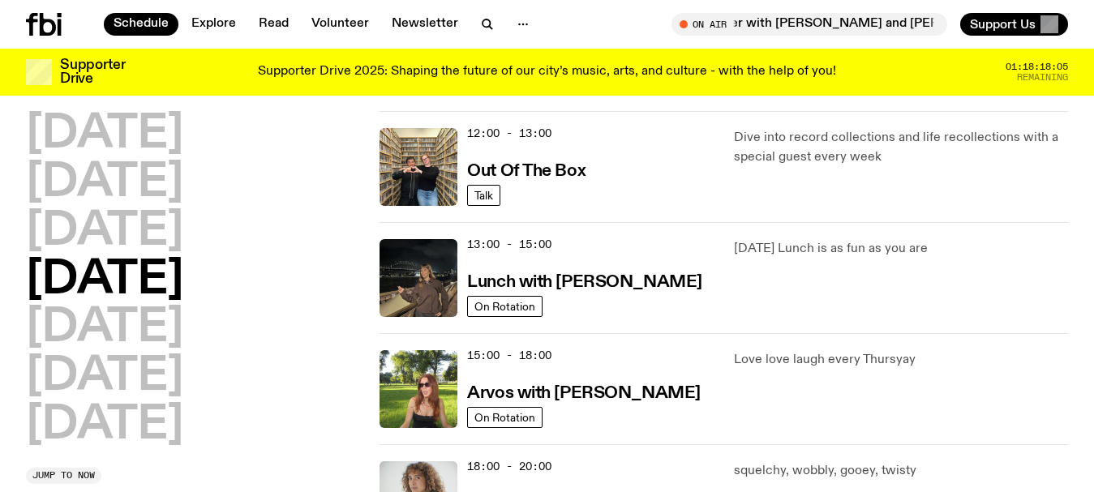
scroll to position [370, 0]
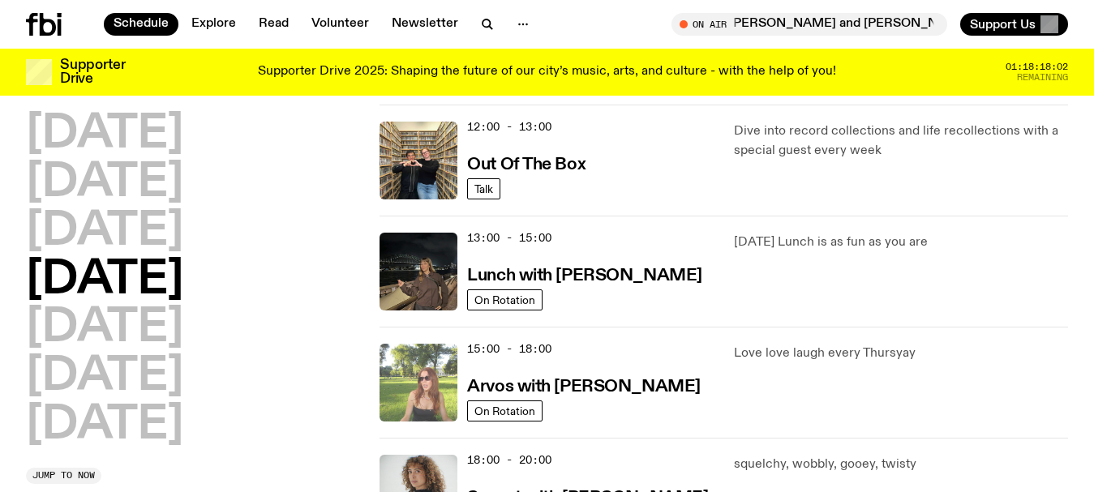
click at [427, 370] on img at bounding box center [419, 383] width 78 height 78
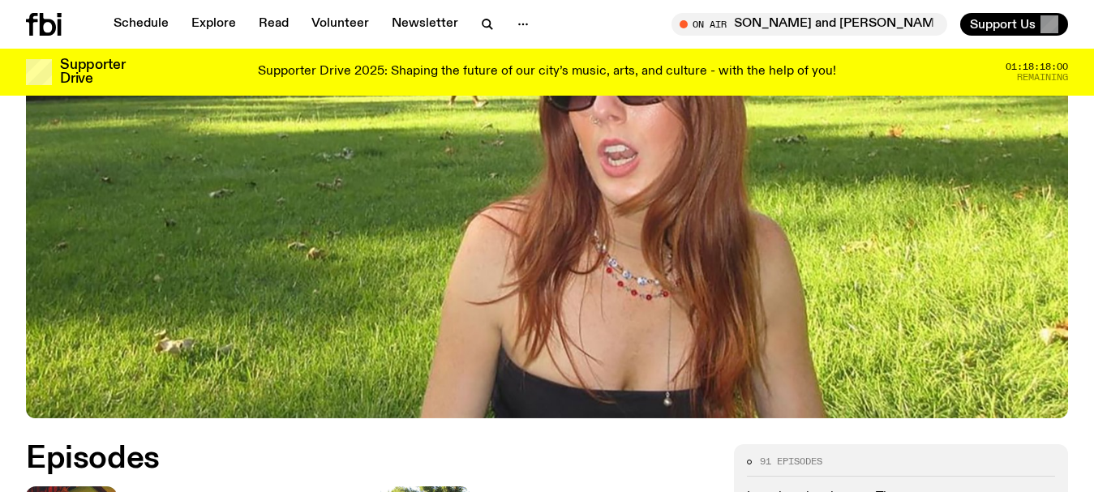
scroll to position [561, 0]
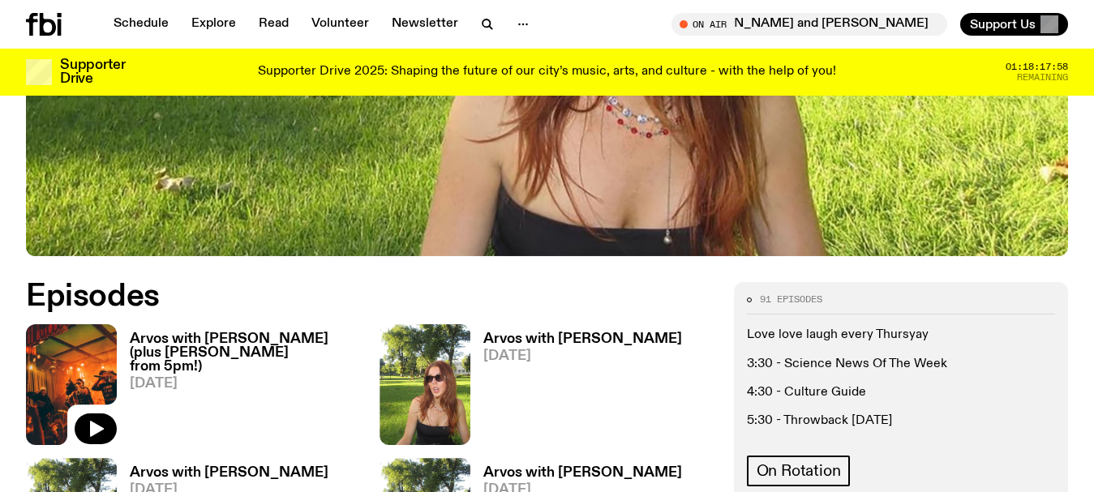
click at [83, 346] on img at bounding box center [71, 384] width 91 height 121
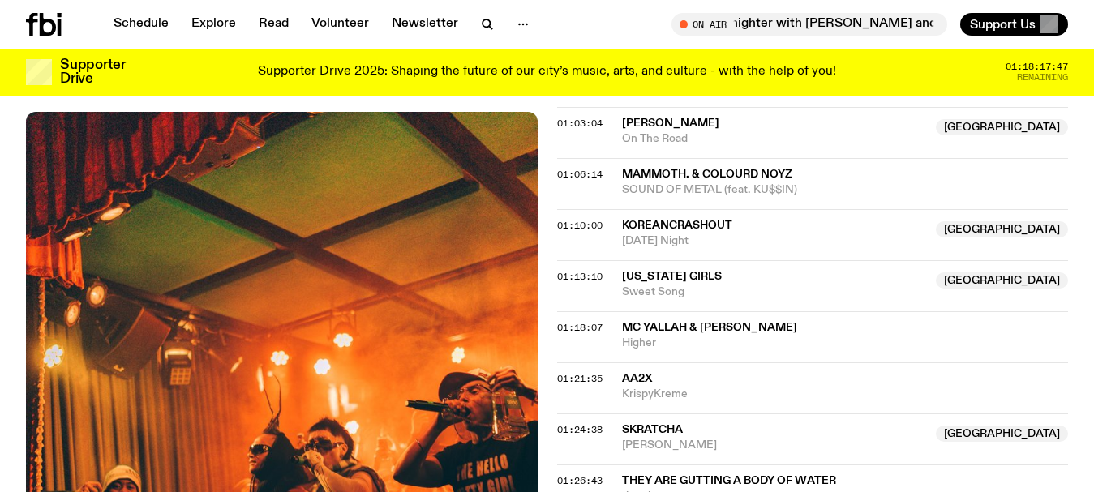
scroll to position [1309, 0]
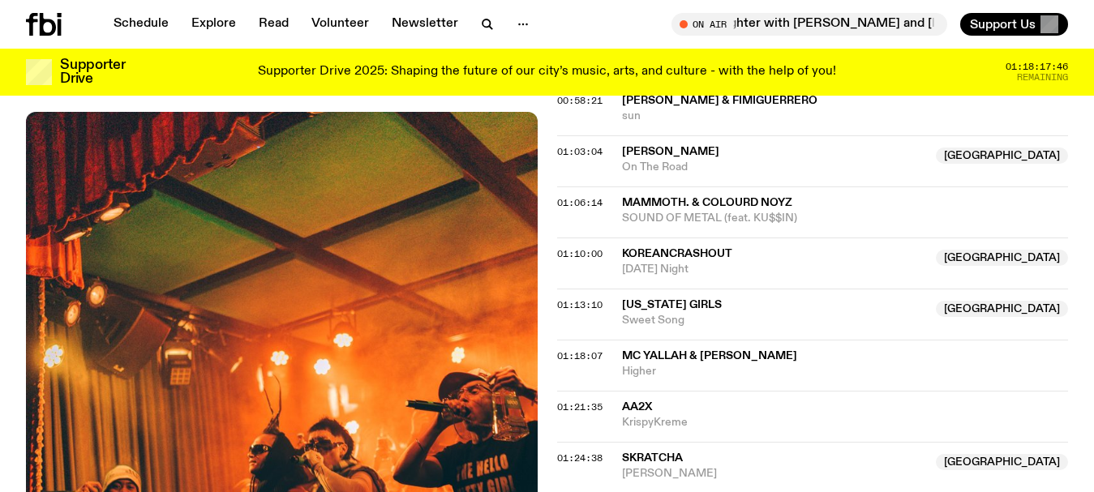
click at [648, 415] on span "KrispyKreme" at bounding box center [845, 422] width 447 height 15
drag, startPoint x: 707, startPoint y: 345, endPoint x: 611, endPoint y: 336, distance: 96.9
click at [611, 391] on div "01:21:35 AA2x KrispyKreme" at bounding box center [813, 416] width 512 height 51
copy div "AA2x KrispyKreme"
click at [480, 24] on icon "button" at bounding box center [487, 24] width 19 height 19
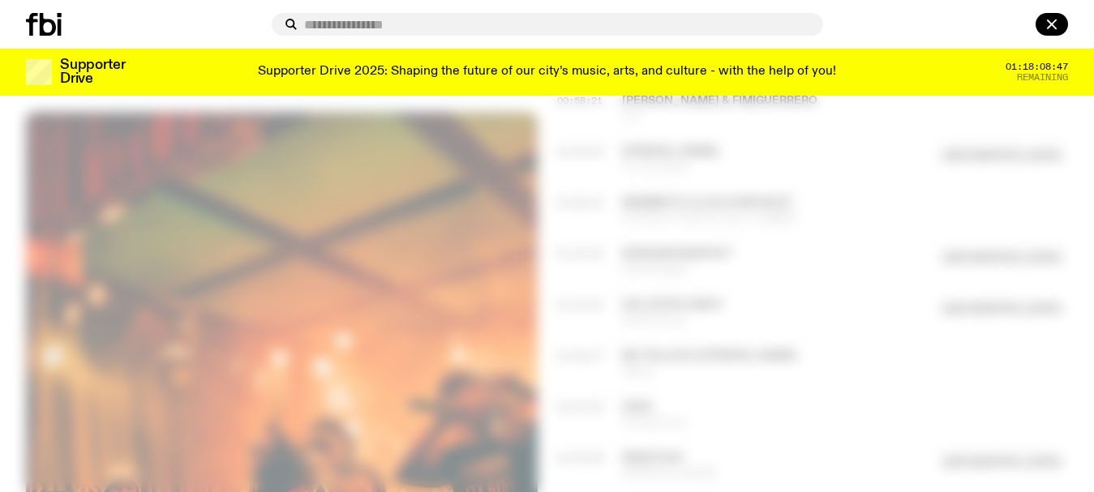
click at [447, 30] on input "text" at bounding box center [557, 25] width 506 height 14
drag, startPoint x: 429, startPoint y: 23, endPoint x: 200, endPoint y: 23, distance: 228.8
click at [203, 23] on div "**********" at bounding box center [547, 24] width 1094 height 49
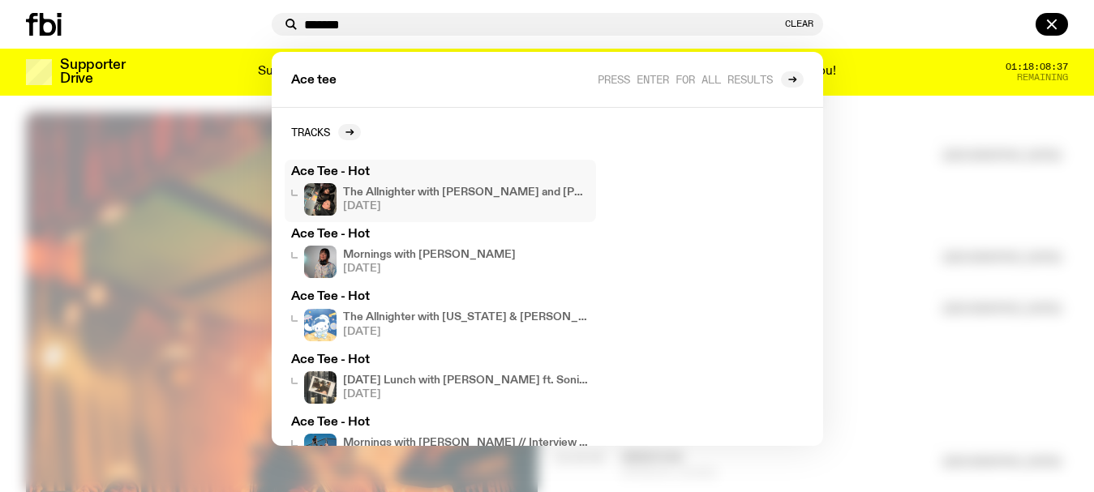
type input "*******"
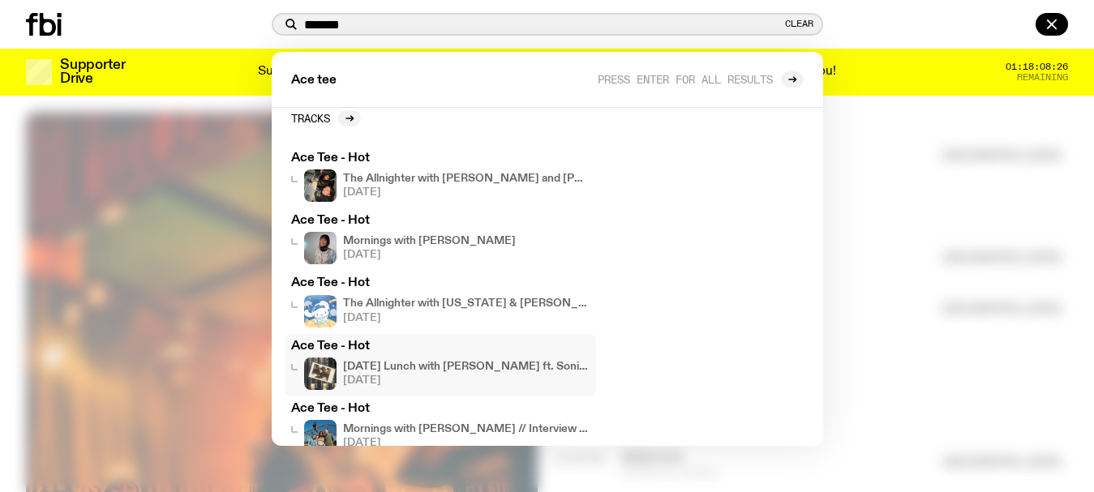
scroll to position [0, 0]
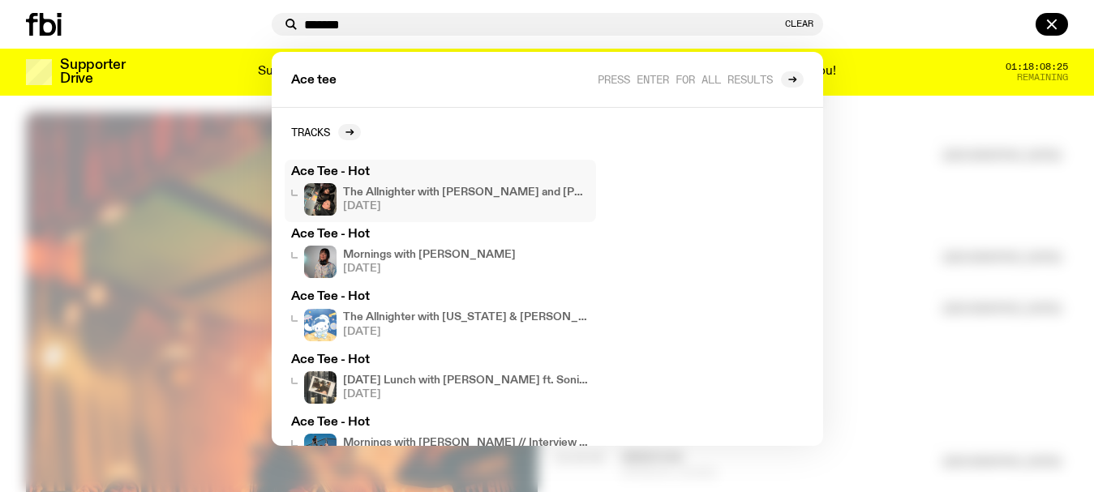
click at [375, 205] on span "[DATE]" at bounding box center [466, 206] width 247 height 11
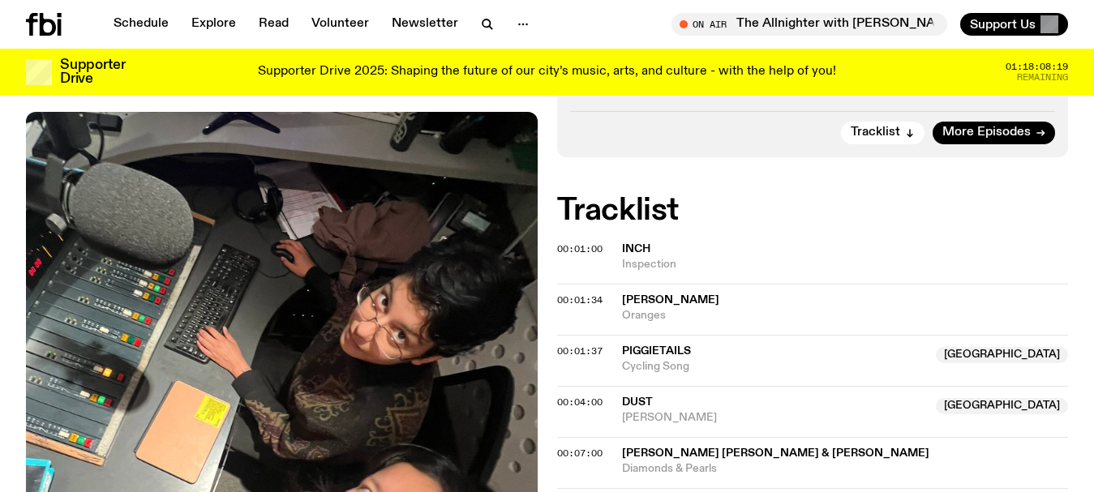
scroll to position [1587, 0]
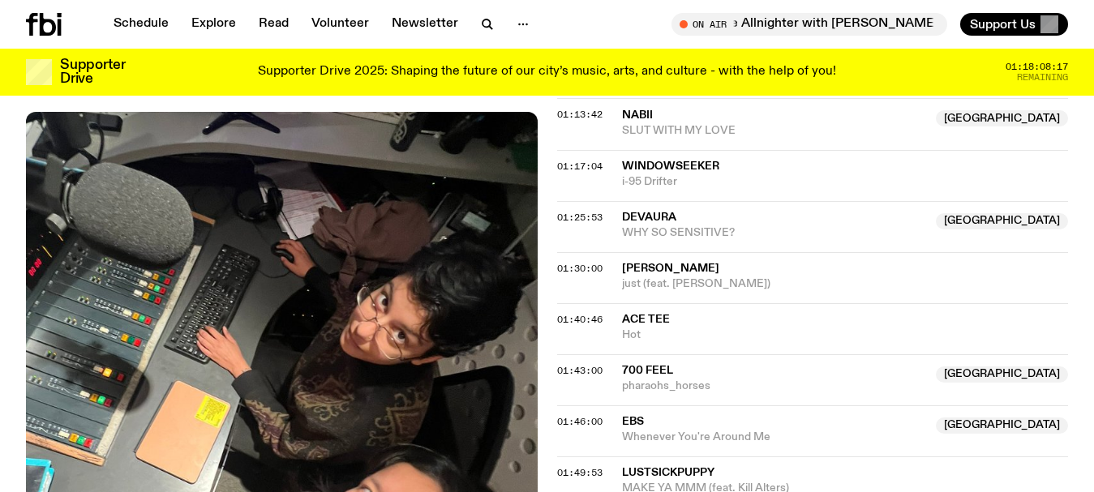
click at [632, 314] on span "Ace Tee" at bounding box center [646, 319] width 48 height 11
click at [681, 312] on span "Ace Tee" at bounding box center [845, 319] width 447 height 15
click at [651, 312] on div "Copied" at bounding box center [845, 327] width 447 height 31
click at [565, 313] on span "01:40:46" at bounding box center [579, 319] width 45 height 13
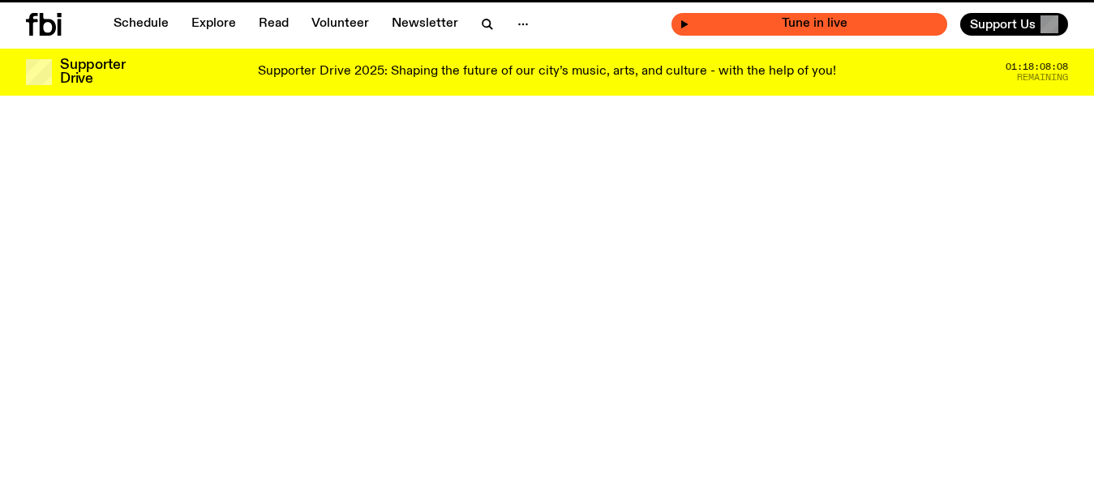
scroll to position [1309, 0]
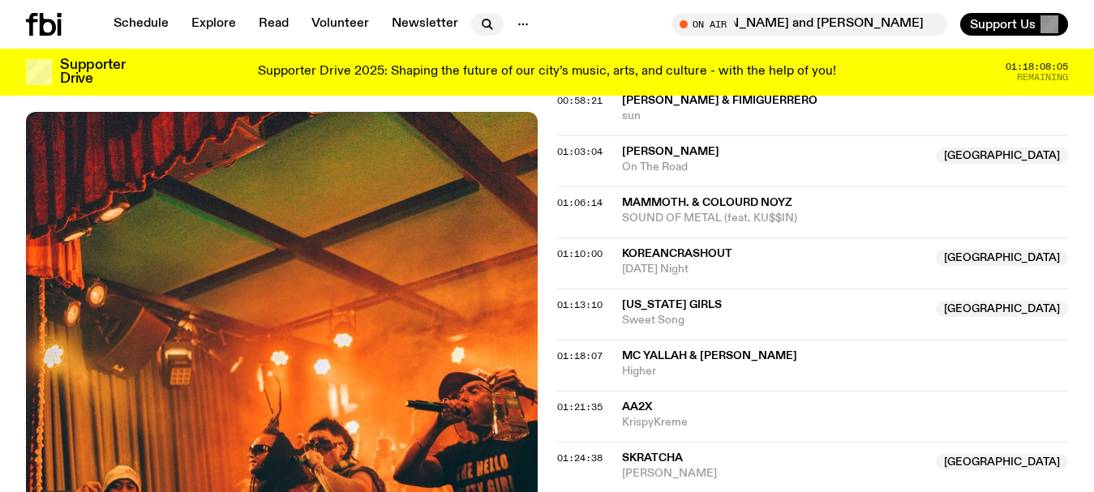
click at [478, 22] on icon "button" at bounding box center [487, 24] width 19 height 19
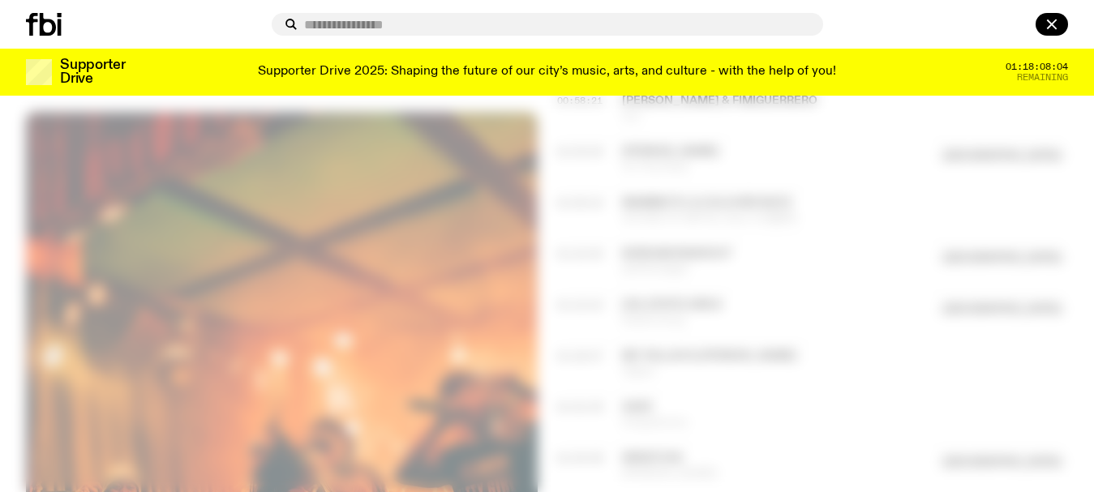
click at [357, 28] on input "text" at bounding box center [557, 25] width 506 height 14
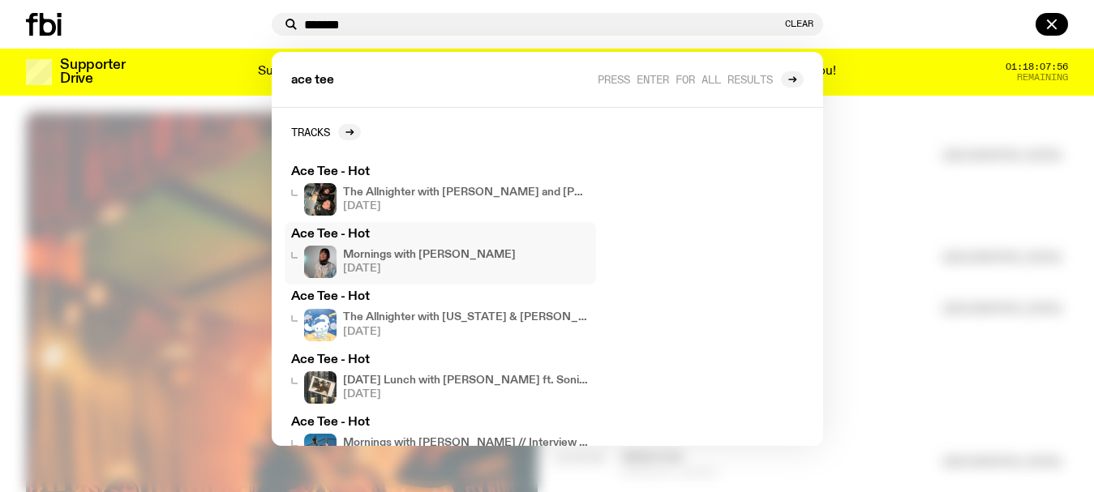
type input "*******"
click at [336, 234] on h3 "Ace Tee - Hot" at bounding box center [440, 235] width 299 height 12
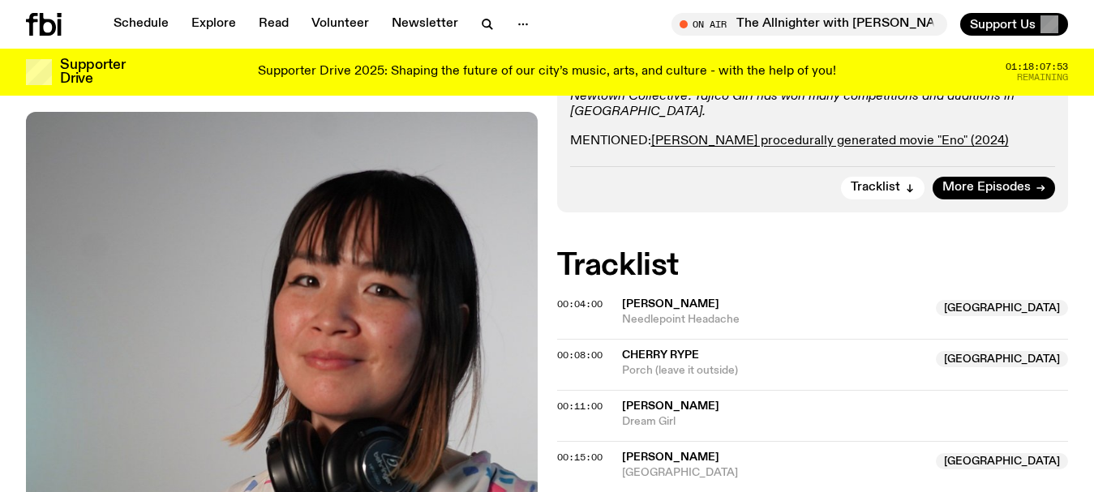
scroll to position [562, 0]
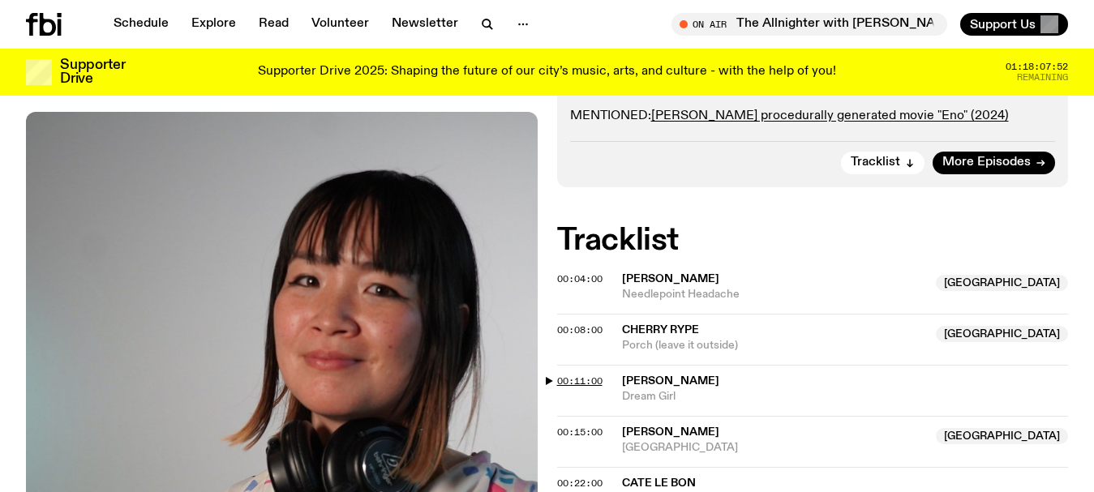
click at [584, 375] on span "00:11:00" at bounding box center [579, 381] width 45 height 13
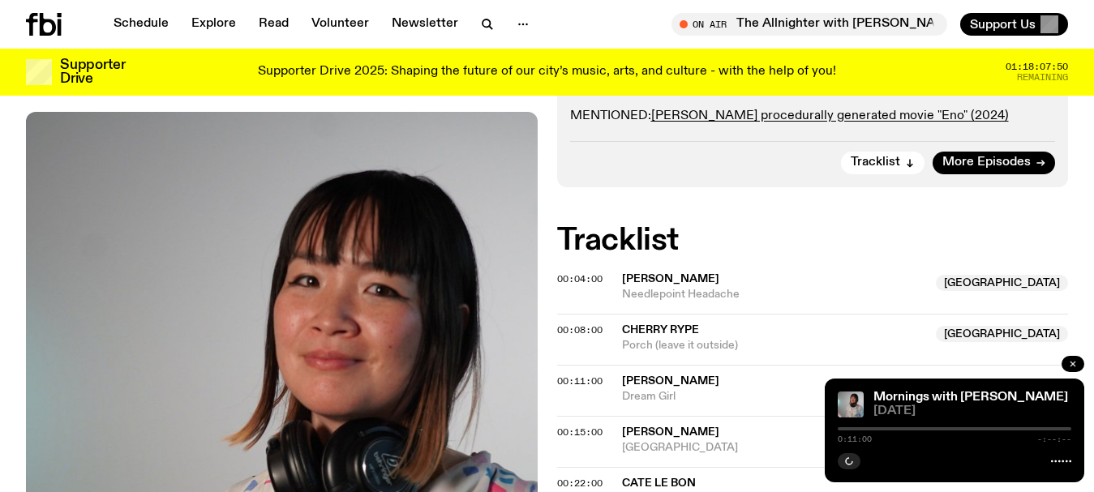
click at [1072, 360] on icon "button" at bounding box center [1073, 364] width 10 height 10
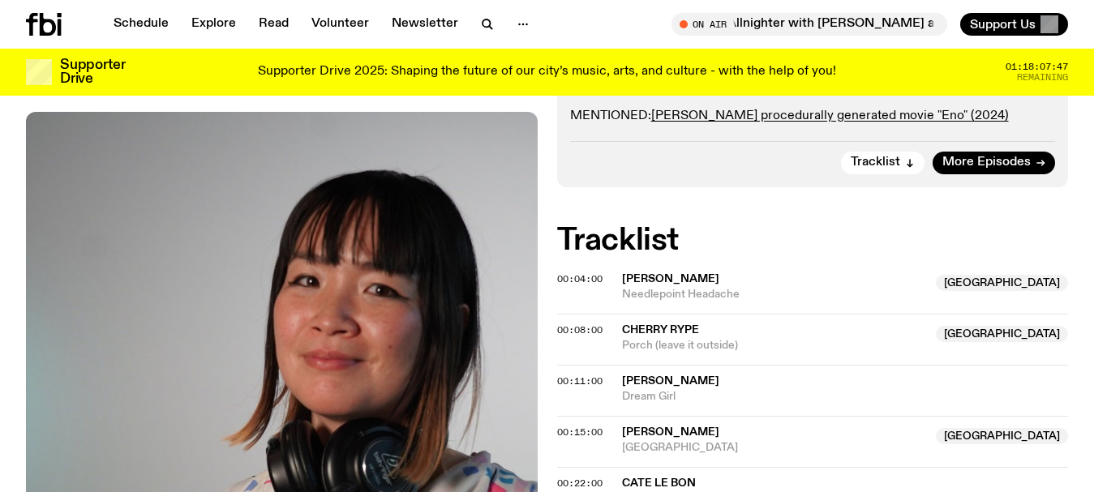
scroll to position [1652, 0]
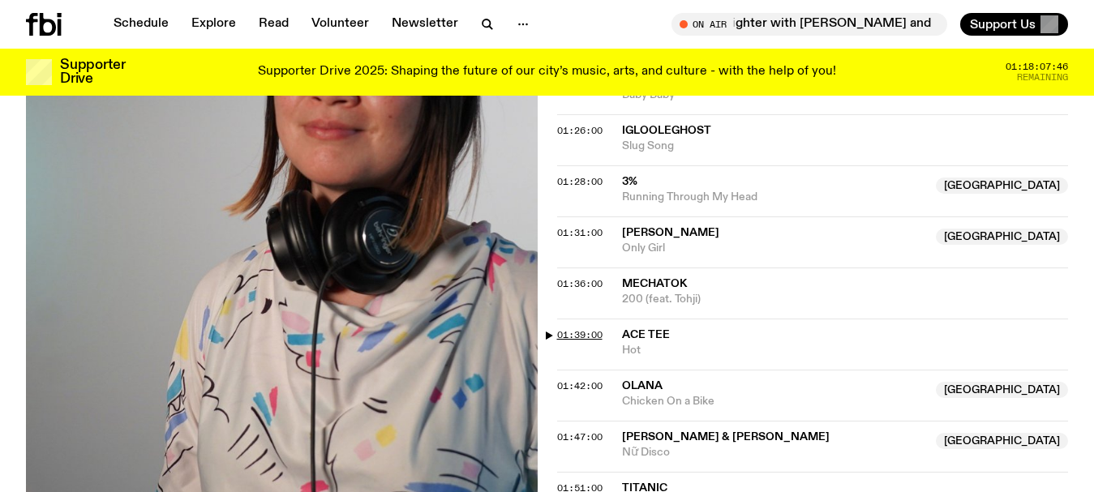
click at [558, 329] on span "01:39:00" at bounding box center [579, 335] width 45 height 13
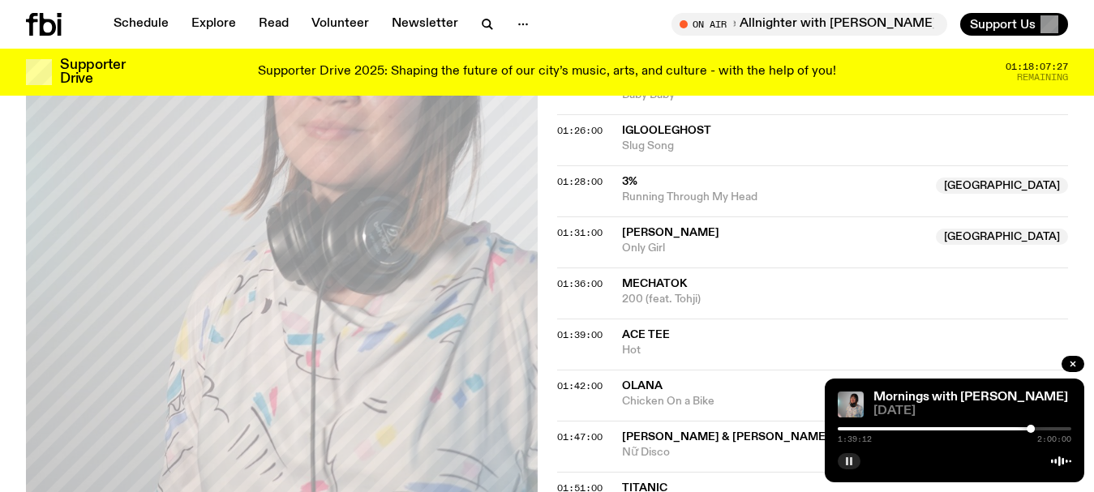
click at [845, 458] on icon "button" at bounding box center [849, 462] width 10 height 10
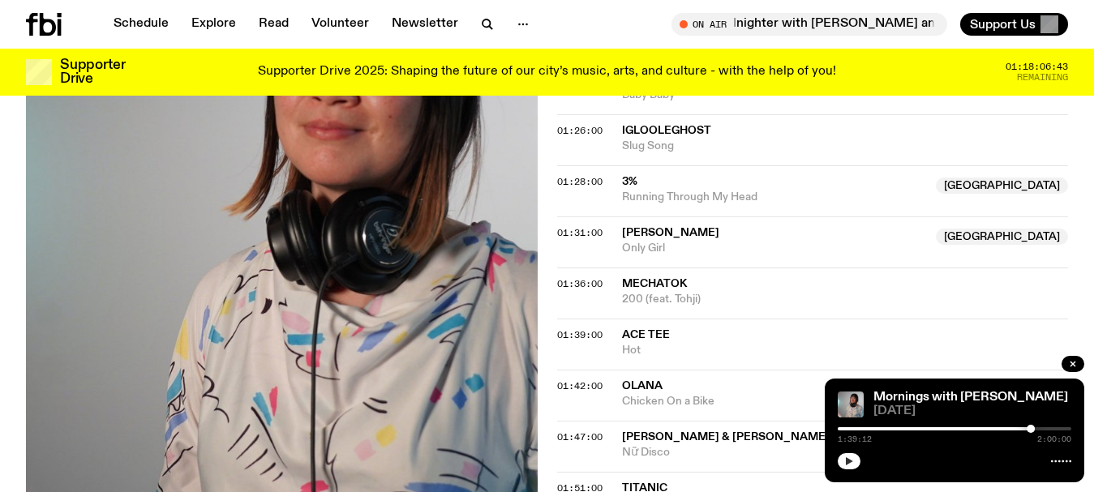
click at [1063, 406] on span "[DATE]" at bounding box center [973, 412] width 198 height 12
click at [855, 462] on button "button" at bounding box center [849, 461] width 23 height 16
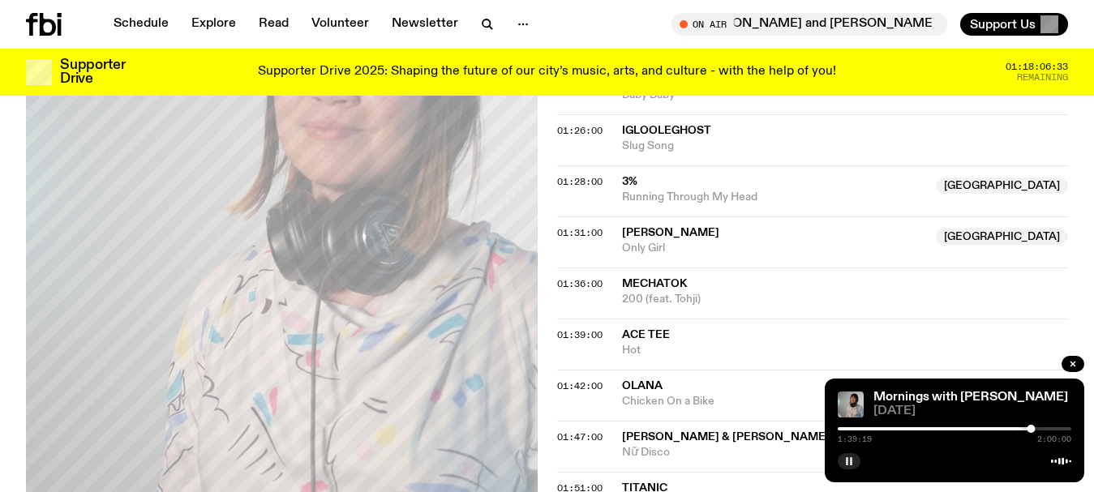
click at [853, 461] on icon "button" at bounding box center [849, 462] width 10 height 10
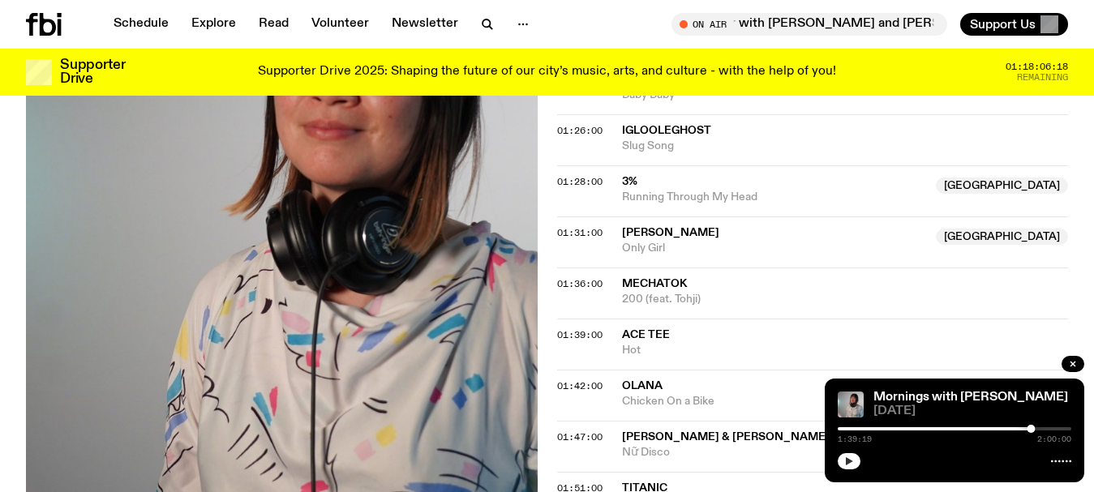
click at [162, 23] on link "Schedule" at bounding box center [141, 24] width 75 height 23
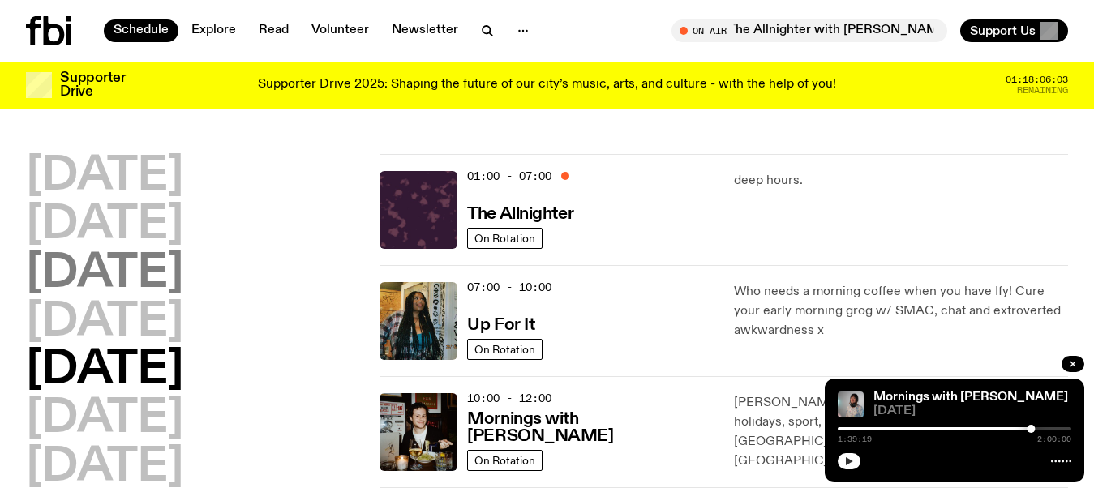
click at [136, 275] on h2 "[DATE]" at bounding box center [104, 273] width 157 height 45
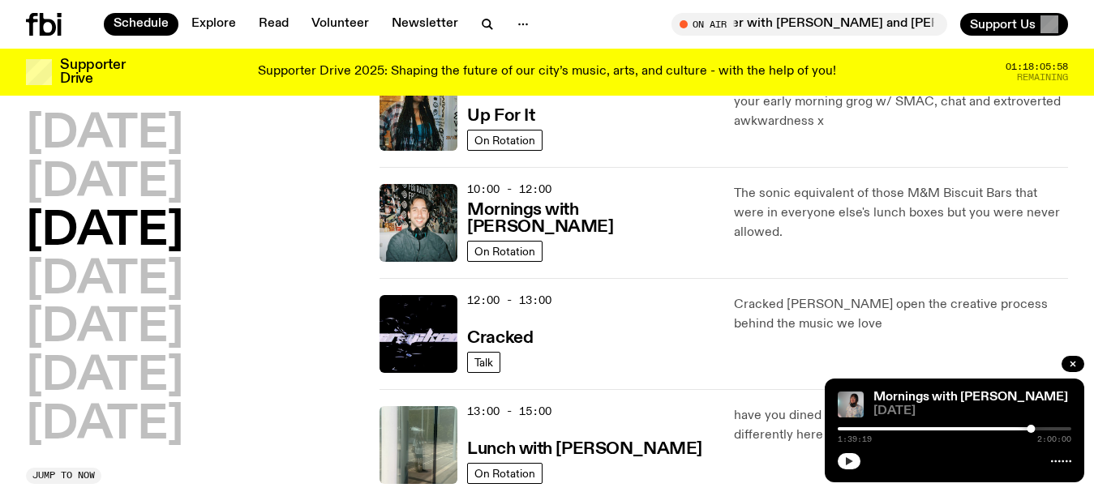
scroll to position [208, 0]
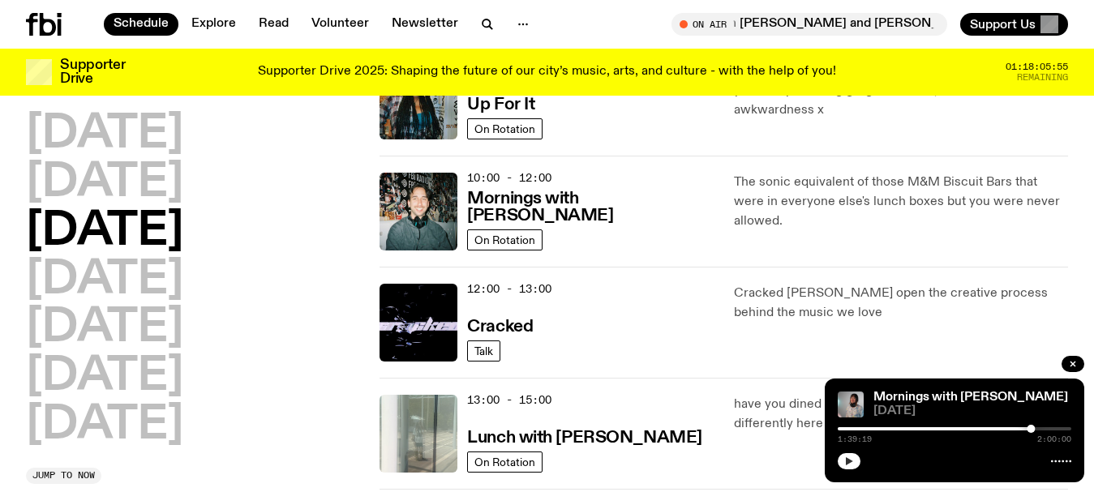
click at [436, 417] on img at bounding box center [419, 434] width 78 height 78
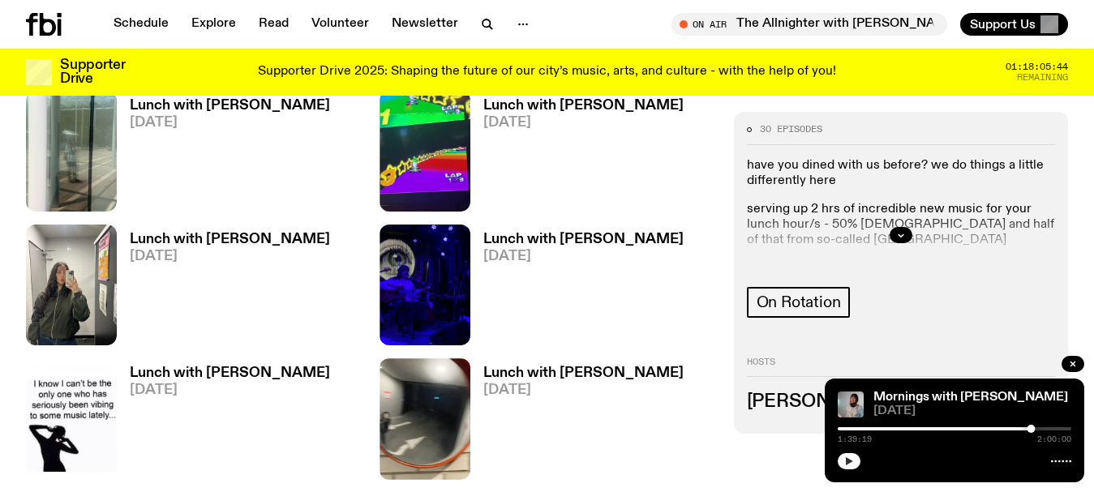
scroll to position [45, 0]
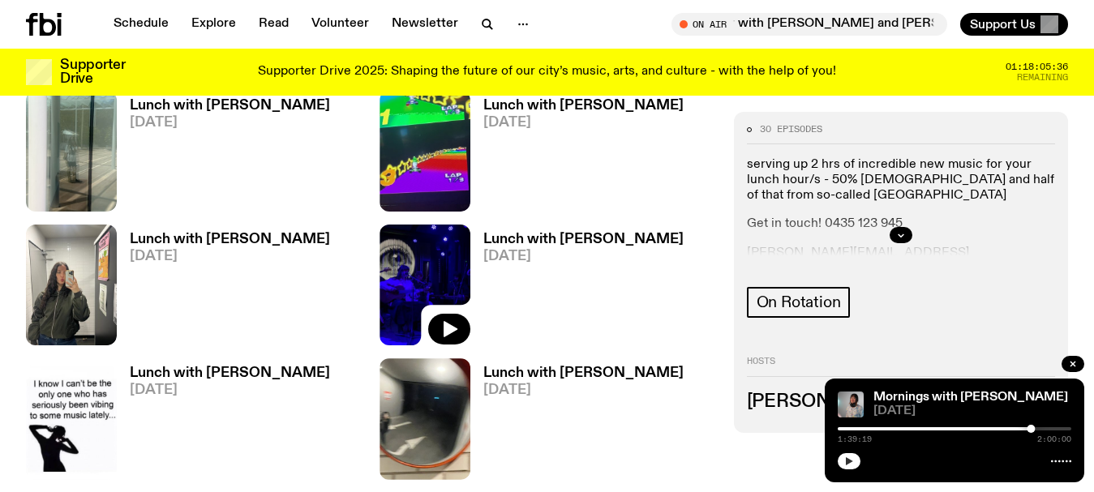
click at [411, 225] on img at bounding box center [425, 285] width 91 height 121
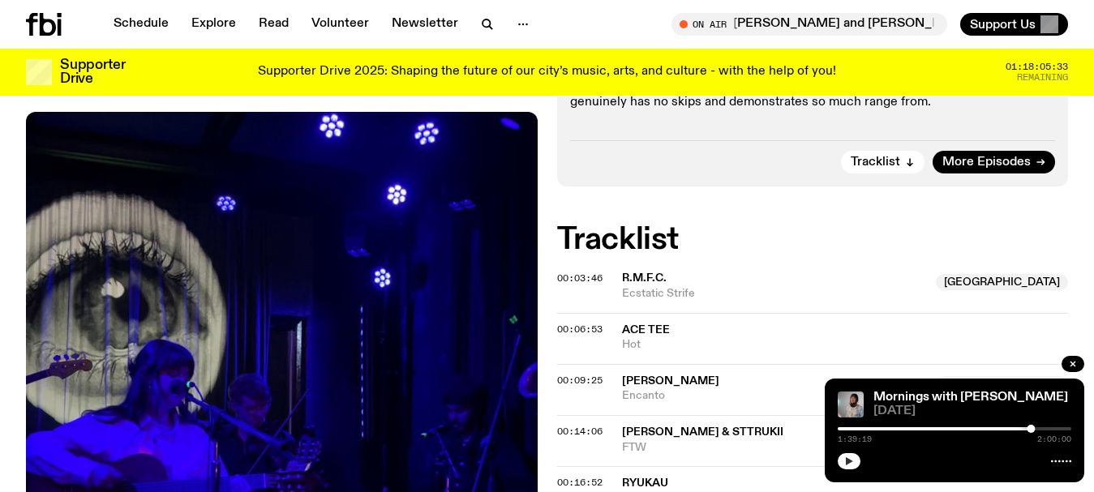
scroll to position [562, 0]
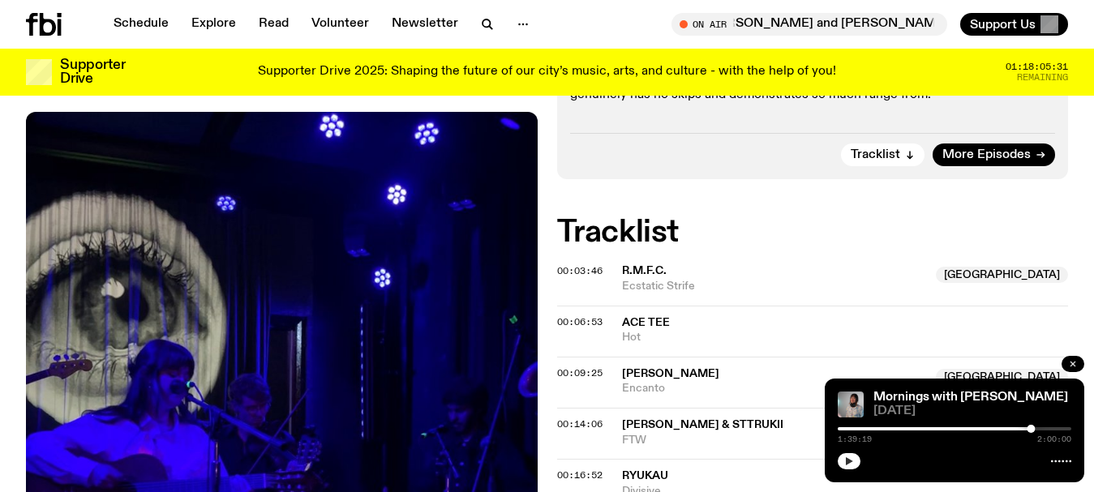
click at [1071, 366] on icon "button" at bounding box center [1073, 364] width 5 height 5
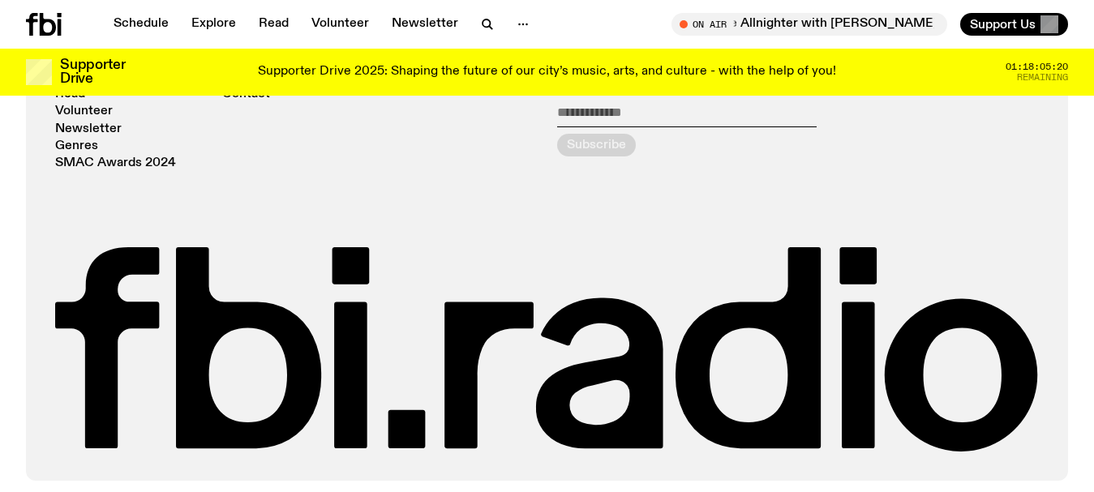
scroll to position [565, 0]
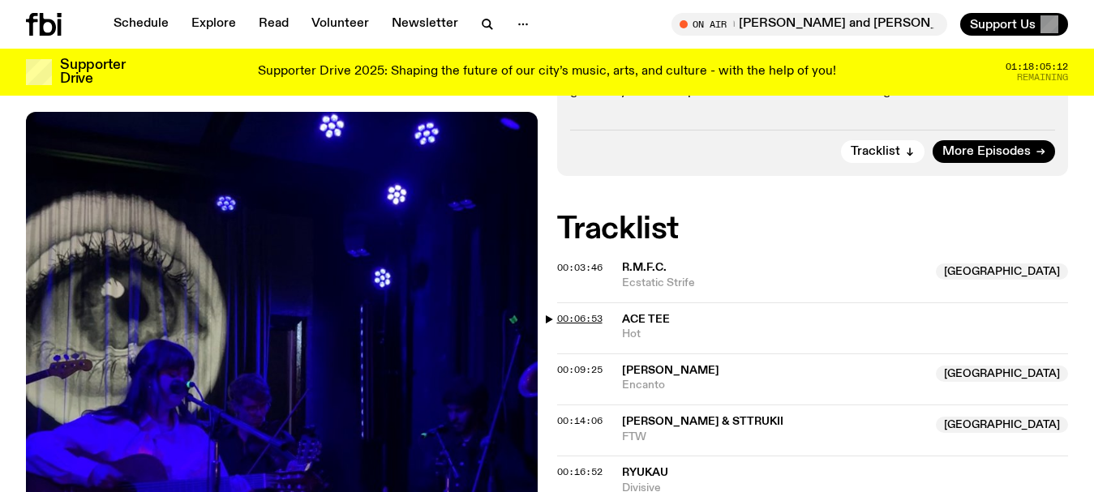
click at [558, 312] on span "00:06:53" at bounding box center [579, 318] width 45 height 13
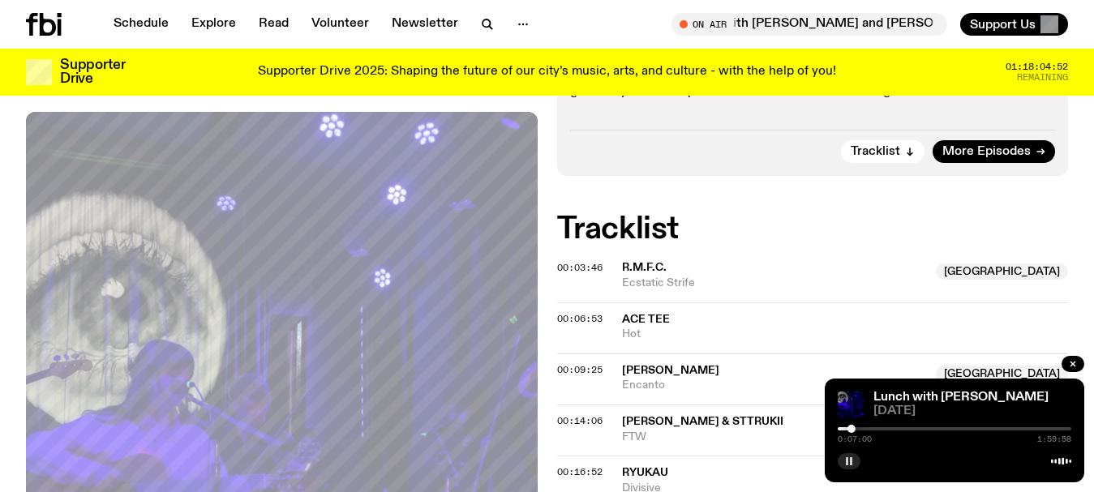
click at [844, 466] on icon "button" at bounding box center [849, 462] width 10 height 10
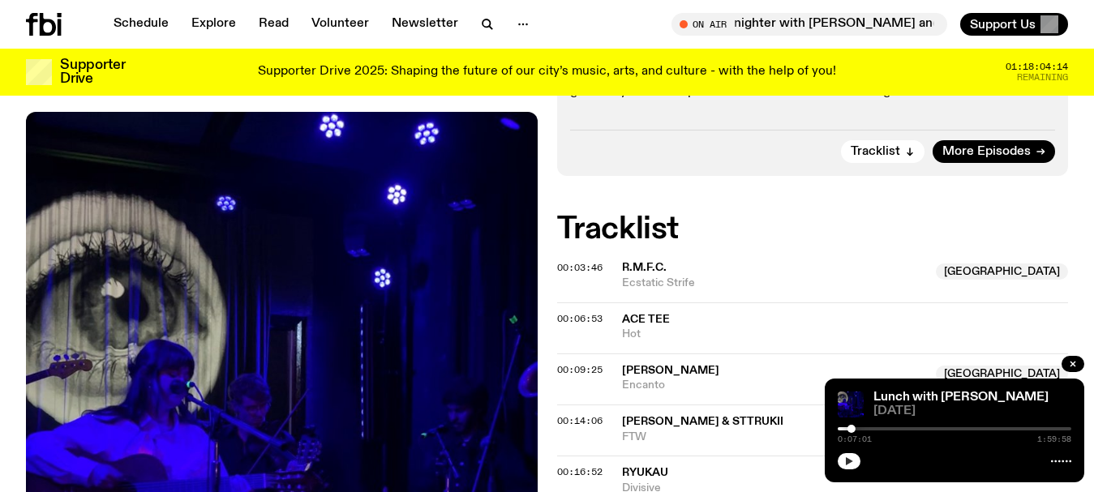
click at [852, 462] on icon "button" at bounding box center [849, 462] width 7 height 8
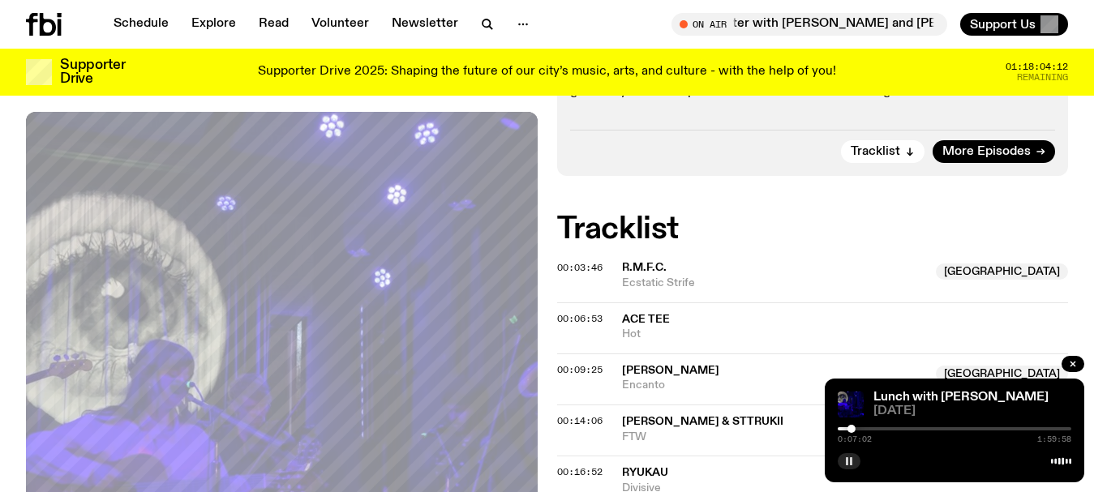
click at [857, 430] on div at bounding box center [955, 429] width 234 height 3
click at [851, 428] on div at bounding box center [741, 429] width 234 height 3
click at [857, 428] on div at bounding box center [955, 429] width 234 height 3
click at [863, 428] on div at bounding box center [955, 429] width 234 height 3
click at [851, 429] on div at bounding box center [747, 429] width 234 height 3
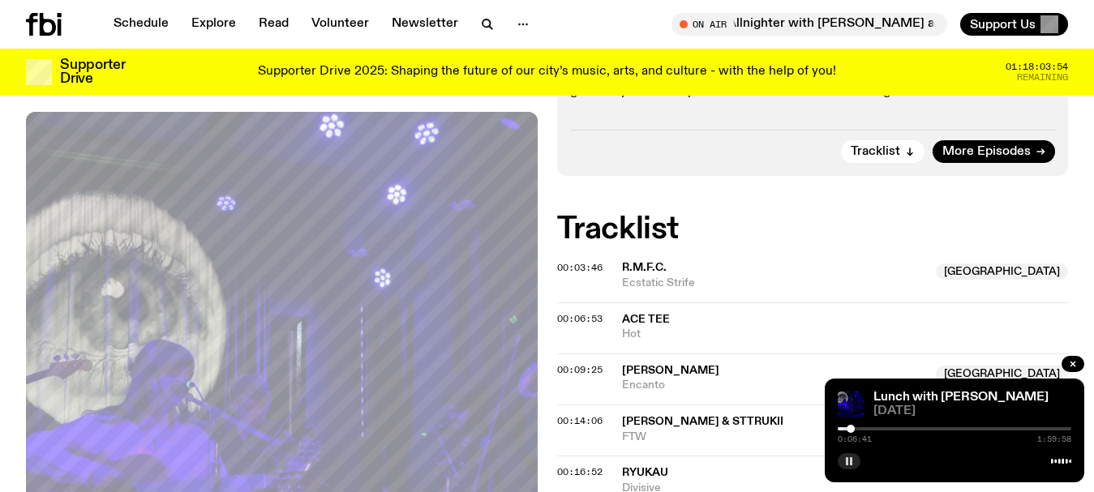
click at [844, 428] on div at bounding box center [734, 429] width 234 height 3
click at [557, 312] on span "00:06:53" at bounding box center [579, 318] width 45 height 13
click at [853, 428] on div at bounding box center [853, 429] width 8 height 8
click at [855, 428] on div at bounding box center [855, 429] width 8 height 8
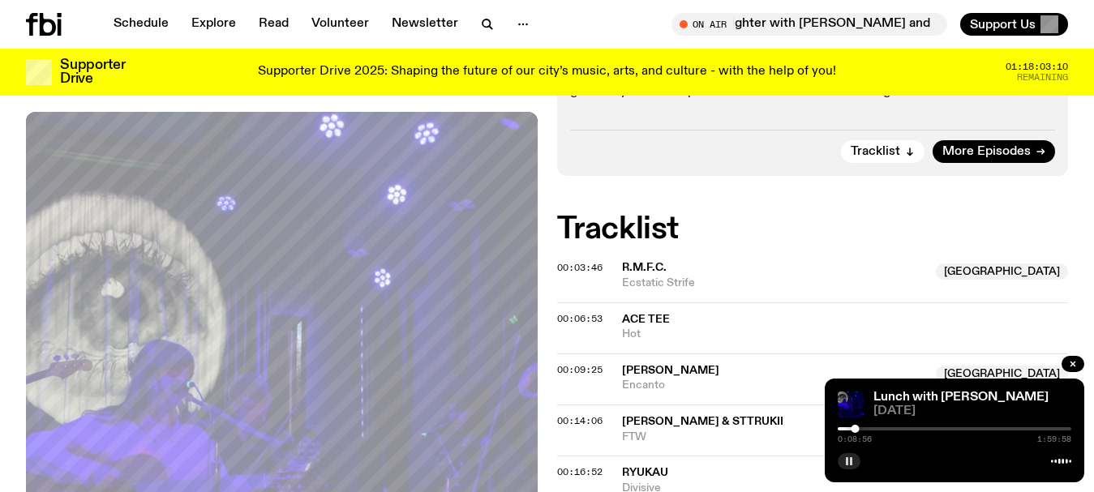
click at [851, 462] on rect "button" at bounding box center [851, 462] width 2 height 8
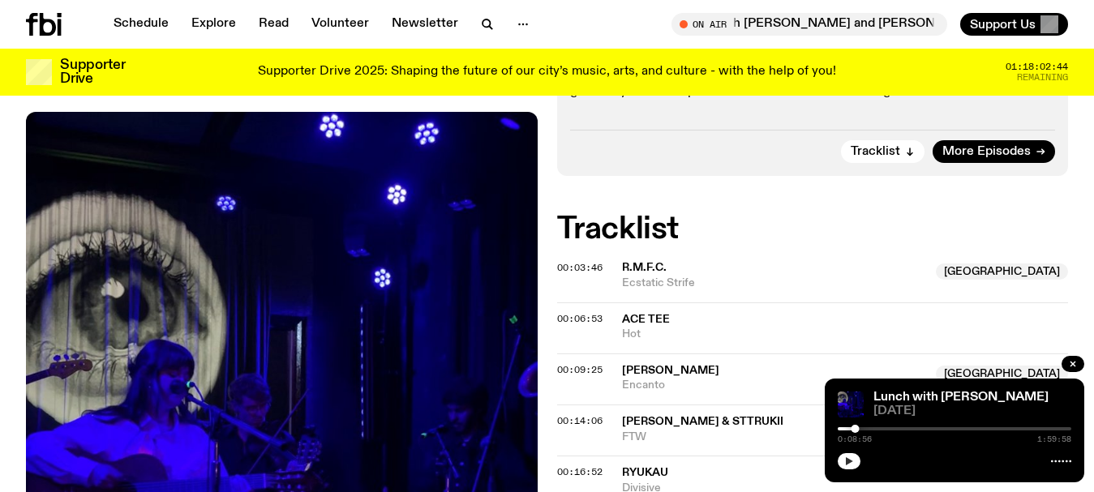
click at [134, 20] on link "Schedule" at bounding box center [141, 24] width 75 height 23
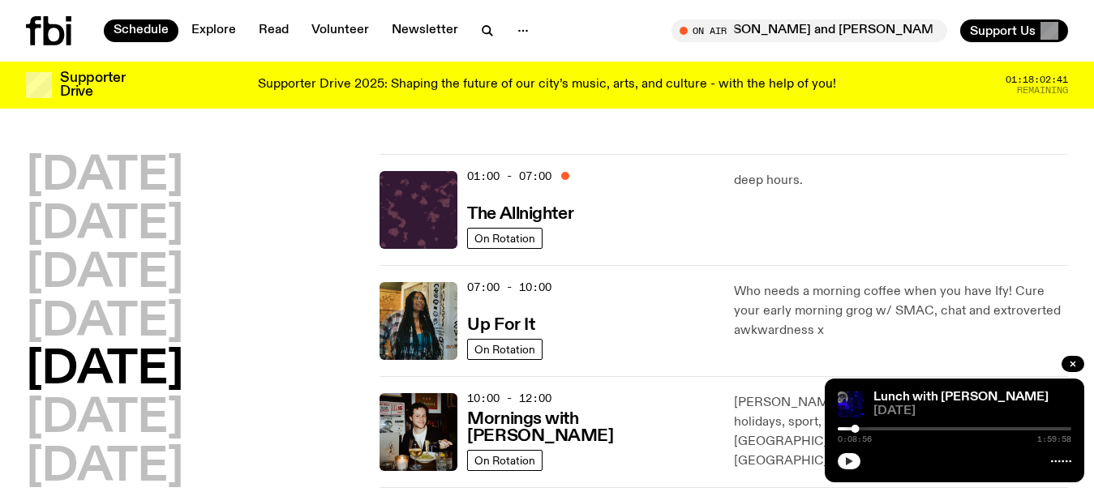
click at [111, 363] on h2 "[DATE]" at bounding box center [104, 370] width 157 height 45
click at [1076, 361] on icon "button" at bounding box center [1073, 364] width 10 height 10
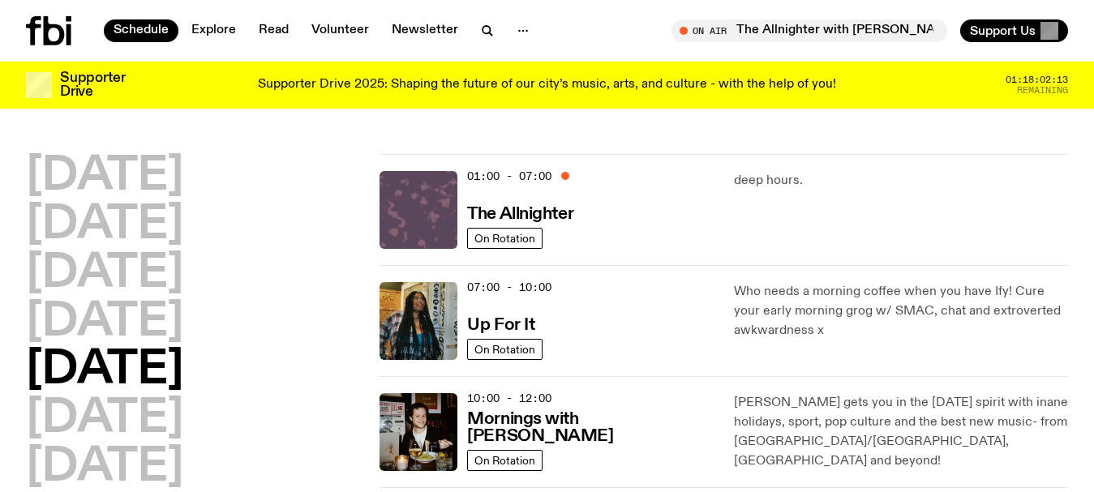
click at [424, 204] on img at bounding box center [419, 210] width 78 height 78
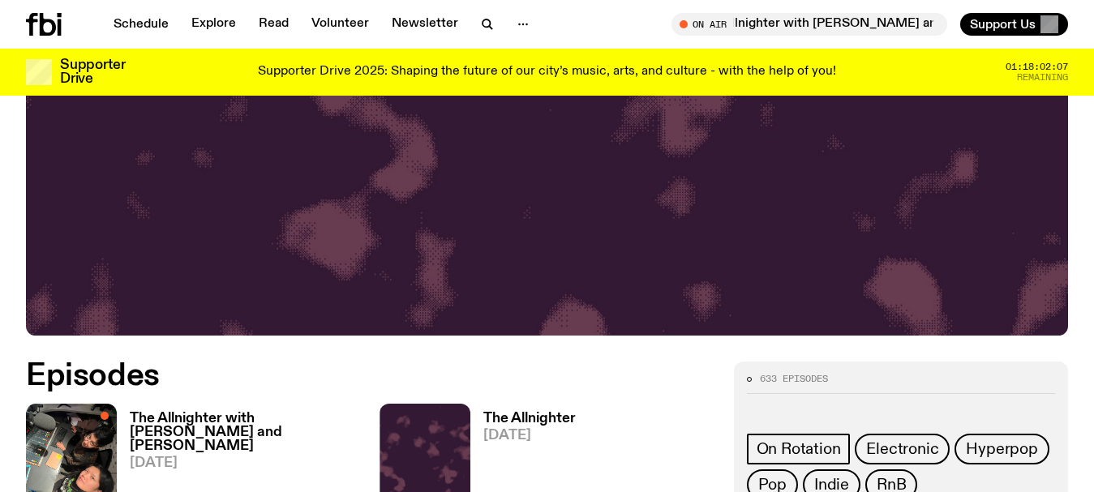
scroll to position [643, 0]
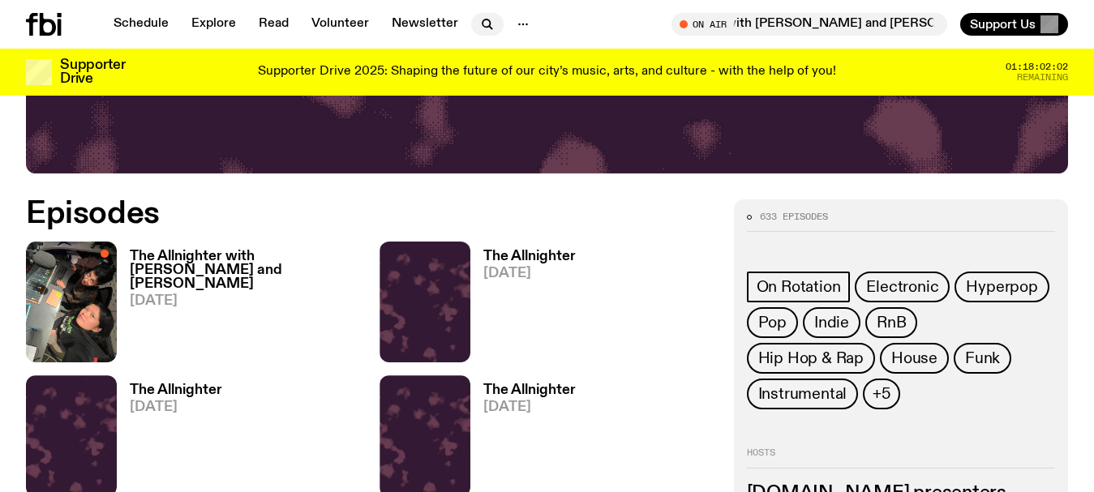
click at [481, 26] on icon "button" at bounding box center [487, 24] width 19 height 19
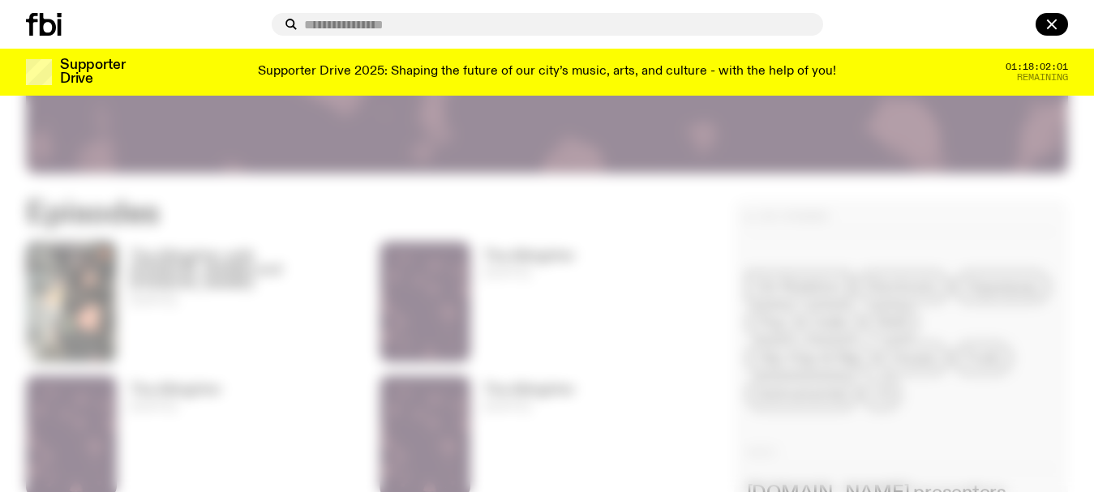
click at [427, 24] on input "text" at bounding box center [557, 25] width 506 height 14
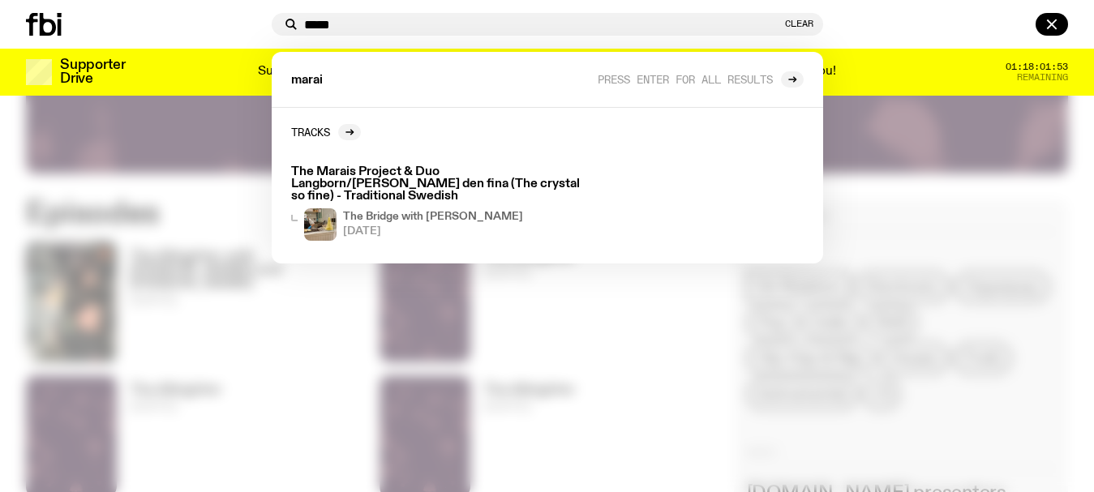
type input "*****"
click at [0, 147] on div at bounding box center [547, 246] width 1094 height 492
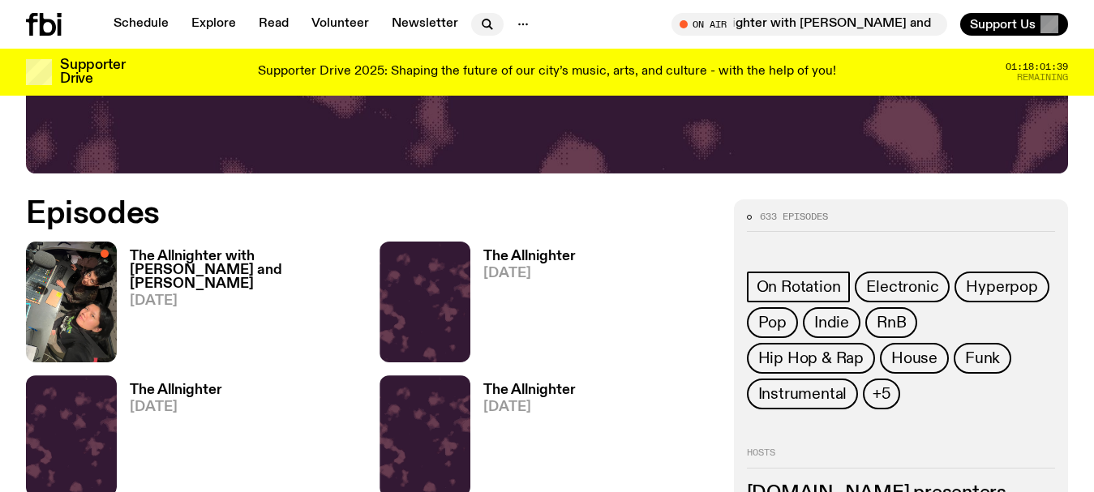
click at [479, 24] on icon "button" at bounding box center [487, 24] width 19 height 19
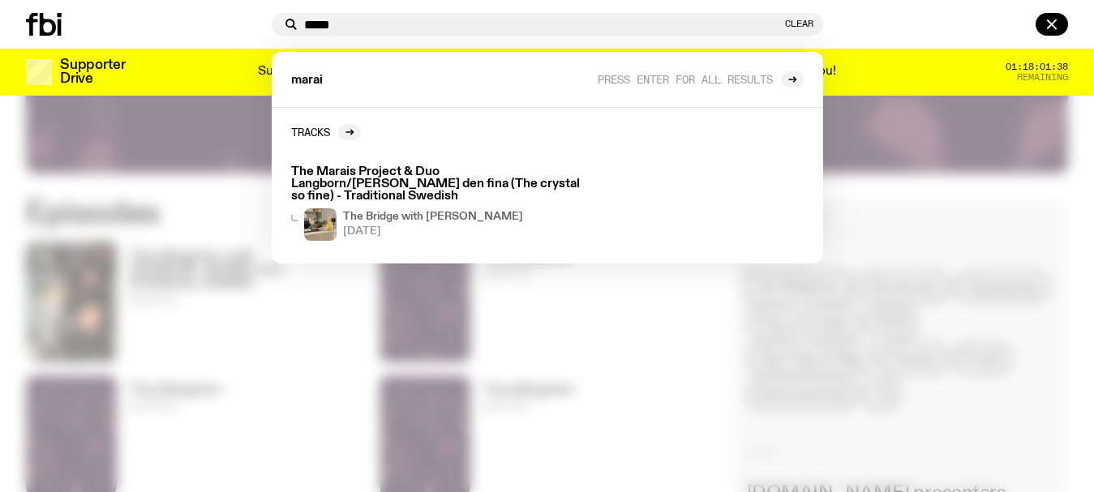
click at [376, 76] on div "marai Press enter for all results" at bounding box center [548, 80] width 552 height 56
click at [329, 84] on div "marai Press enter for all results" at bounding box center [548, 80] width 552 height 56
click at [339, 10] on div "***** Clear marai Press enter for all results Tracks The Marais Project & Duo L…" at bounding box center [547, 24] width 1094 height 49
click at [346, 16] on div "***** Clear" at bounding box center [548, 24] width 552 height 23
click at [346, 19] on input "*****" at bounding box center [543, 25] width 478 height 14
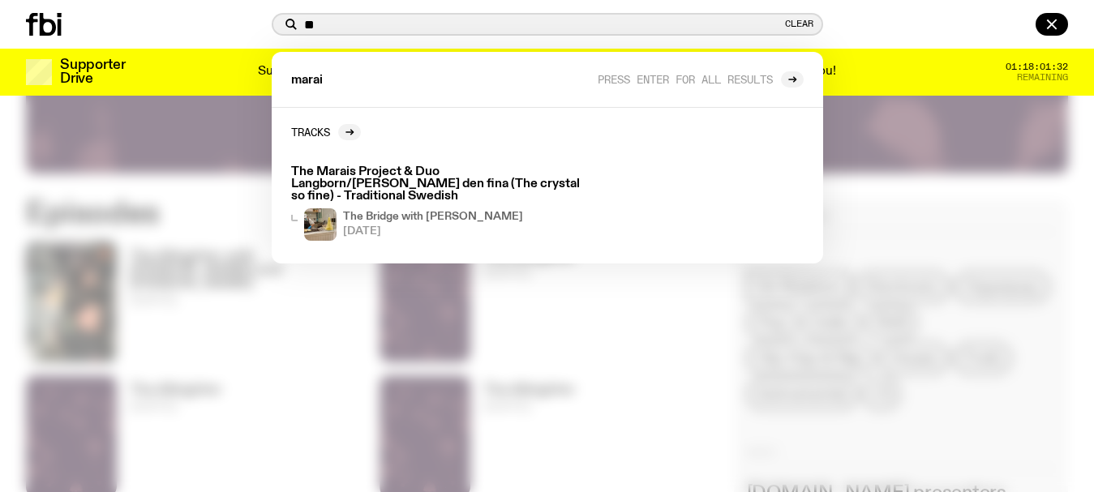
type input "*"
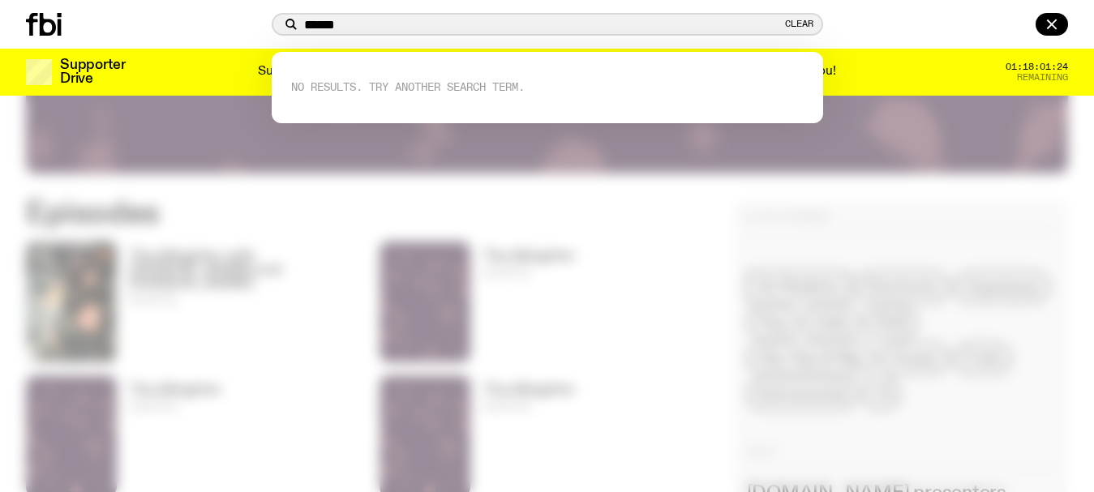
click at [331, 23] on input "******" at bounding box center [543, 25] width 478 height 14
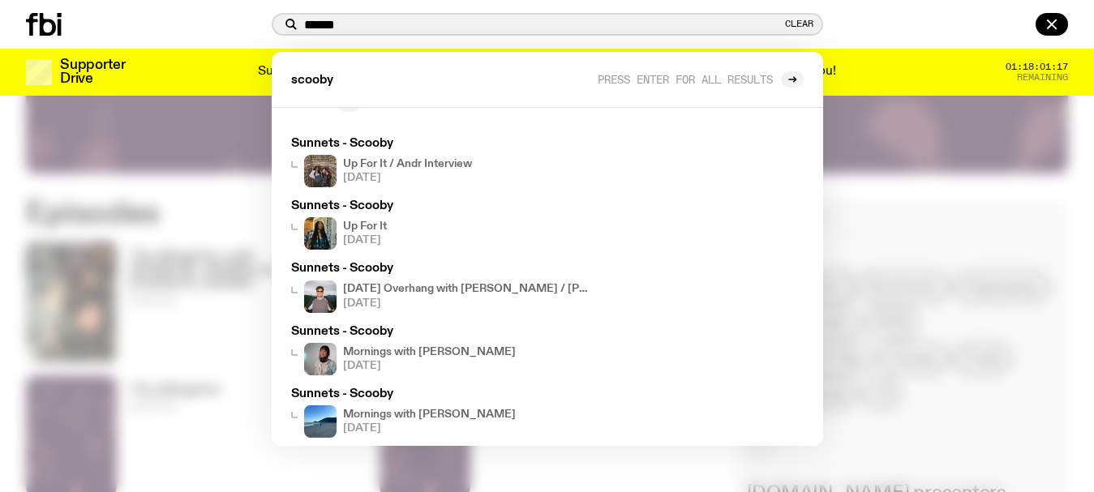
scroll to position [43, 0]
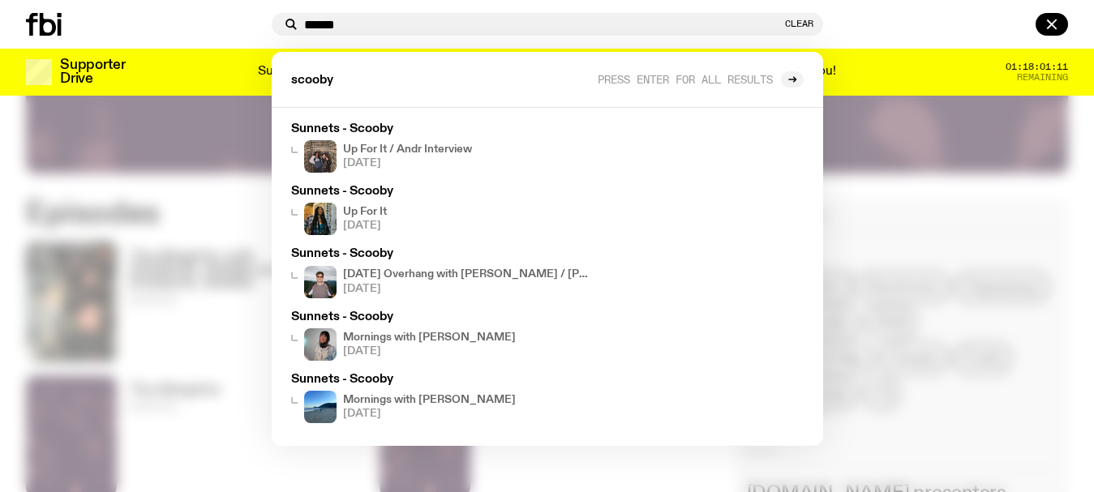
click at [79, 16] on div at bounding box center [65, 24] width 78 height 23
click at [350, 29] on input "******" at bounding box center [543, 25] width 478 height 14
type input "*"
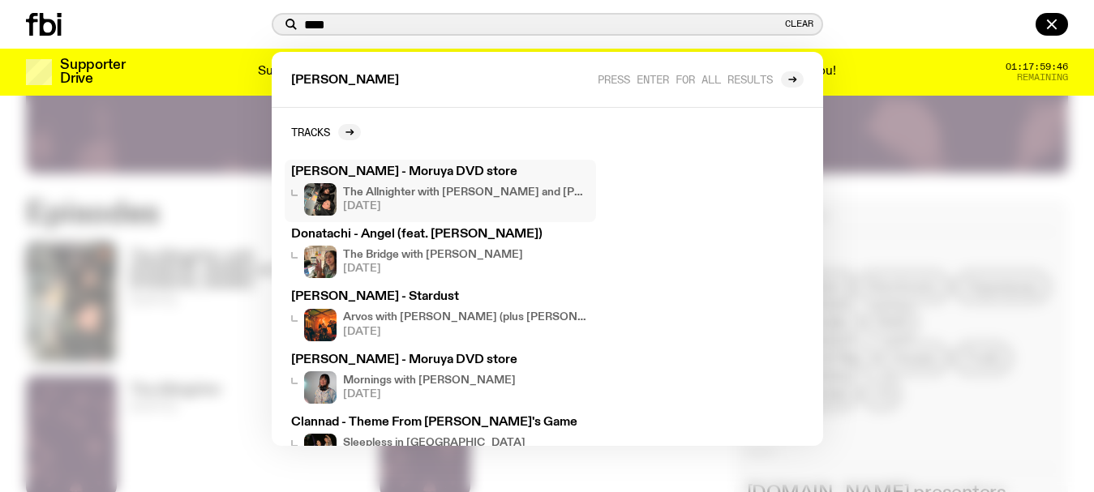
type input "****"
click at [367, 173] on h3 "[PERSON_NAME] - Moruya DVD store" at bounding box center [440, 172] width 299 height 12
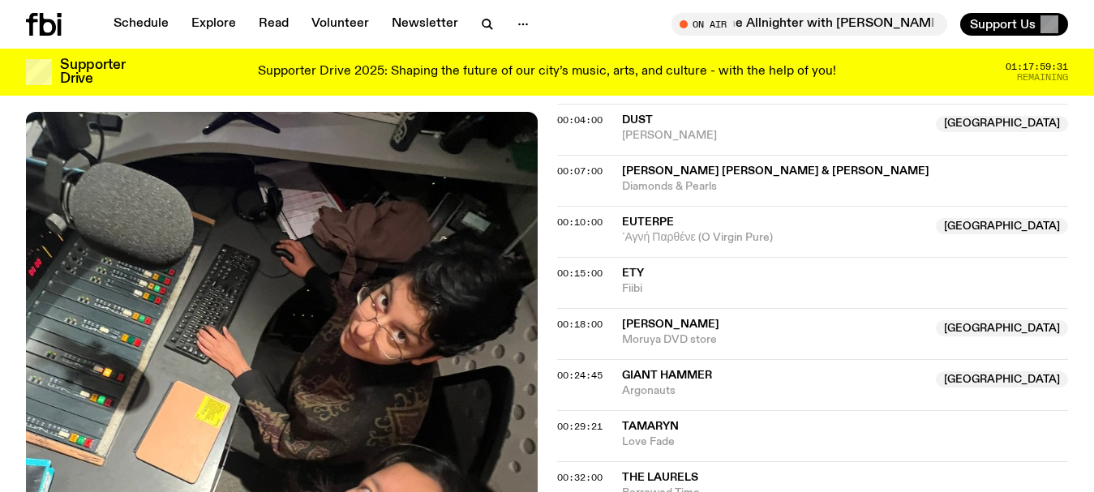
scroll to position [806, 0]
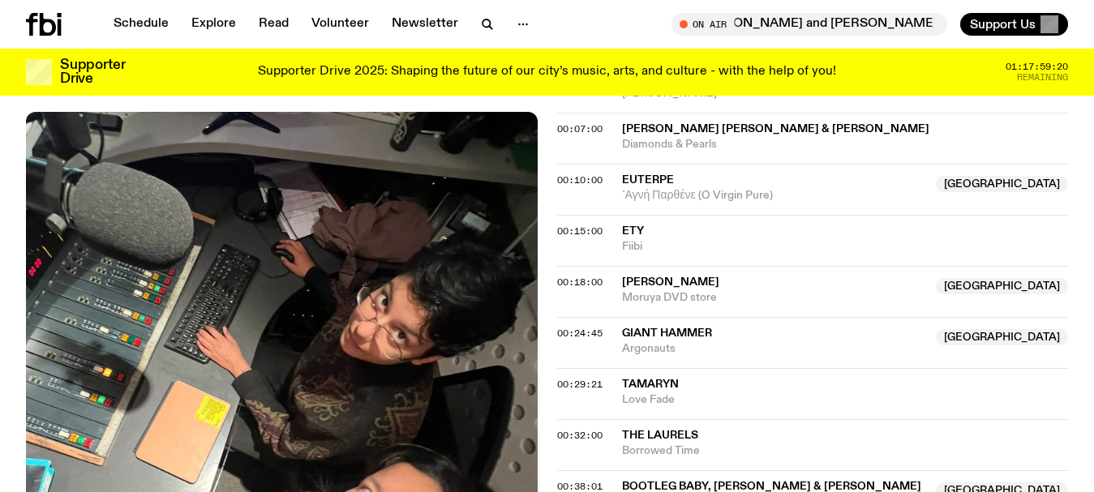
drag, startPoint x: 741, startPoint y: 208, endPoint x: 625, endPoint y: 204, distance: 116.1
click at [625, 275] on span "[PERSON_NAME]" at bounding box center [774, 282] width 305 height 15
drag, startPoint x: 725, startPoint y: 223, endPoint x: 617, endPoint y: 211, distance: 109.4
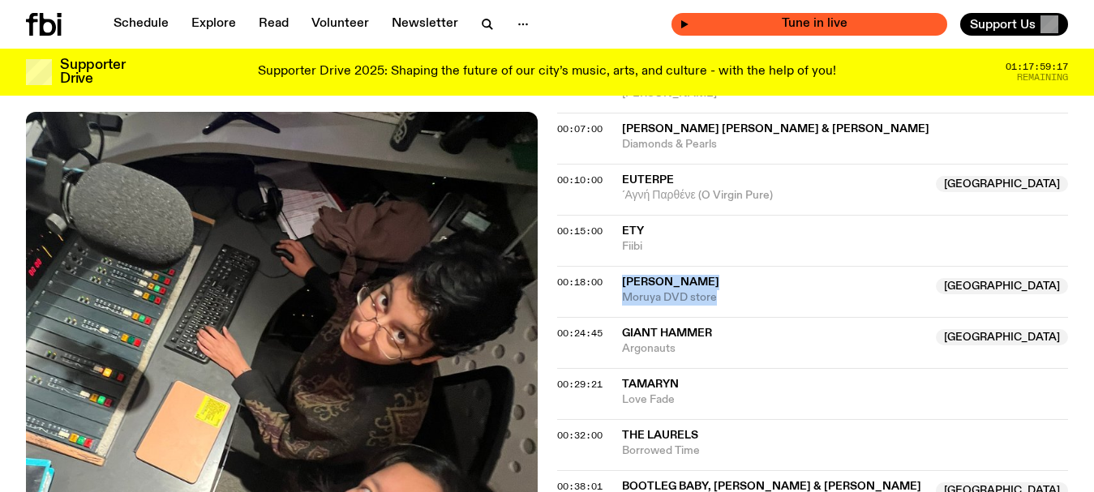
copy div "[PERSON_NAME] NSW Moruya DVD store"
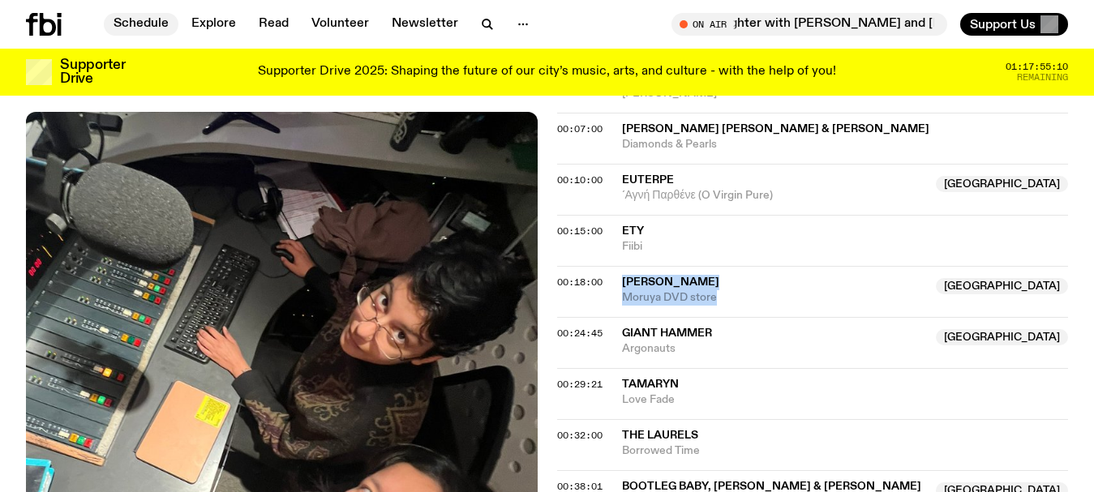
click at [133, 24] on link "Schedule" at bounding box center [141, 24] width 75 height 23
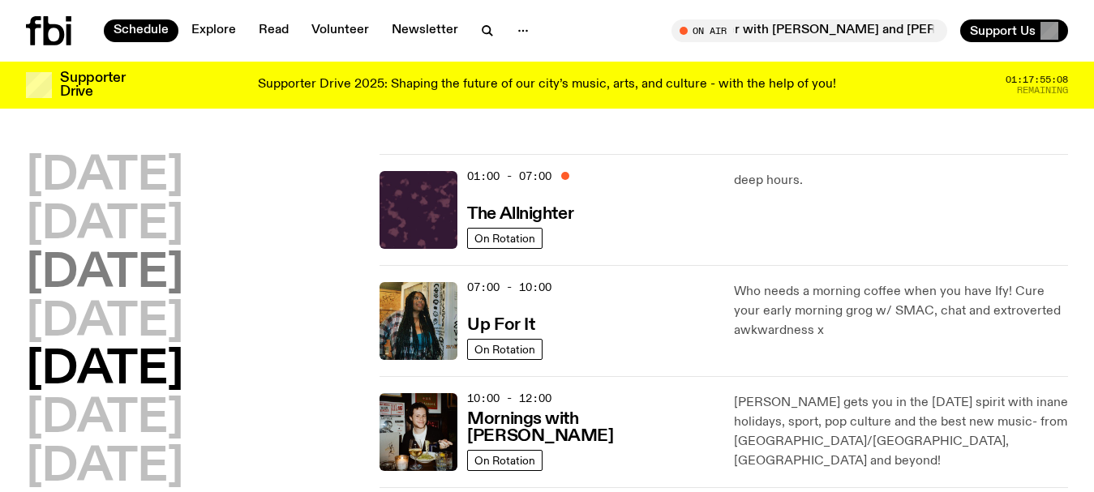
click at [132, 271] on h2 "[DATE]" at bounding box center [104, 273] width 157 height 45
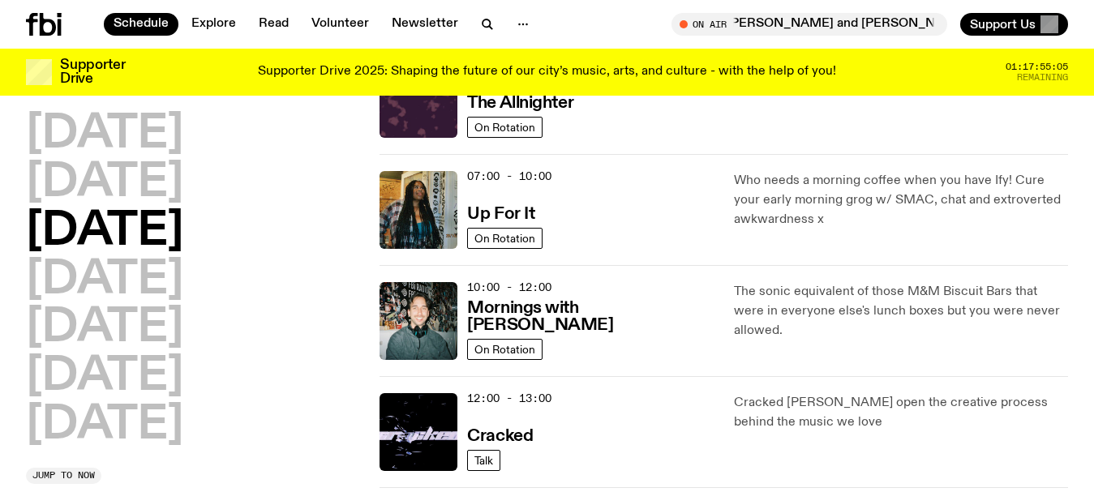
scroll to position [127, 0]
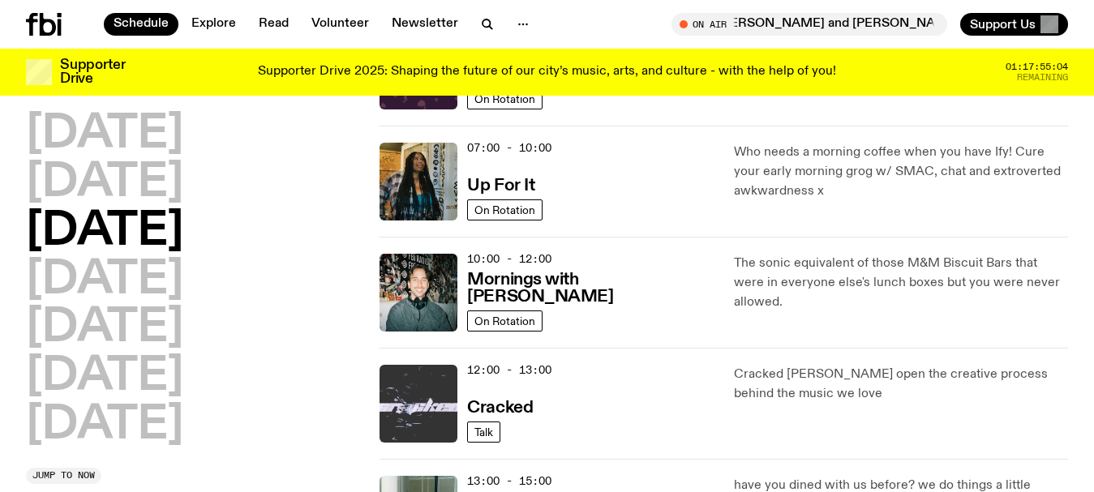
click at [436, 384] on img at bounding box center [419, 404] width 78 height 78
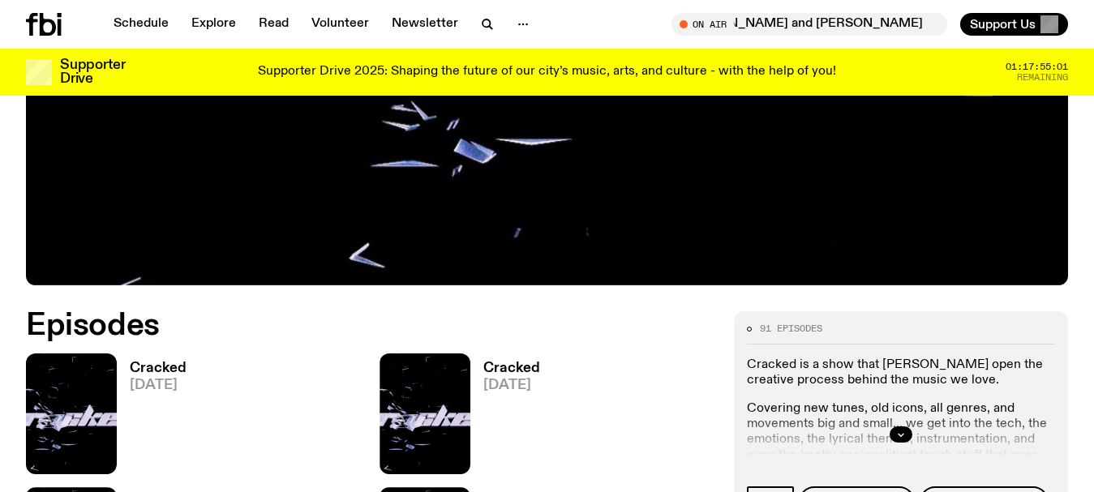
scroll to position [561, 0]
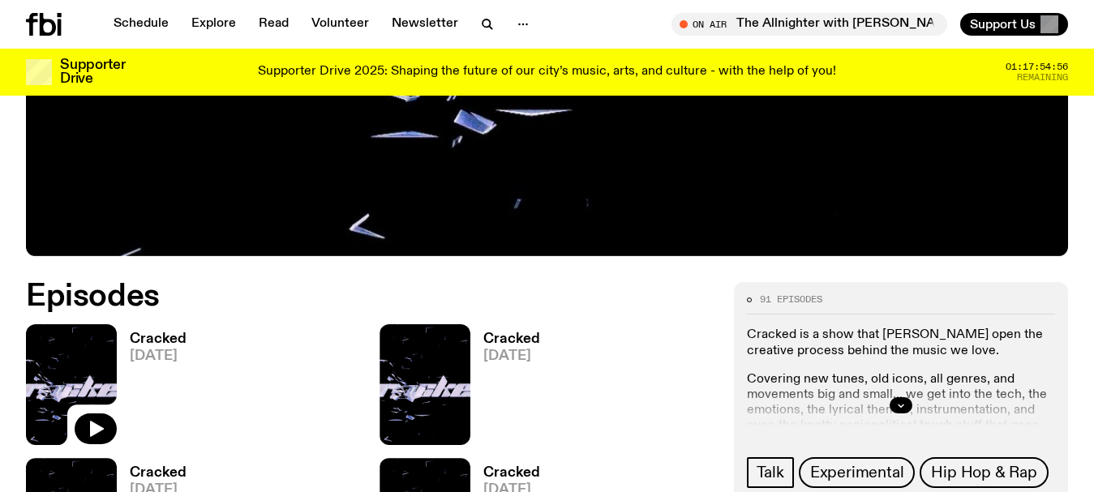
click at [64, 349] on img at bounding box center [71, 384] width 91 height 121
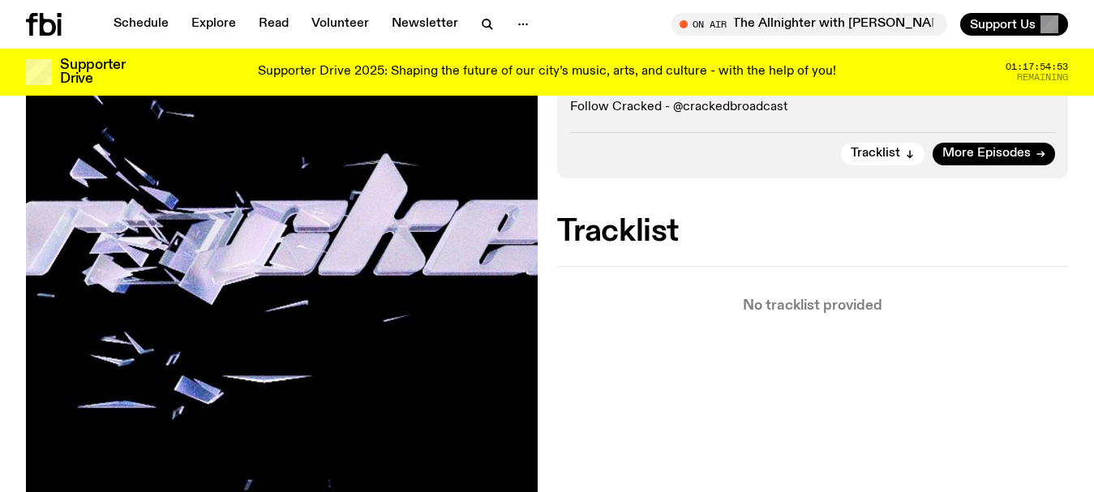
scroll to position [238, 0]
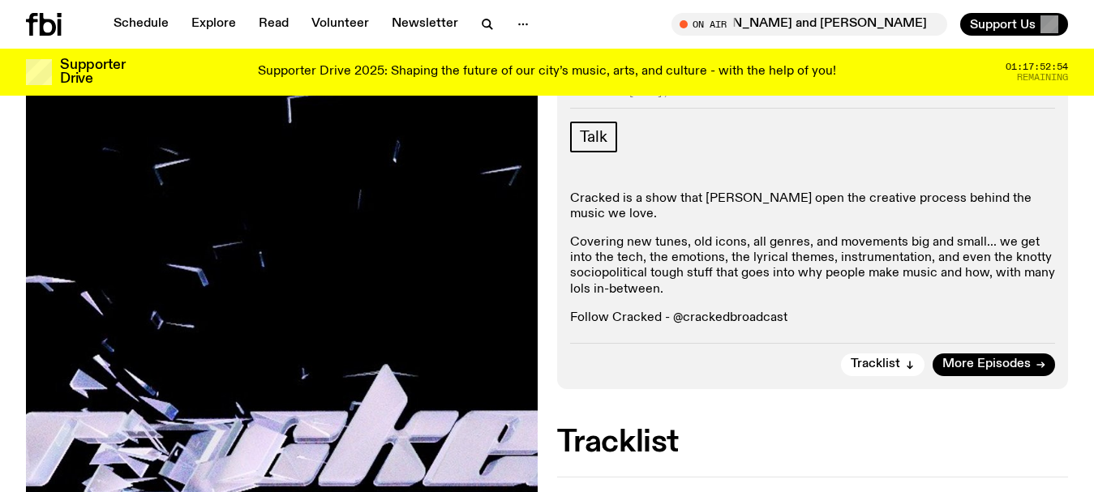
click at [0, 210] on div "Aired on [DATE] 7:30am Talk Cracked is a show that [PERSON_NAME] open the creat…" at bounding box center [547, 454] width 1094 height 759
click at [482, 17] on icon "button" at bounding box center [487, 24] width 19 height 19
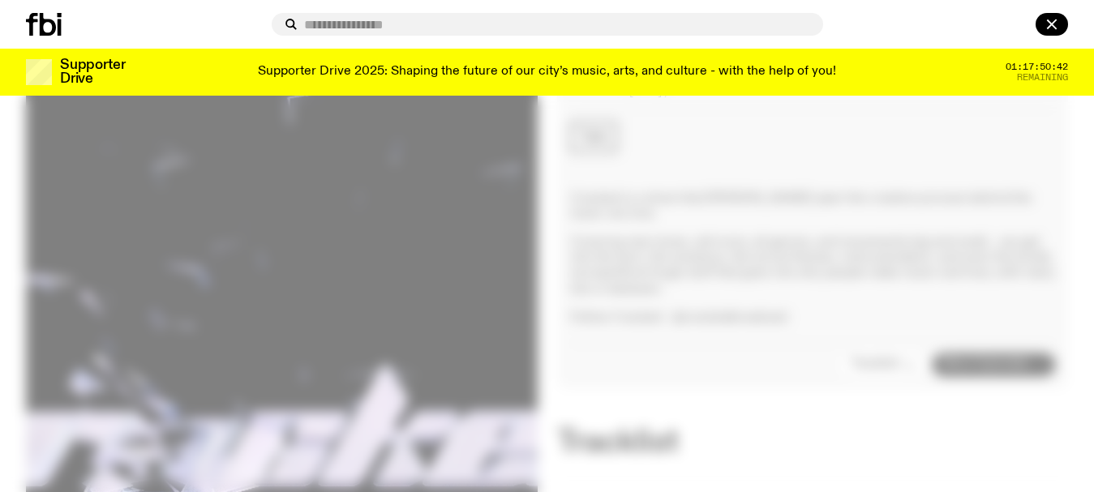
click at [441, 27] on input "text" at bounding box center [557, 25] width 506 height 14
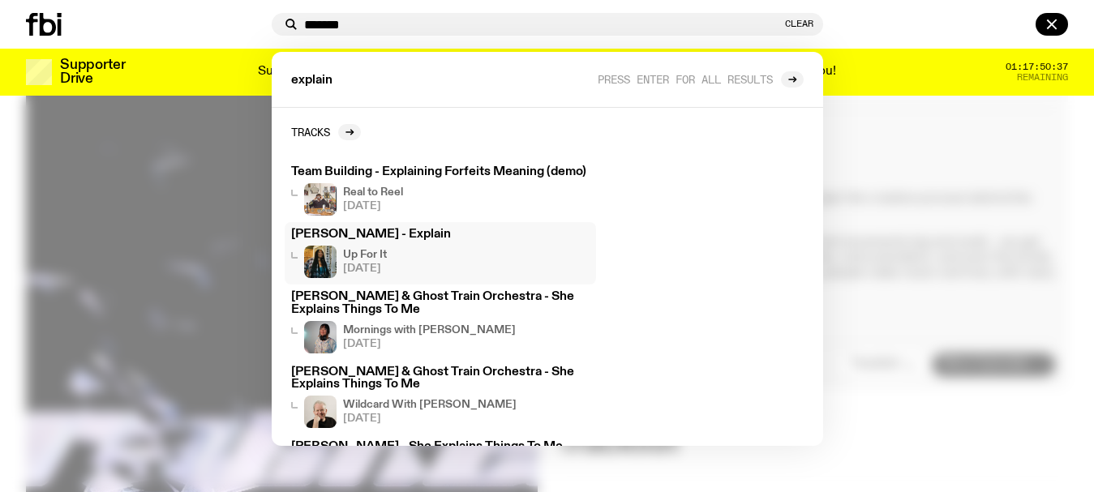
type input "*******"
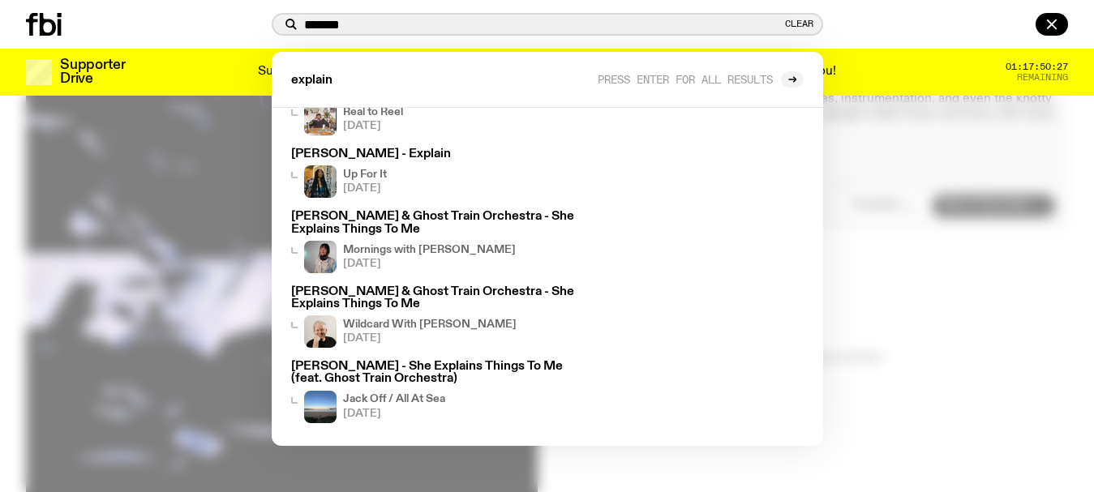
scroll to position [400, 0]
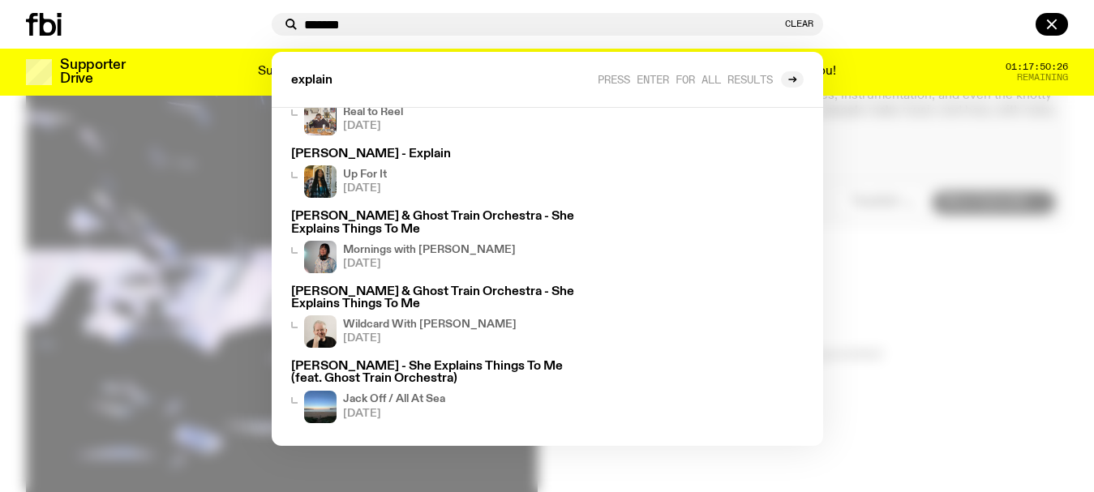
click at [115, 147] on div at bounding box center [547, 246] width 1094 height 492
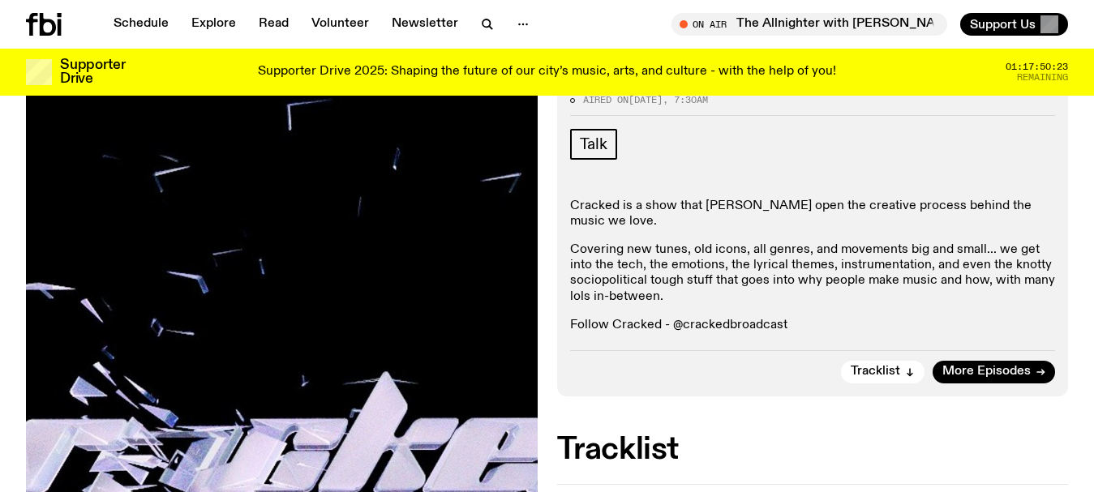
scroll to position [319, 0]
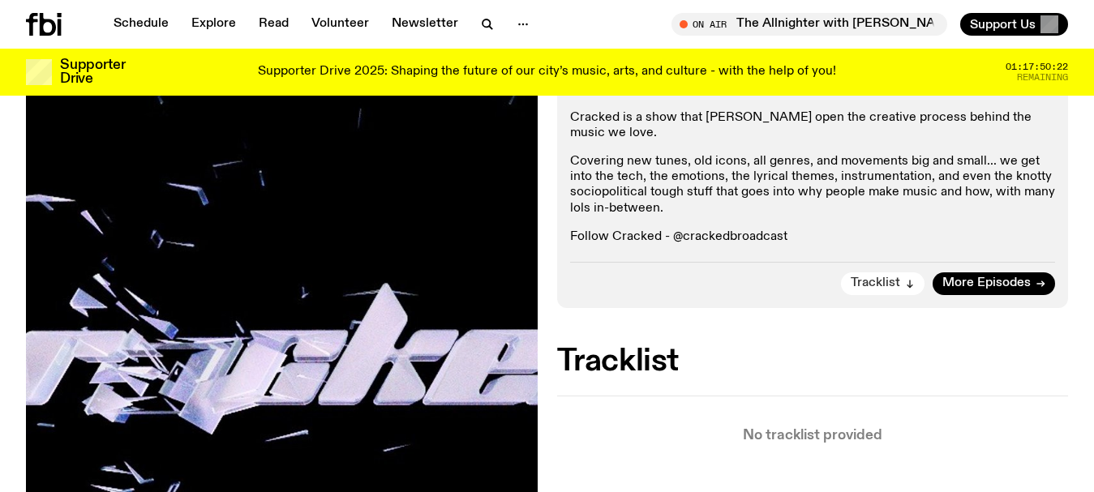
click at [874, 277] on span "Tracklist" at bounding box center [875, 283] width 49 height 12
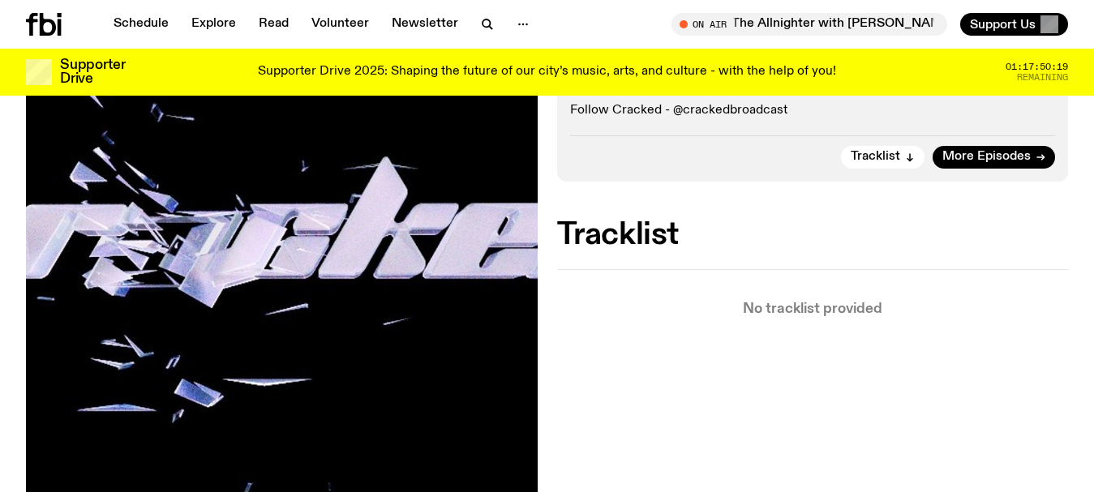
scroll to position [474, 0]
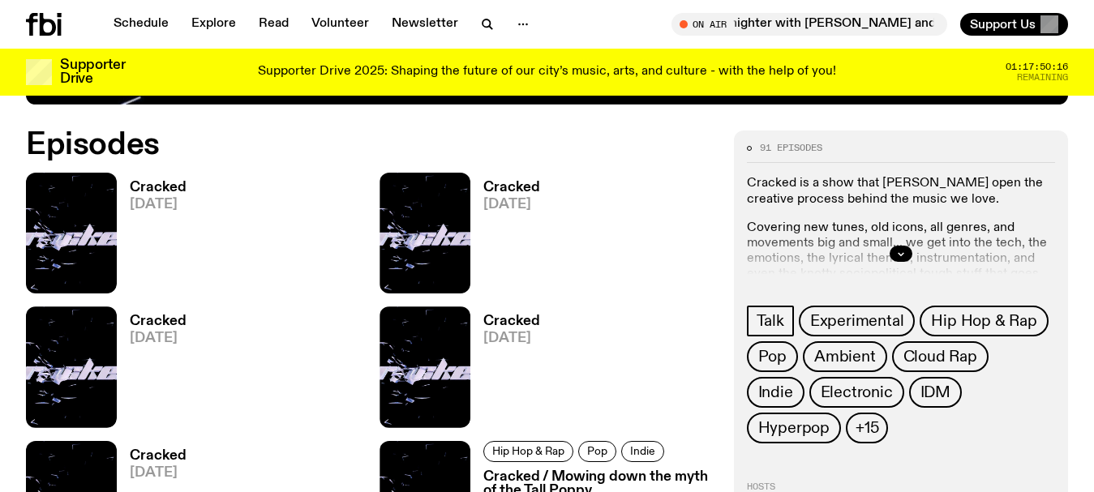
scroll to position [723, 0]
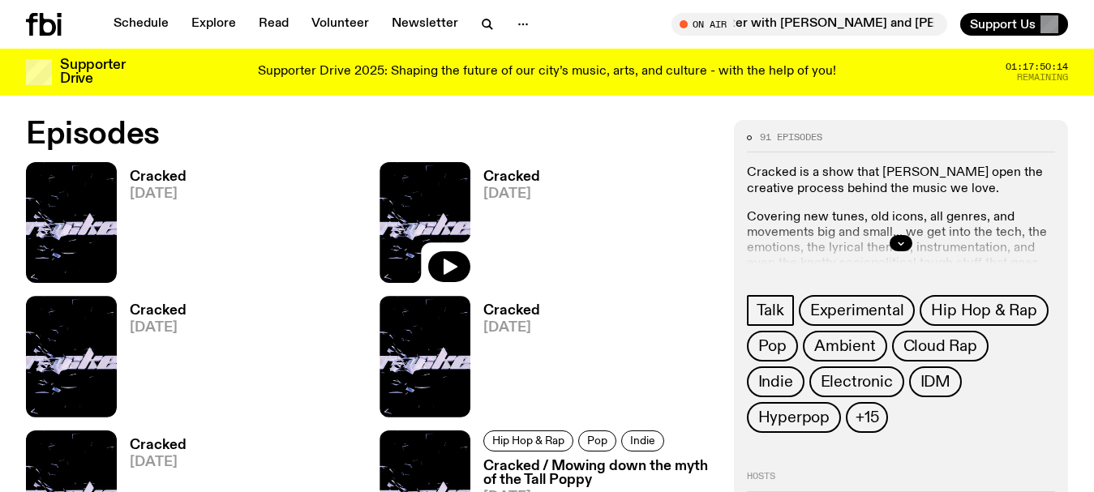
click at [418, 215] on img at bounding box center [425, 222] width 91 height 121
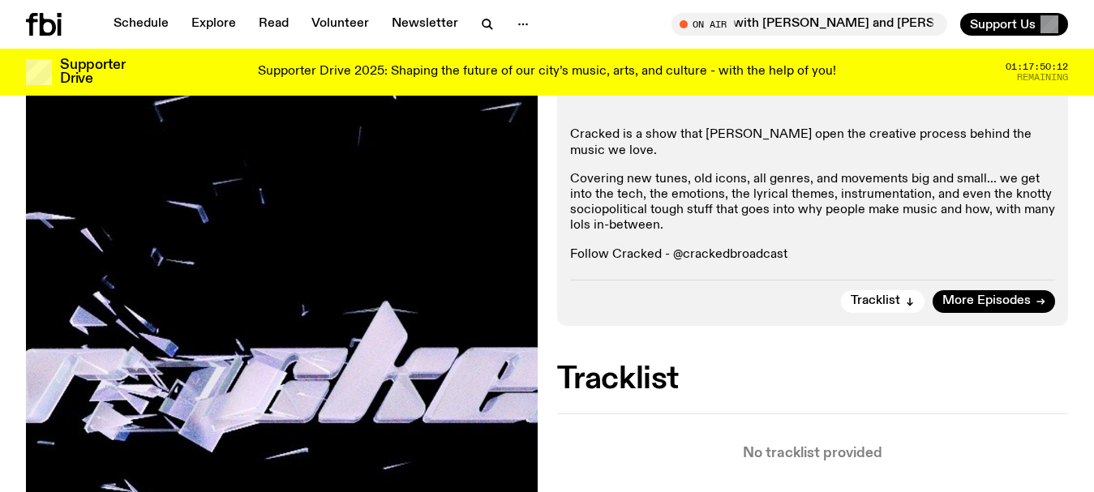
scroll to position [317, 0]
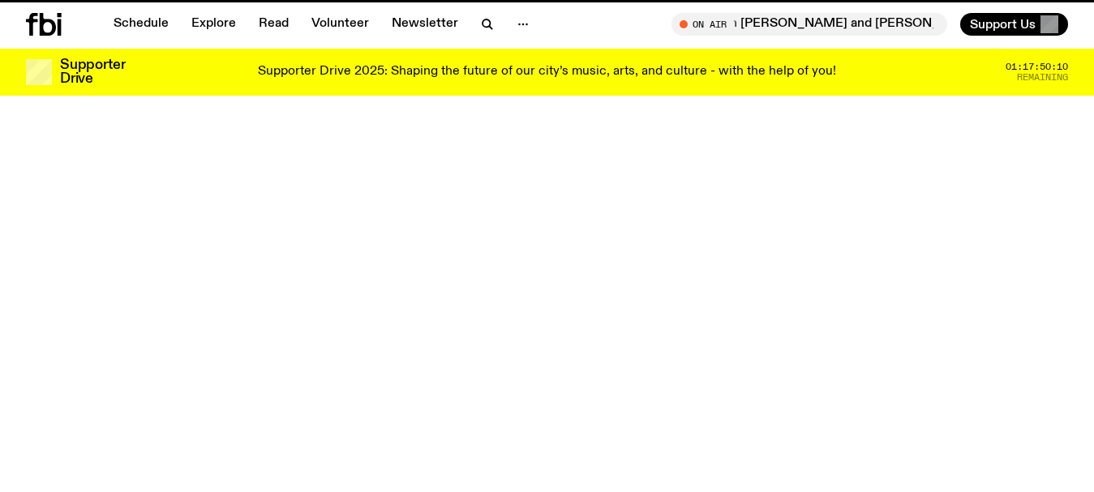
scroll to position [723, 0]
